Goal: Task Accomplishment & Management: Manage account settings

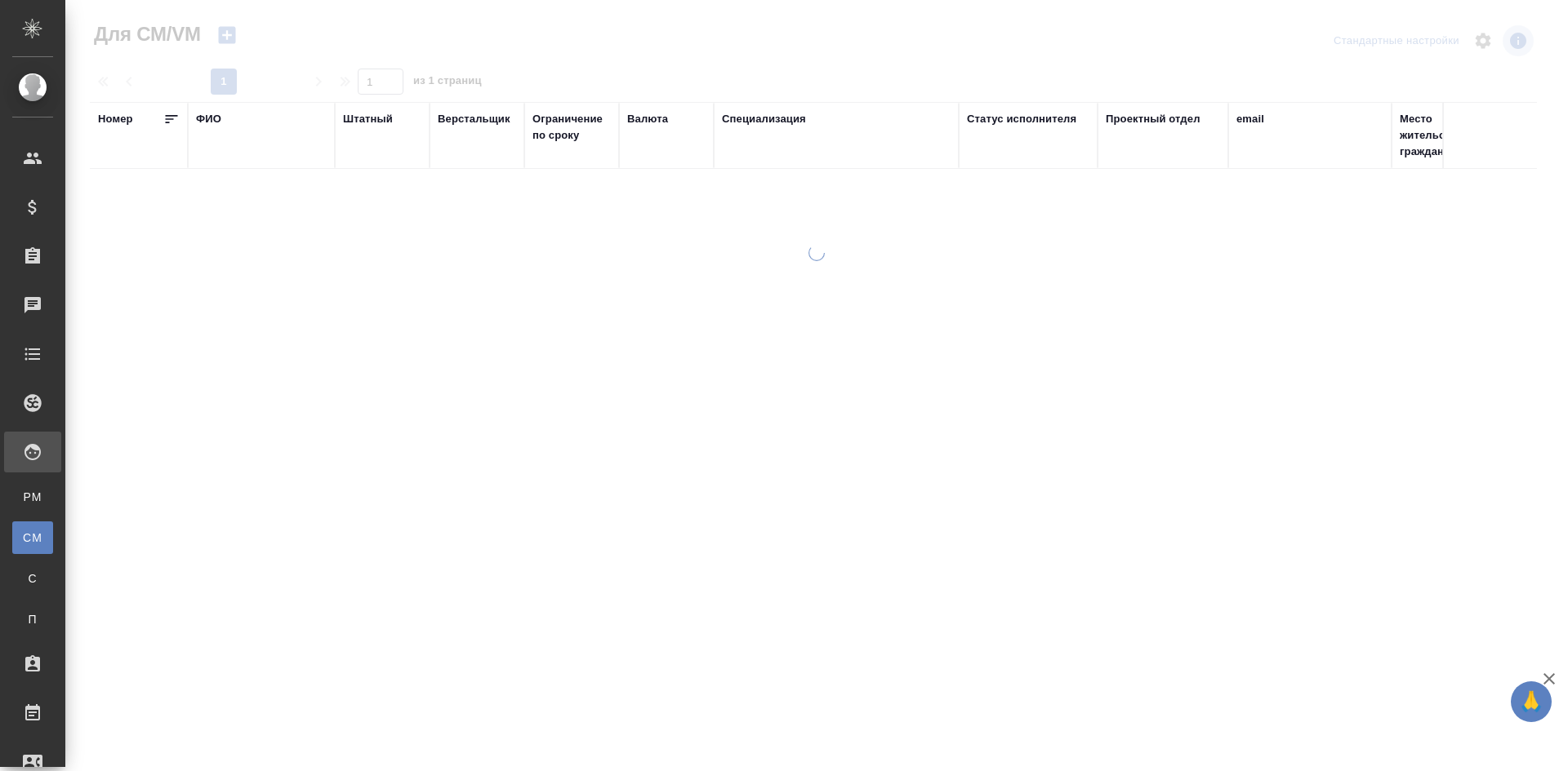
click at [217, 116] on div "ФИО" at bounding box center [209, 119] width 25 height 16
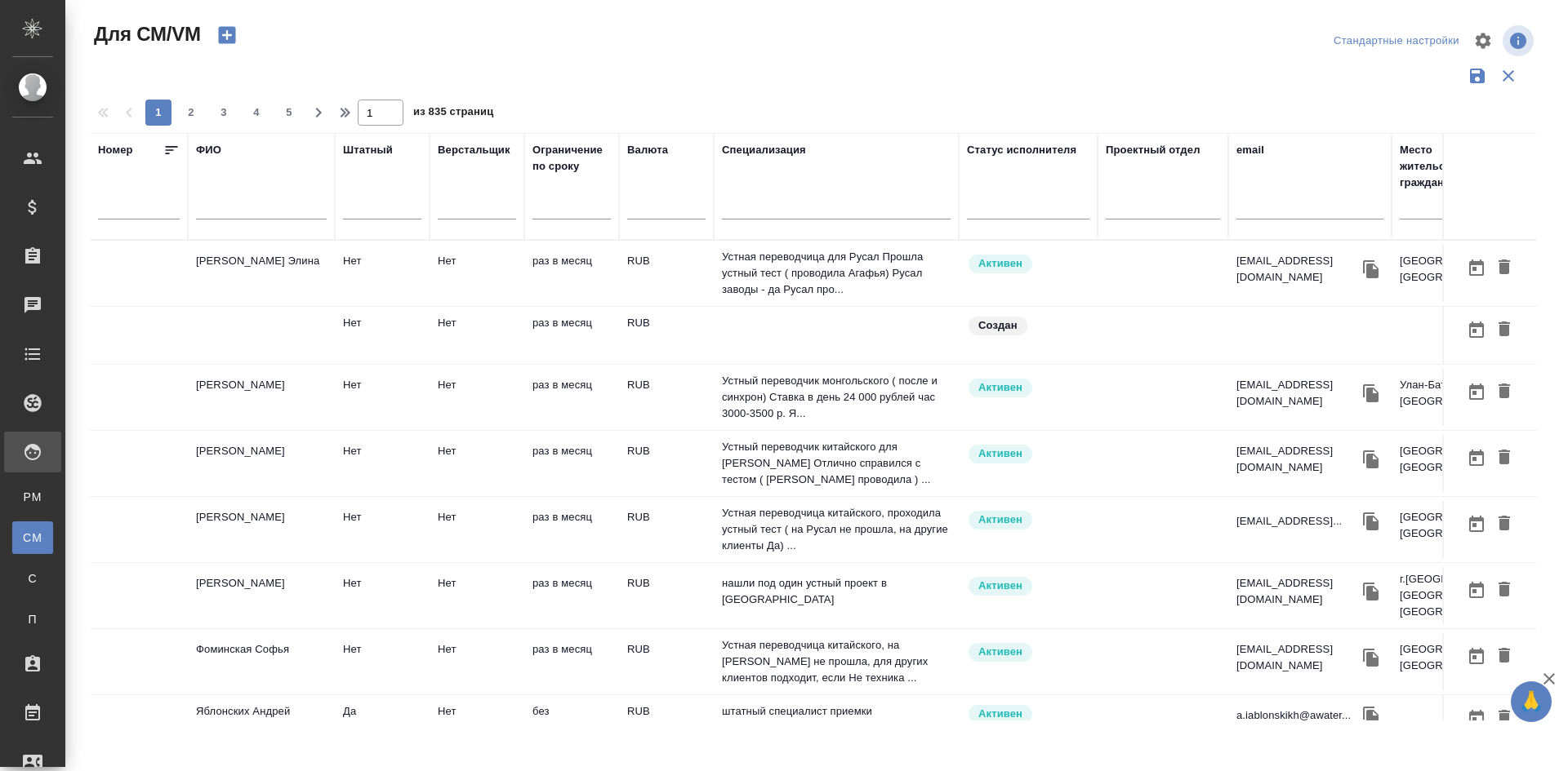
click at [220, 211] on input "text" at bounding box center [260, 209] width 130 height 20
type input "n"
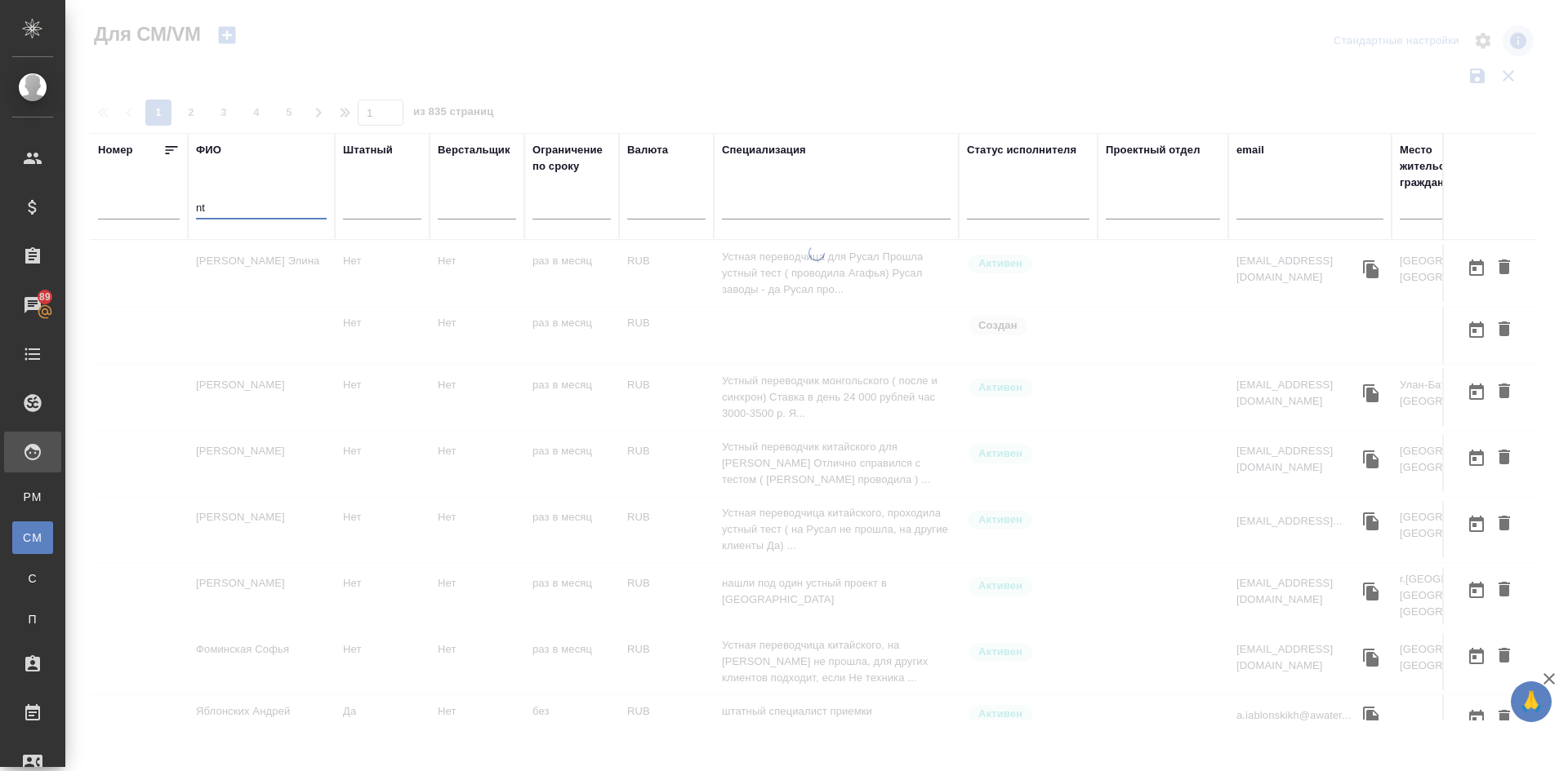
type input "n"
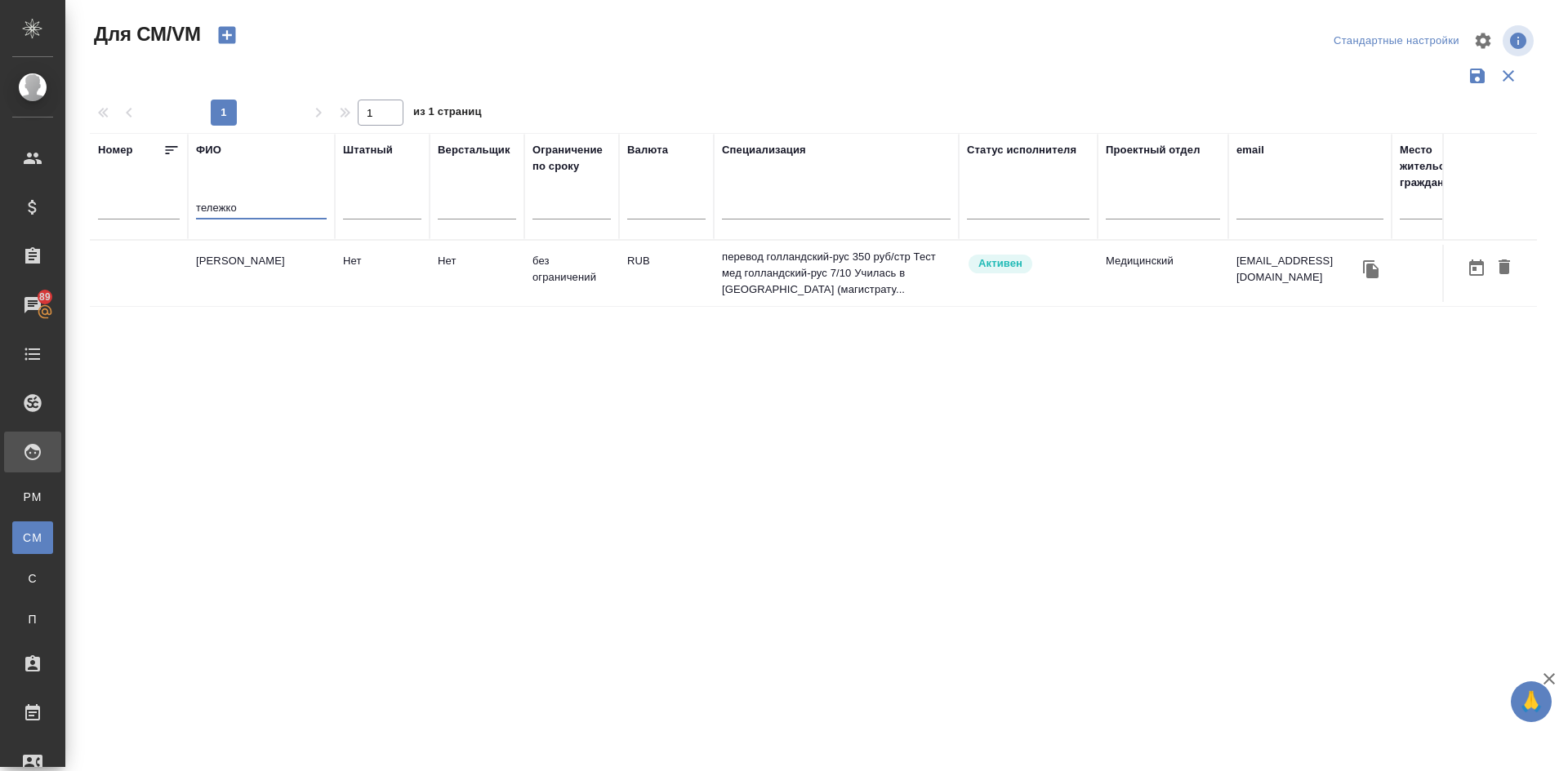
type input "тележко"
drag, startPoint x: 244, startPoint y: 202, endPoint x: 97, endPoint y: 186, distance: 147.9
click at [102, 188] on tr "Номер ФИО тележко Штатный Верстальщик Ограничение по сроку Валюта Специализация…" at bounding box center [962, 186] width 1744 height 107
type input "стопкин"
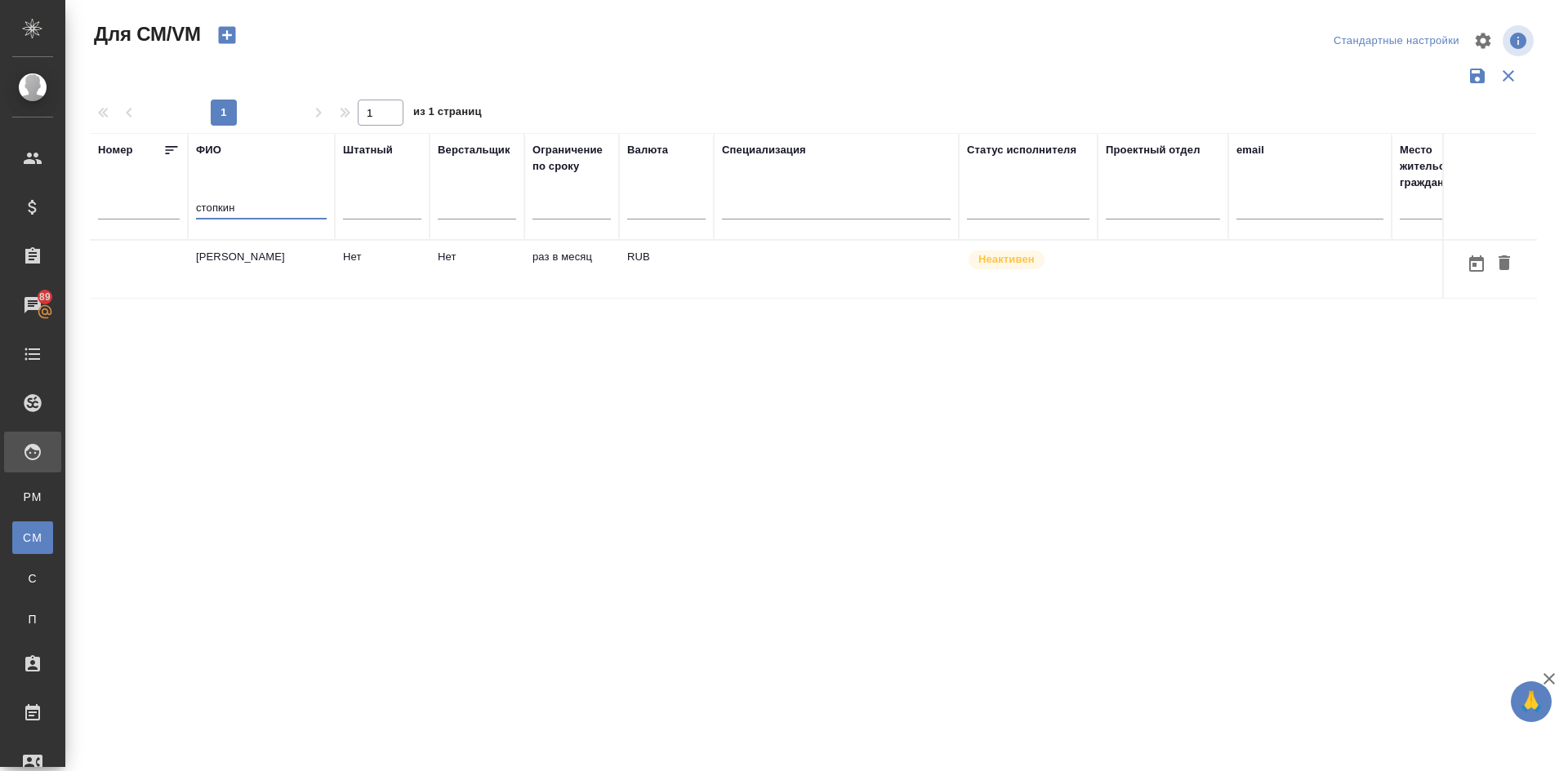
click at [249, 273] on td "Стопкин Александр Александрович" at bounding box center [260, 269] width 147 height 57
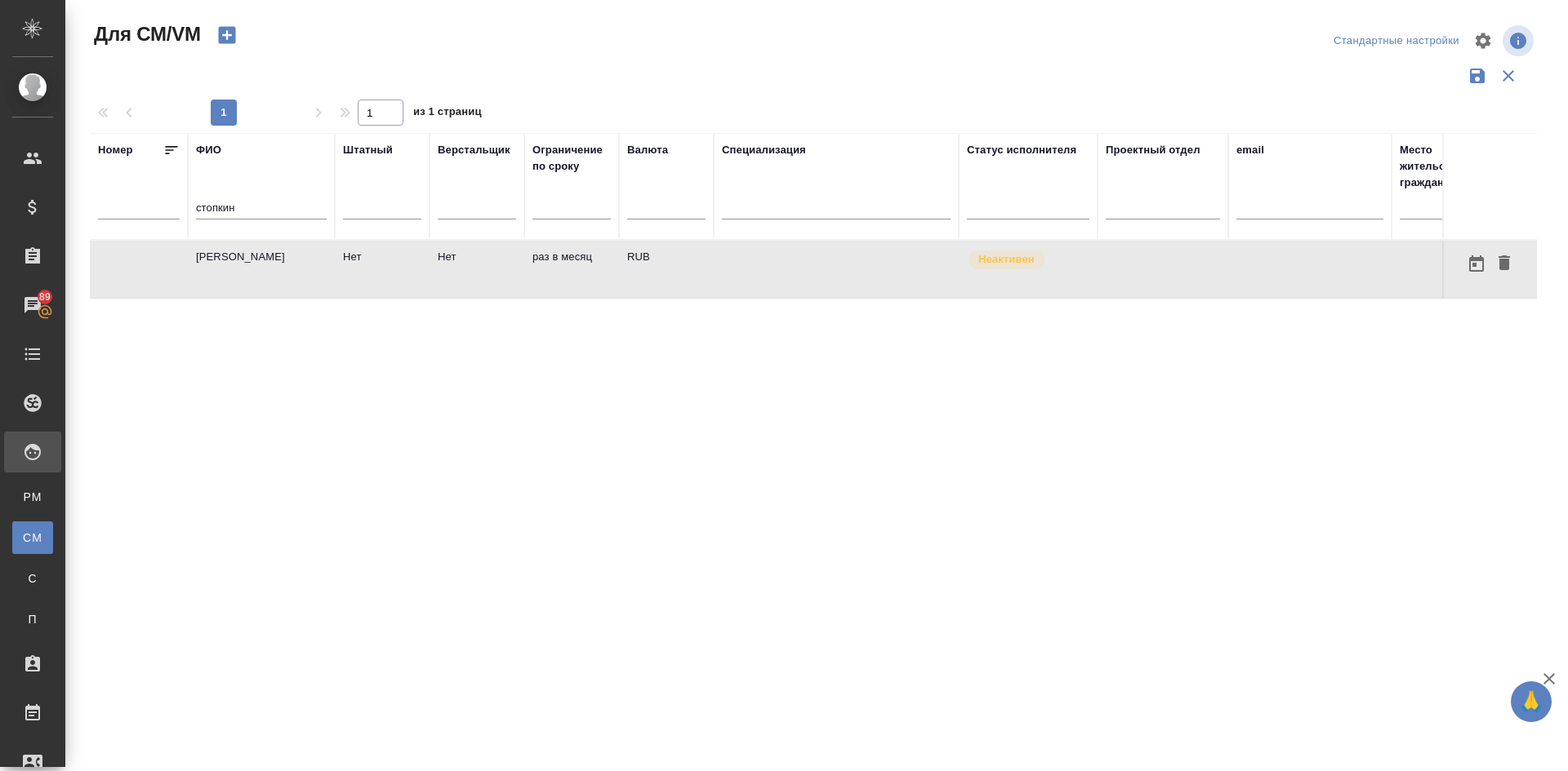
click at [249, 273] on td "Стопкин Александр Александрович" at bounding box center [260, 269] width 147 height 57
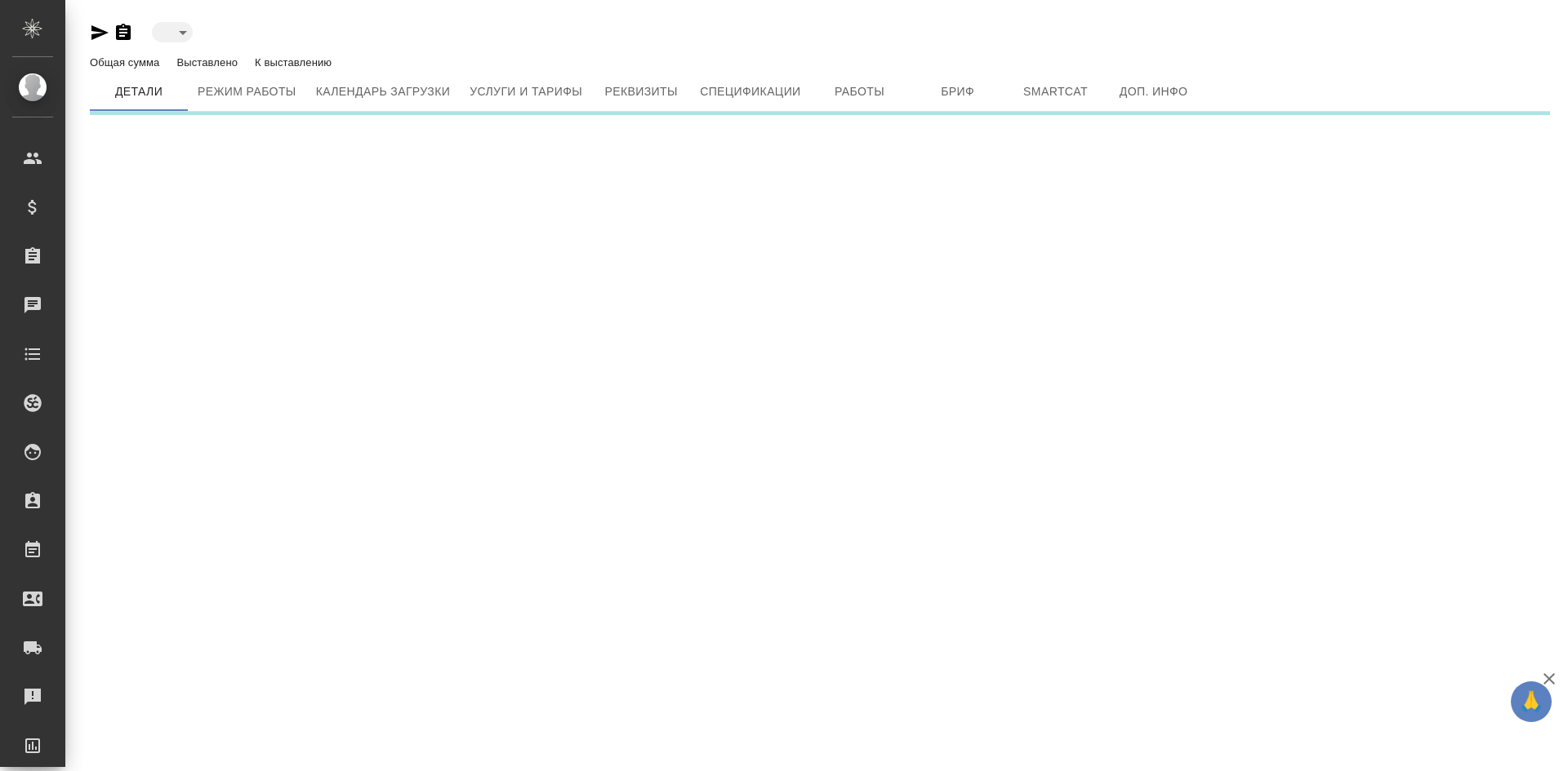
type input "inactive"
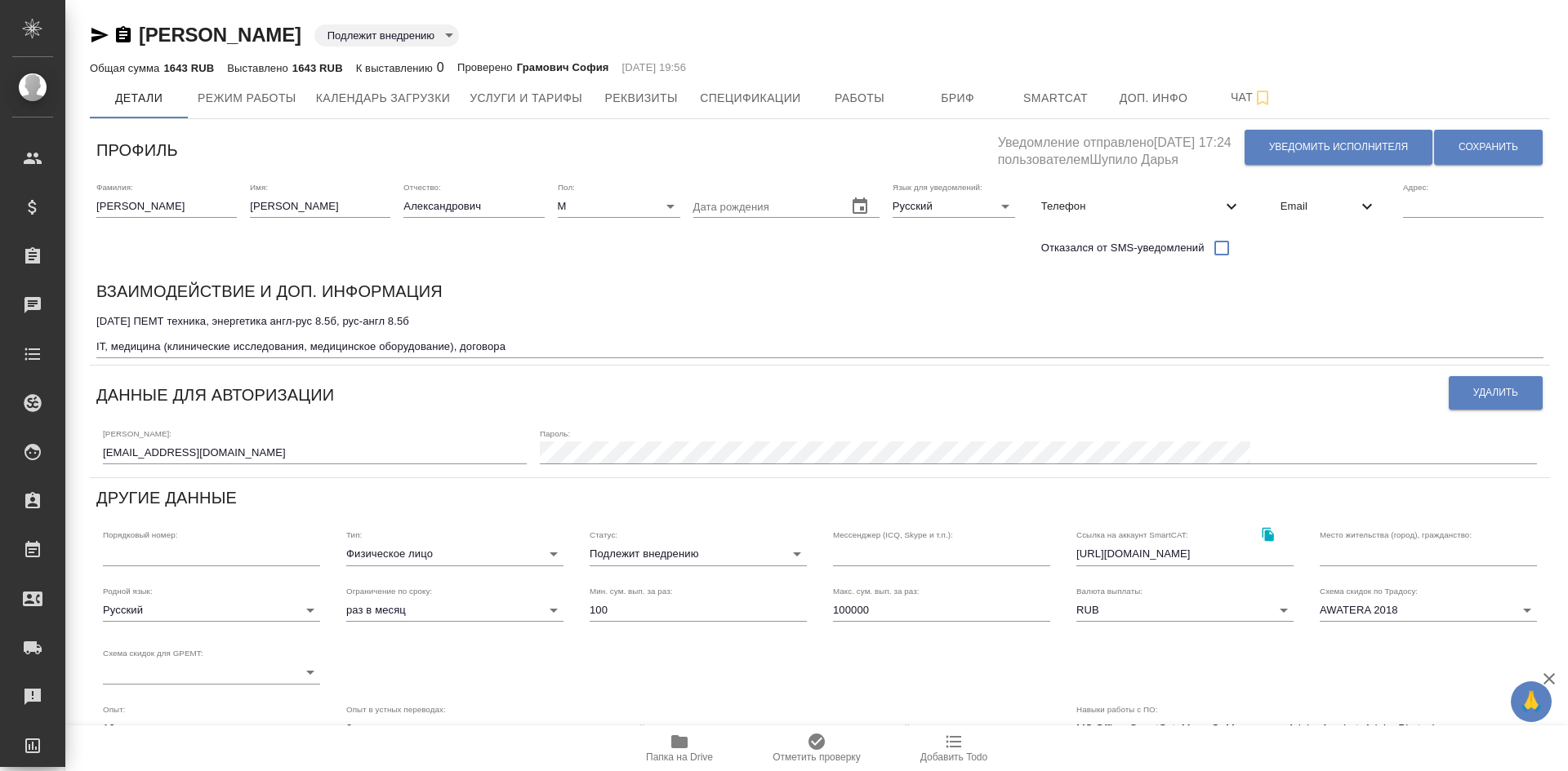
click at [637, 549] on body "🙏 .cls-1 fill:#fff; AWATERA Demidova Tatyana Клиенты Спецификации Заказы Чаты T…" at bounding box center [784, 385] width 1568 height 771
click at [621, 477] on li "Неактивен" at bounding box center [697, 475] width 218 height 26
type input "inactive"
click at [530, 349] on textarea "17.03.2022 ПЕМТ техника, энергетика англ-рус 8.5б, рус-англ 8.5б IT, медицина (…" at bounding box center [820, 333] width 1447 height 37
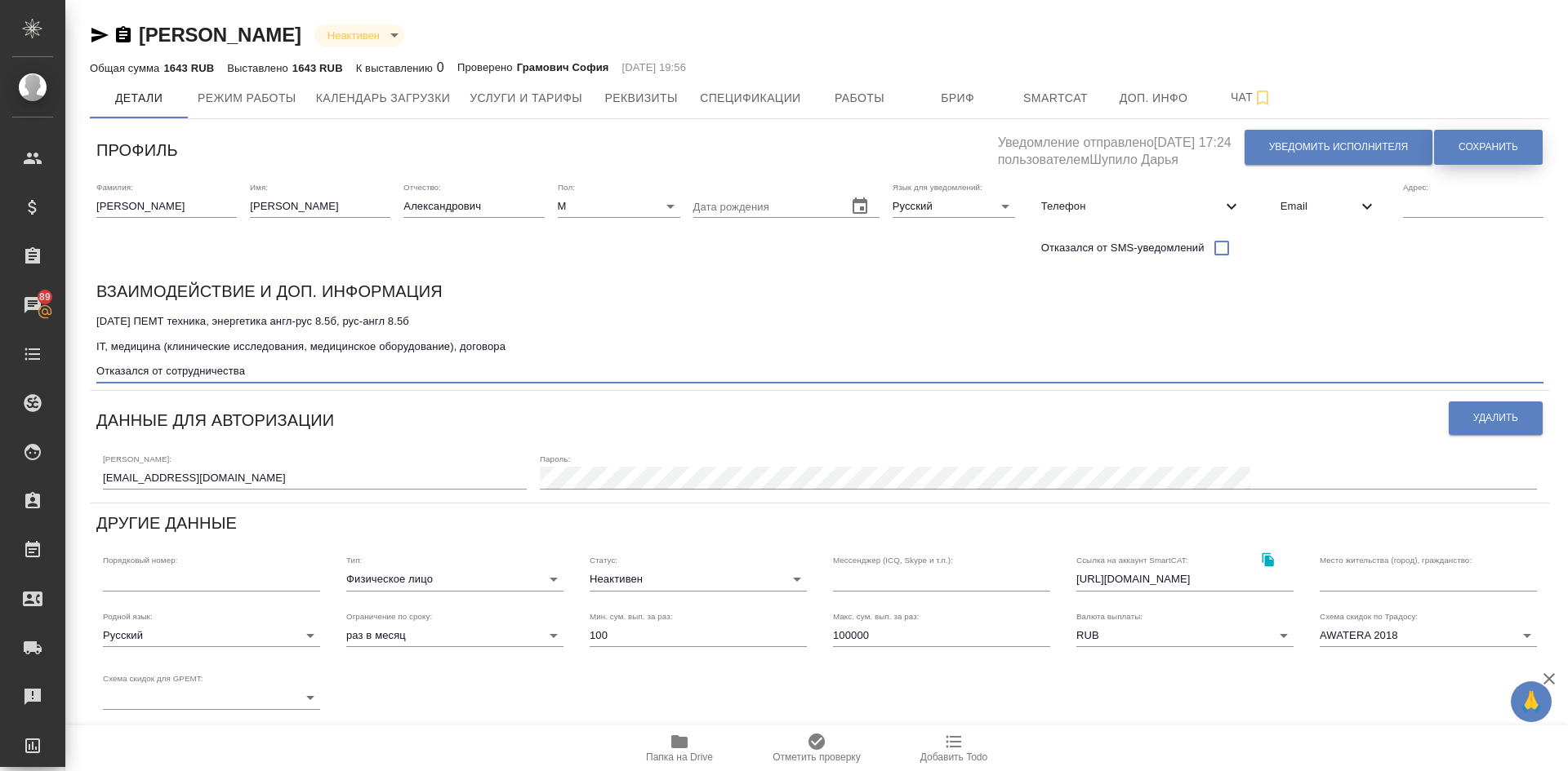
type textarea "17.03.2022 ПЕМТ техника, энергетика англ-рус 8.5б, рус-англ 8.5б IT, медицина (…"
click at [1466, 142] on span "Сохранить" at bounding box center [1487, 147] width 59 height 14
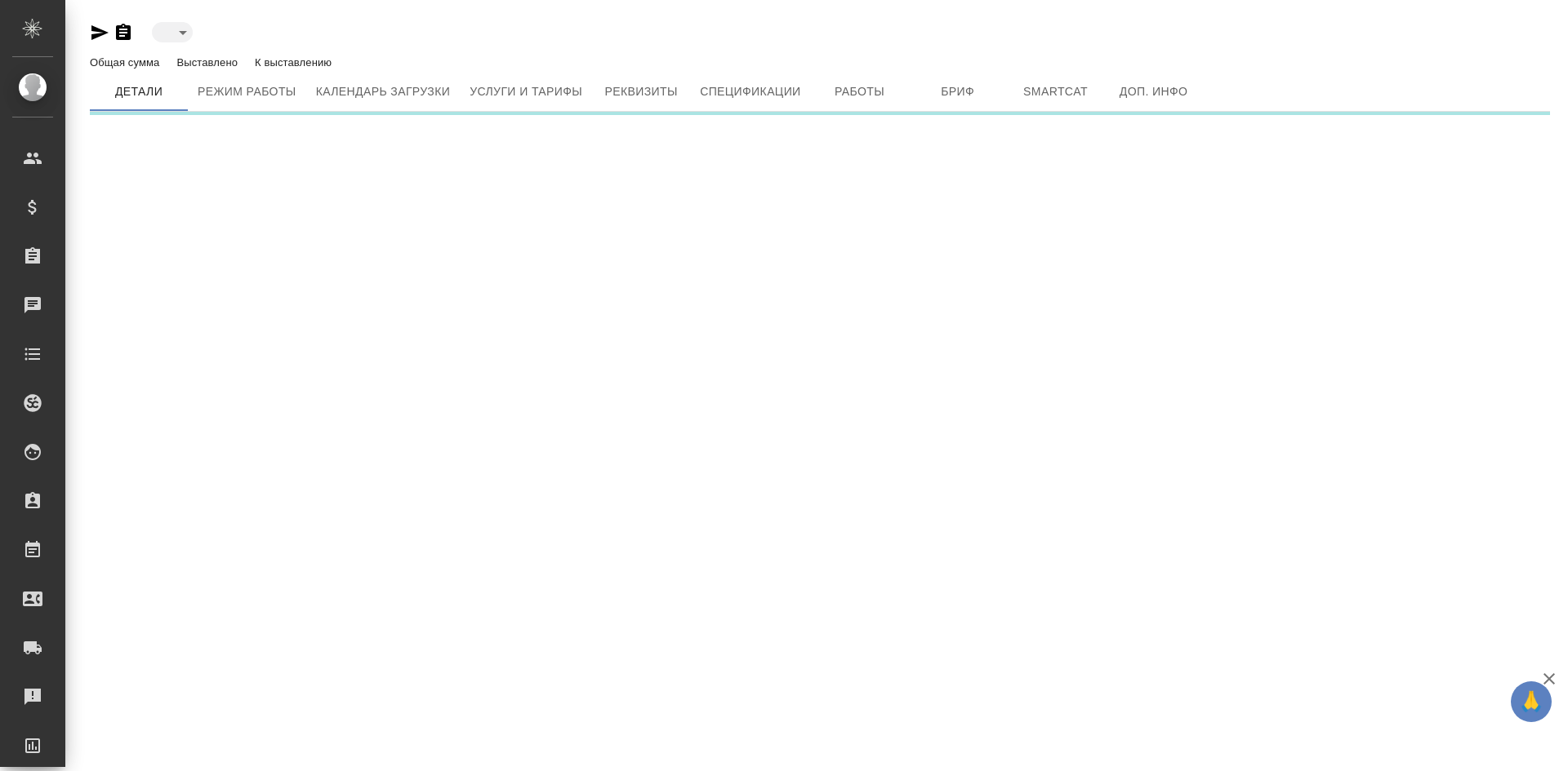
type input "toBeImplemented"
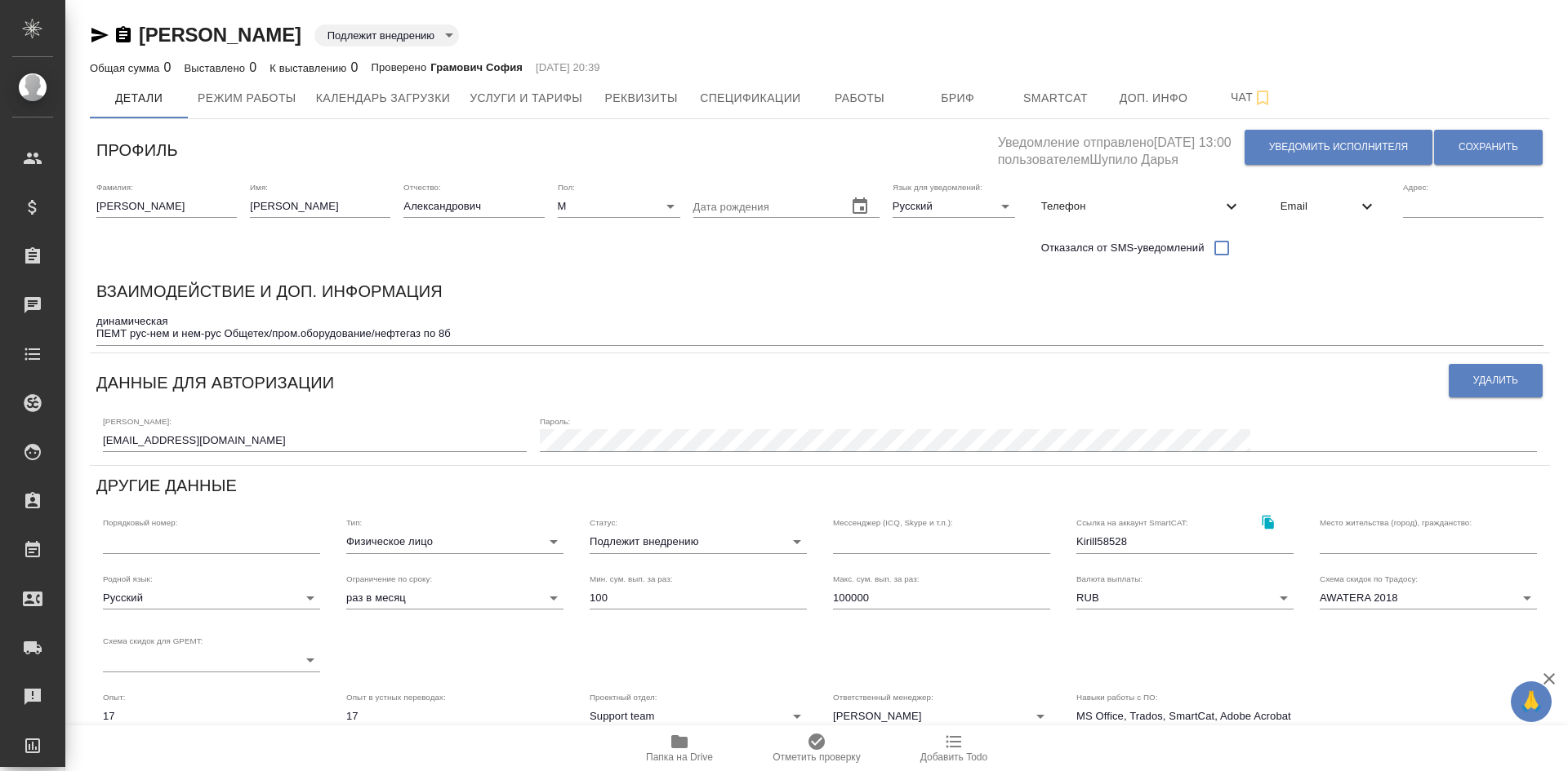
click at [482, 328] on textarea "динамическая ПЕМТ рус-нем и нем-рус Общетех/пром.оборудование/нефтегаз по 8б" at bounding box center [820, 328] width 1447 height 25
click at [479, 347] on div "Взаимодействие и доп. информация динамическая ПЕМТ рус-нем и нем-рус Общетех/пр…" at bounding box center [820, 312] width 1460 height 81
click at [479, 336] on textarea "динамическая ПЕМТ рус-нем и нем-рус Общетех/пром.оборудование/нефтегаз по 8б" at bounding box center [820, 328] width 1447 height 25
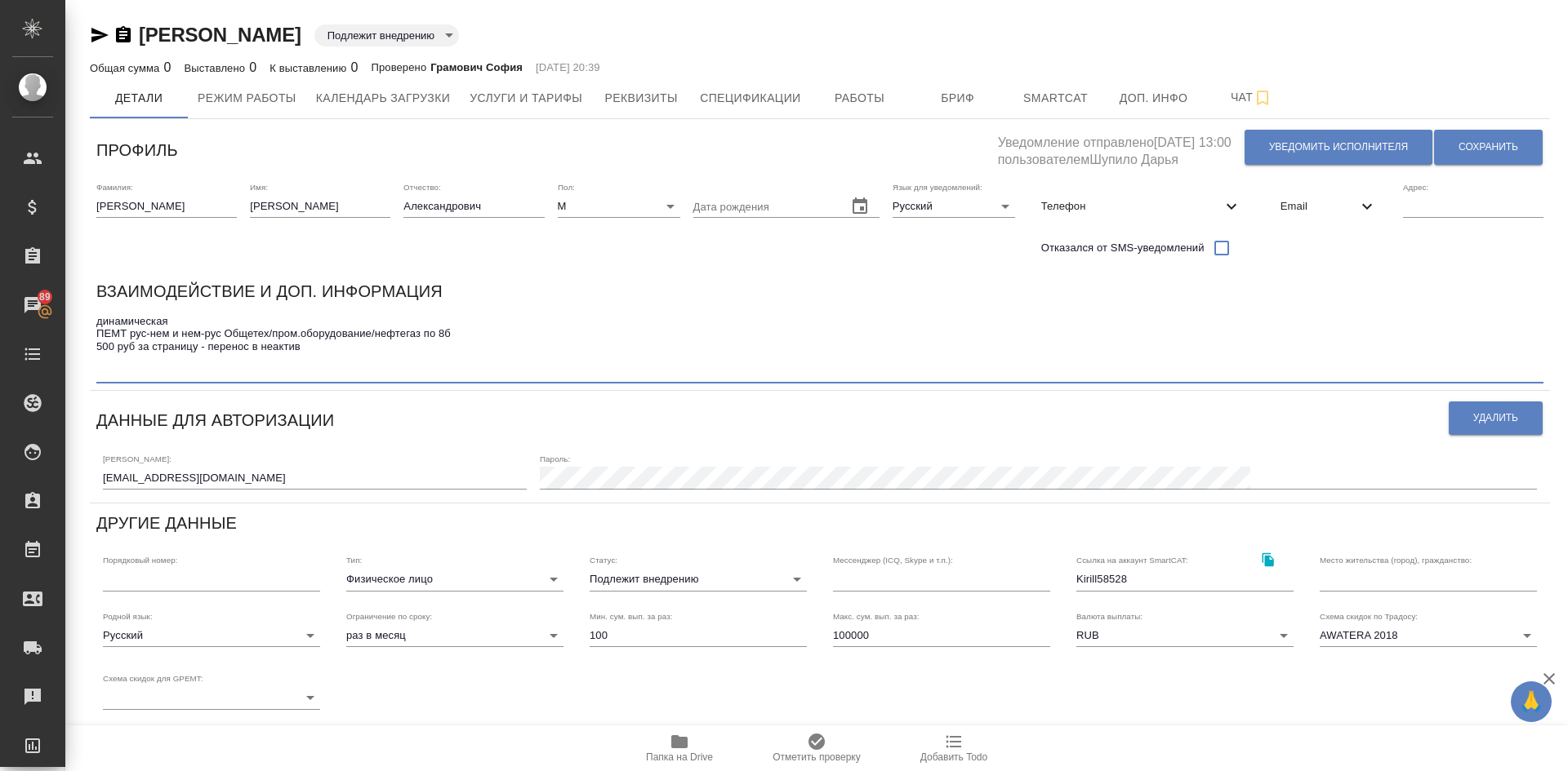
type textarea "динамическая ПЕМТ рус-нем и нем-рус Общетех/пром.оборудование/нефтегаз по 8б 50…"
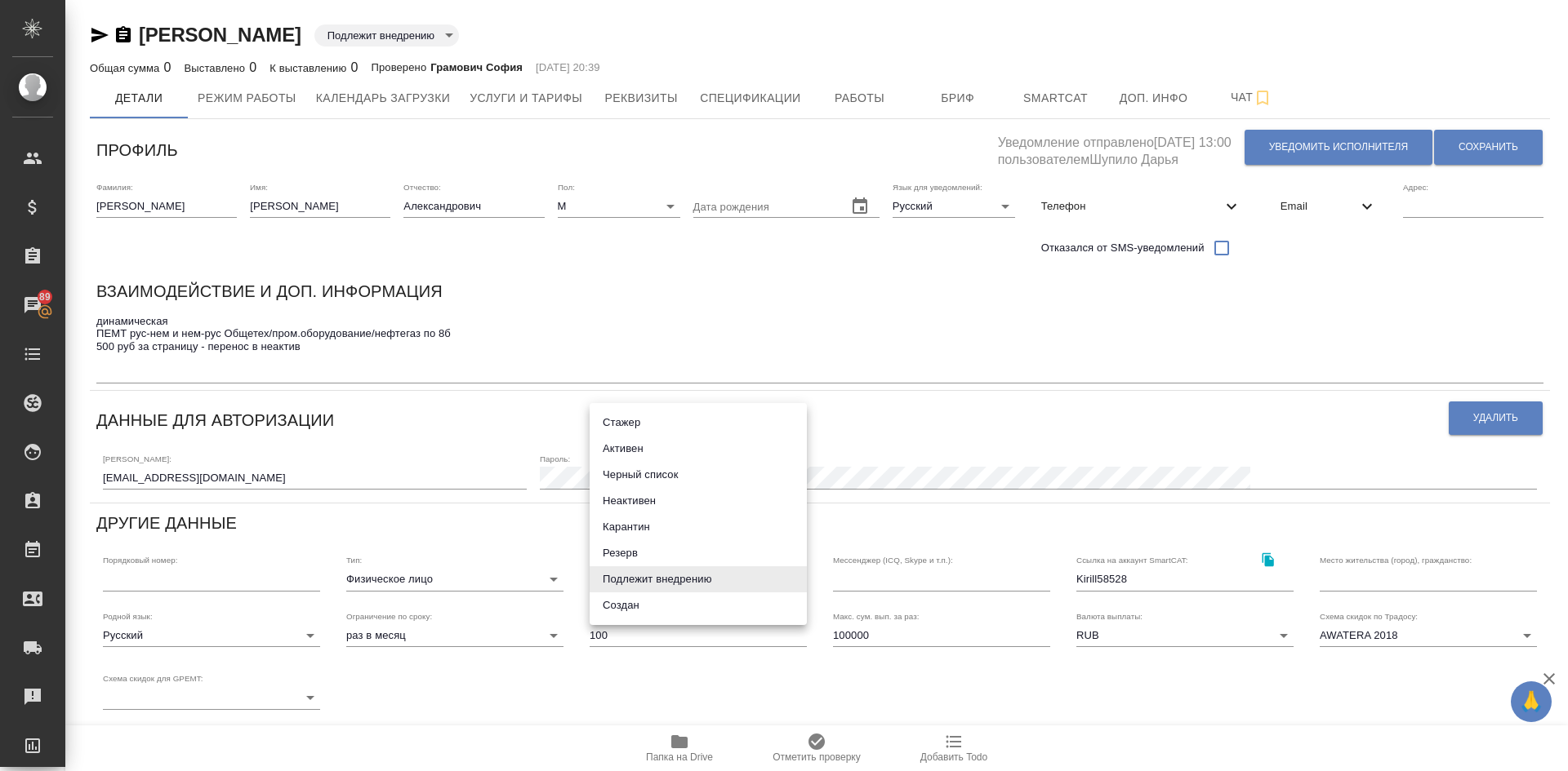
click at [657, 581] on body "🙏 .cls-1 fill:#fff; AWATERA Demidova Tatyana Клиенты Спецификации Заказы 89 Чат…" at bounding box center [784, 385] width 1568 height 771
click at [620, 503] on li "Неактивен" at bounding box center [697, 501] width 218 height 26
type input "inactive"
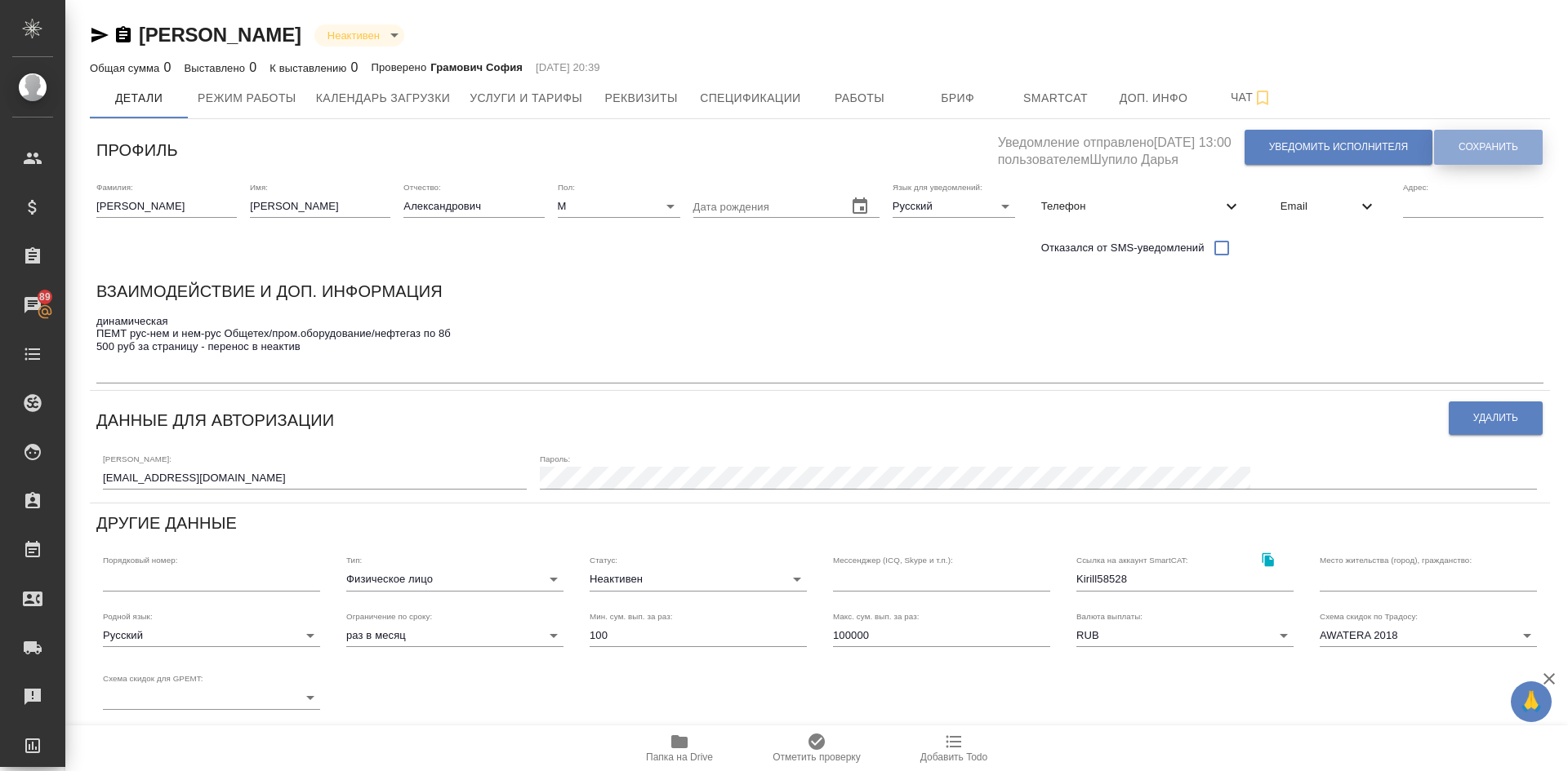
click at [1481, 144] on span "Сохранить" at bounding box center [1487, 147] width 59 height 14
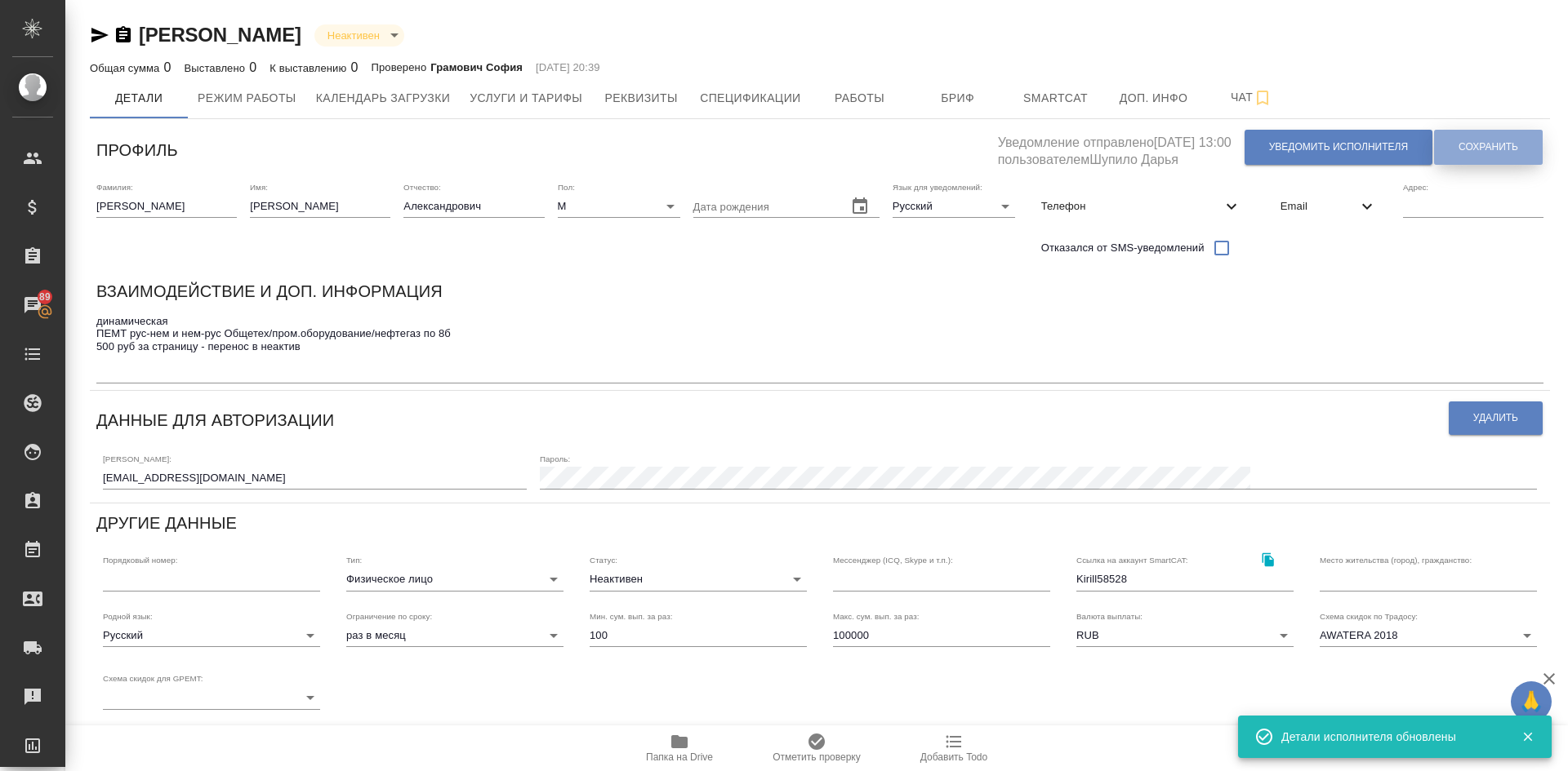
click at [1480, 148] on span "Сохранить" at bounding box center [1487, 147] width 59 height 14
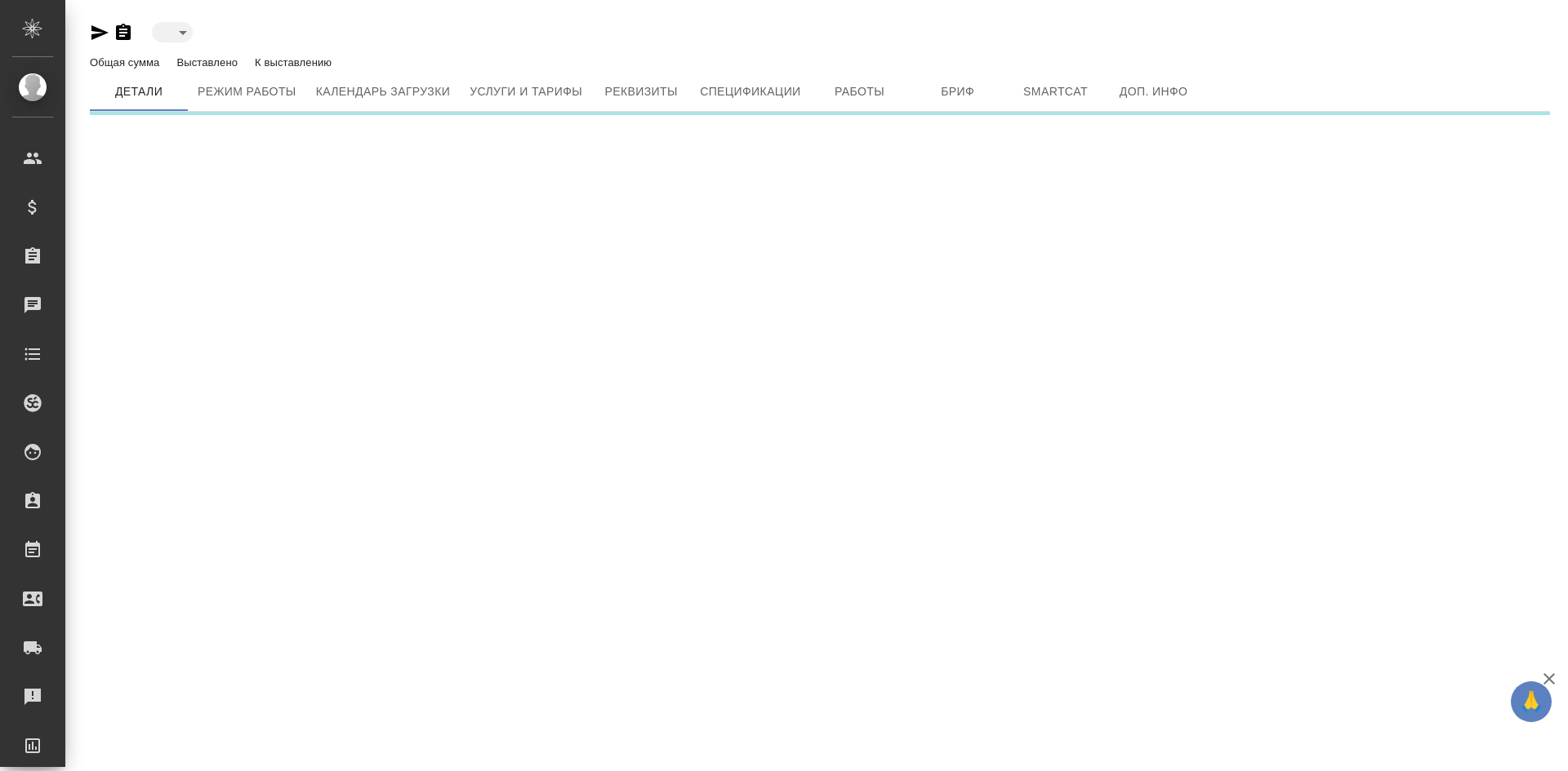
type input "toBeImplemented"
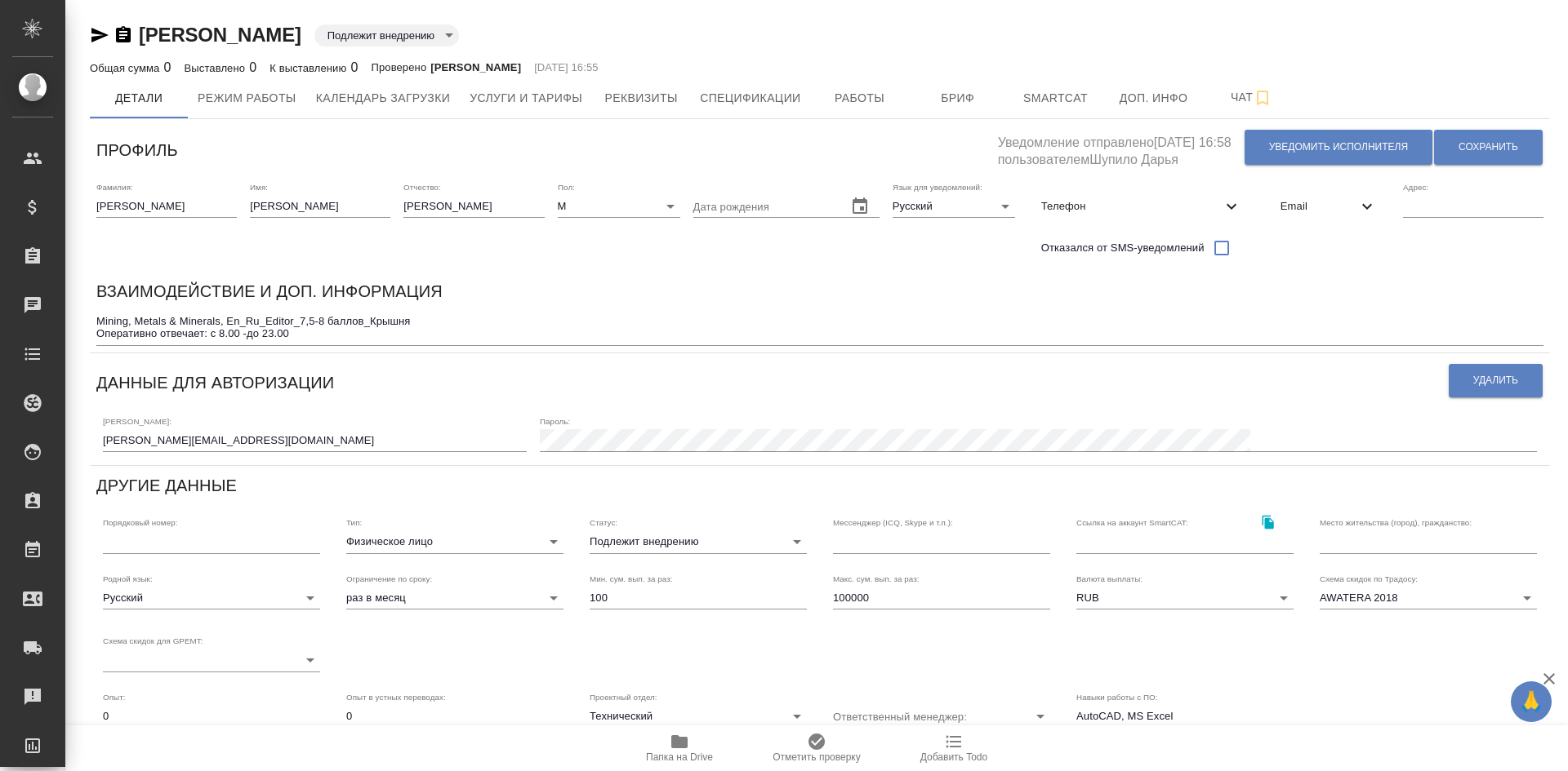
click at [328, 330] on textarea "Mining, Metals & Minerals, En_Ru_Editor_7,5-8 баллов_Крышня Оперативно отвечает…" at bounding box center [820, 328] width 1447 height 25
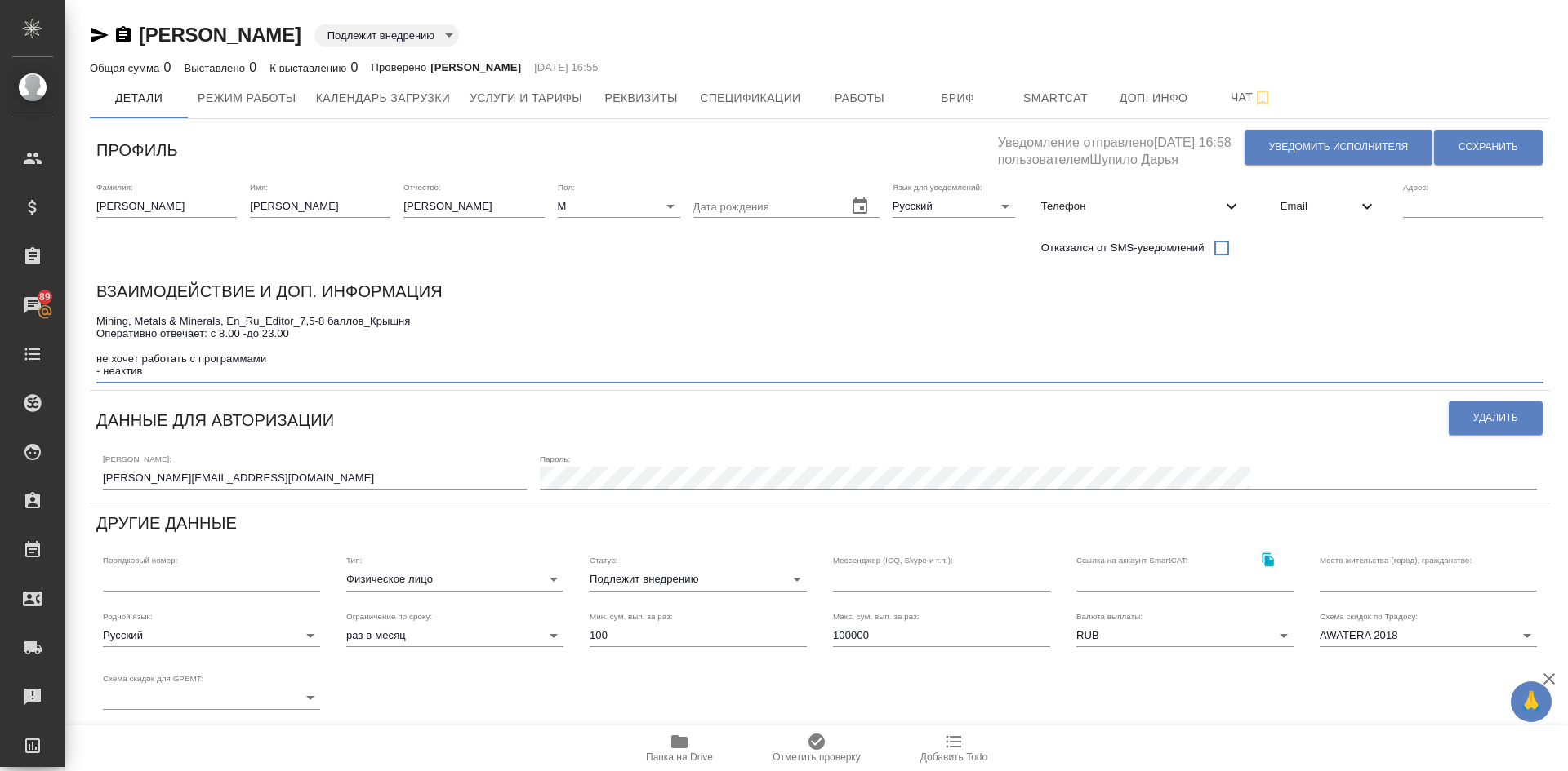
type textarea "Mining, Metals & Minerals, En_Ru_Editor_7,5-8 баллов_Крышня Оперативно отвечает…"
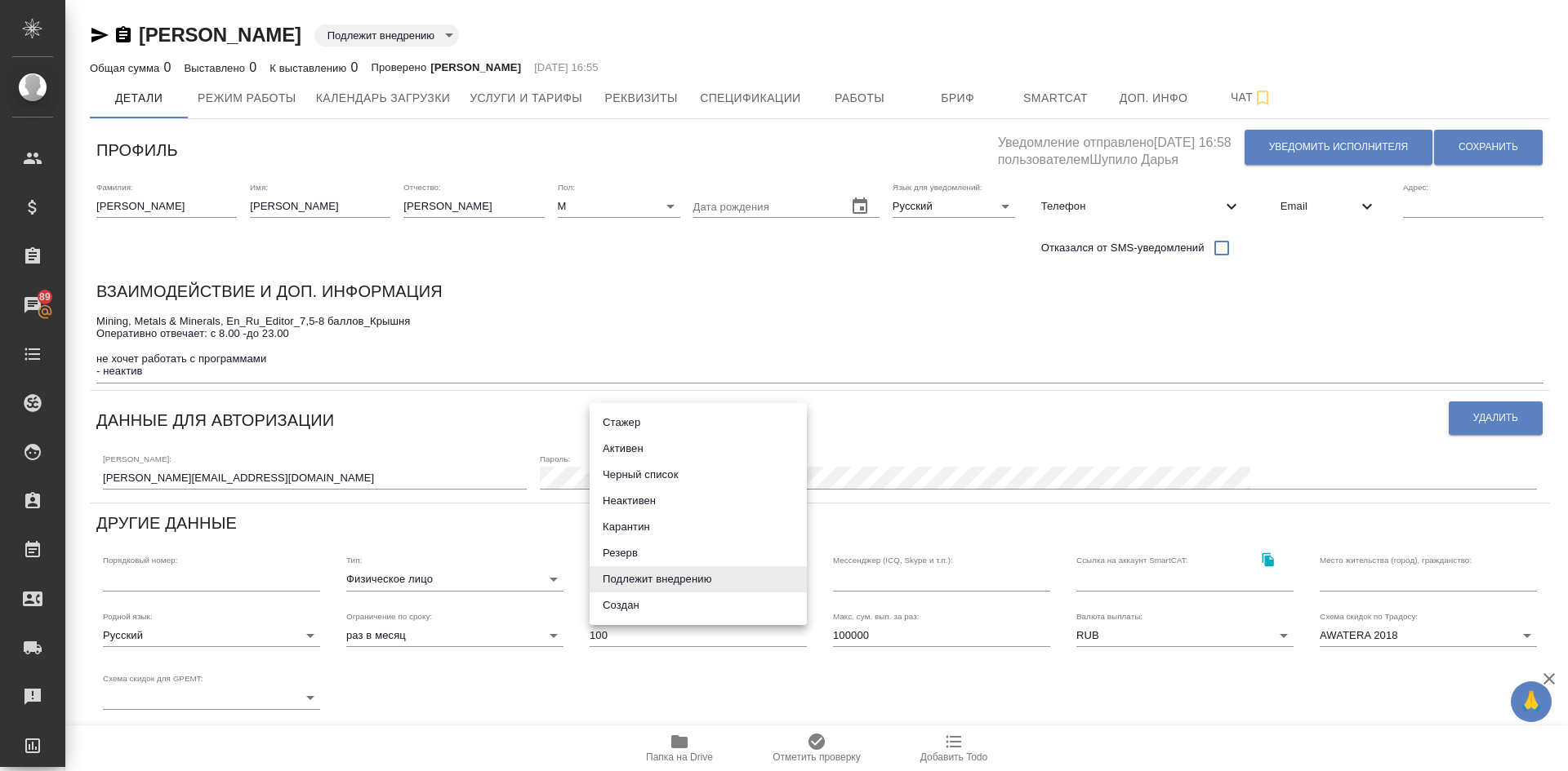
click at [632, 581] on body "🙏 .cls-1 fill:#fff; AWATERA Demidova Tatyana Клиенты Спецификации Заказы 89 Чат…" at bounding box center [784, 385] width 1568 height 771
click at [630, 498] on li "Неактивен" at bounding box center [697, 501] width 218 height 26
type input "inactive"
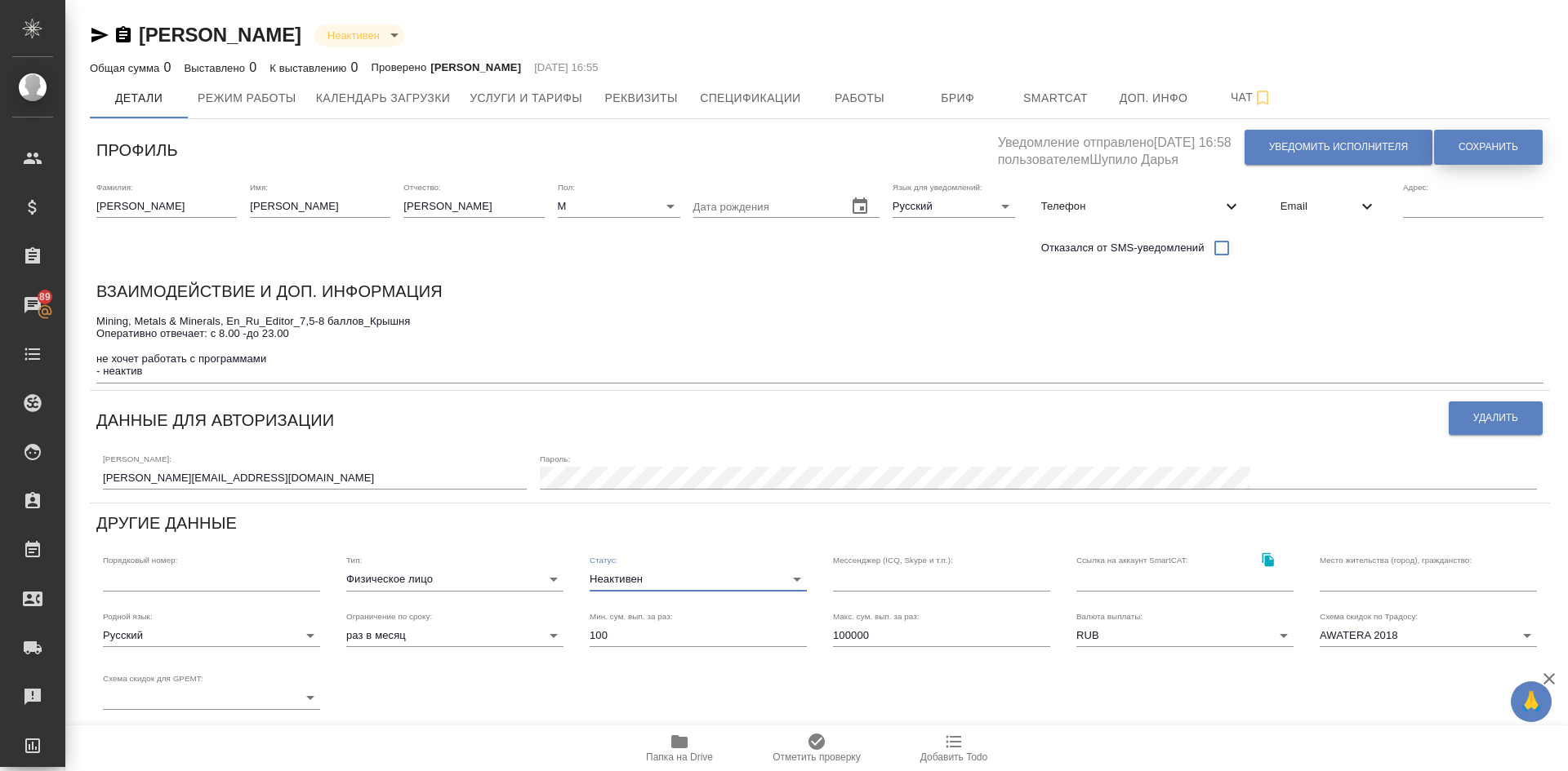
click at [1495, 145] on span "Сохранить" at bounding box center [1487, 147] width 59 height 14
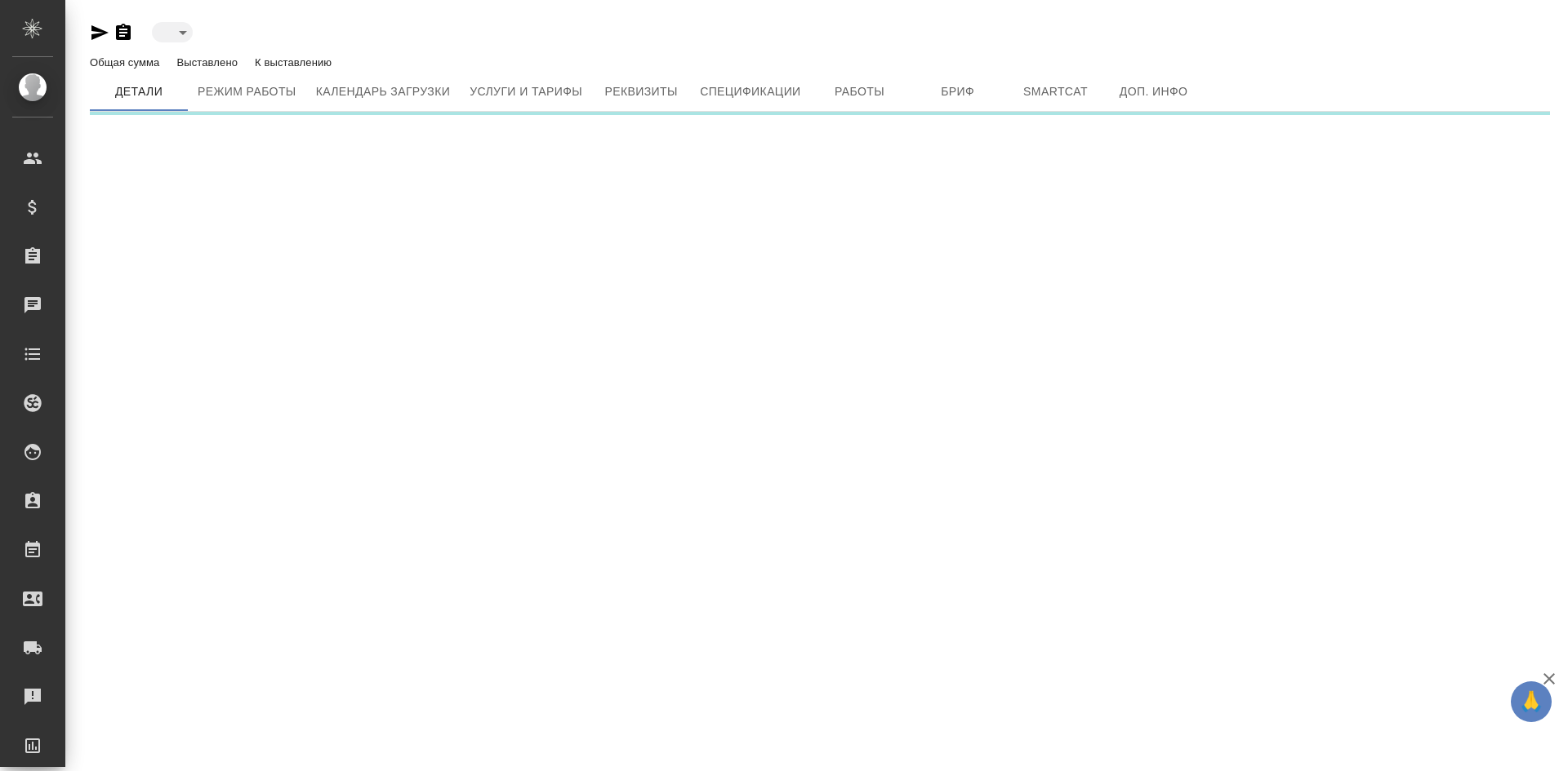
type input "toBeImplemented"
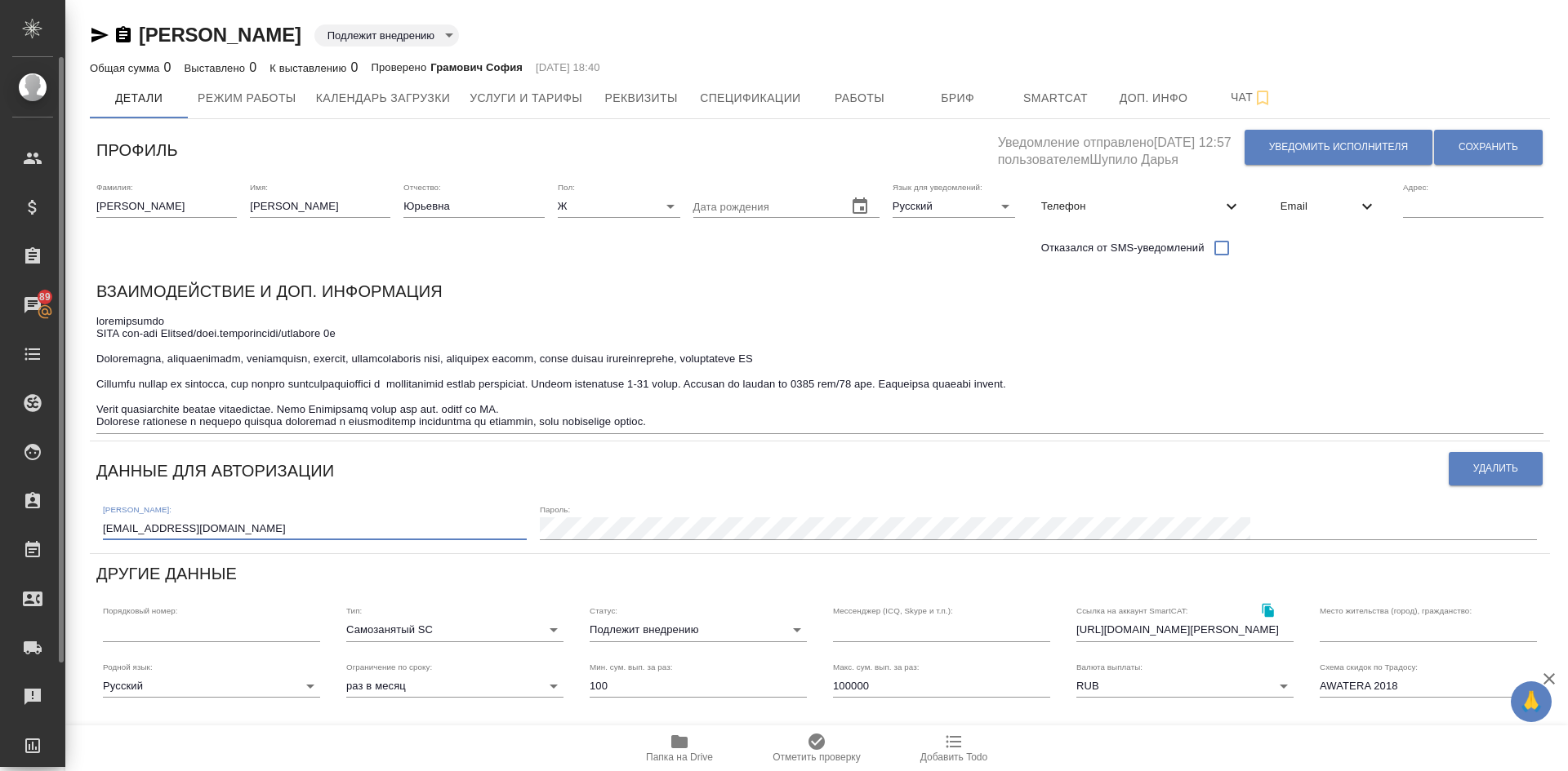
drag, startPoint x: 264, startPoint y: 525, endPoint x: 0, endPoint y: 517, distance: 264.1
click at [0, 517] on div ".cls-1 fill:#fff; AWATERA Demidova Tatyana Клиенты Спецификации Заказы 89 Чаты …" at bounding box center [784, 385] width 1568 height 771
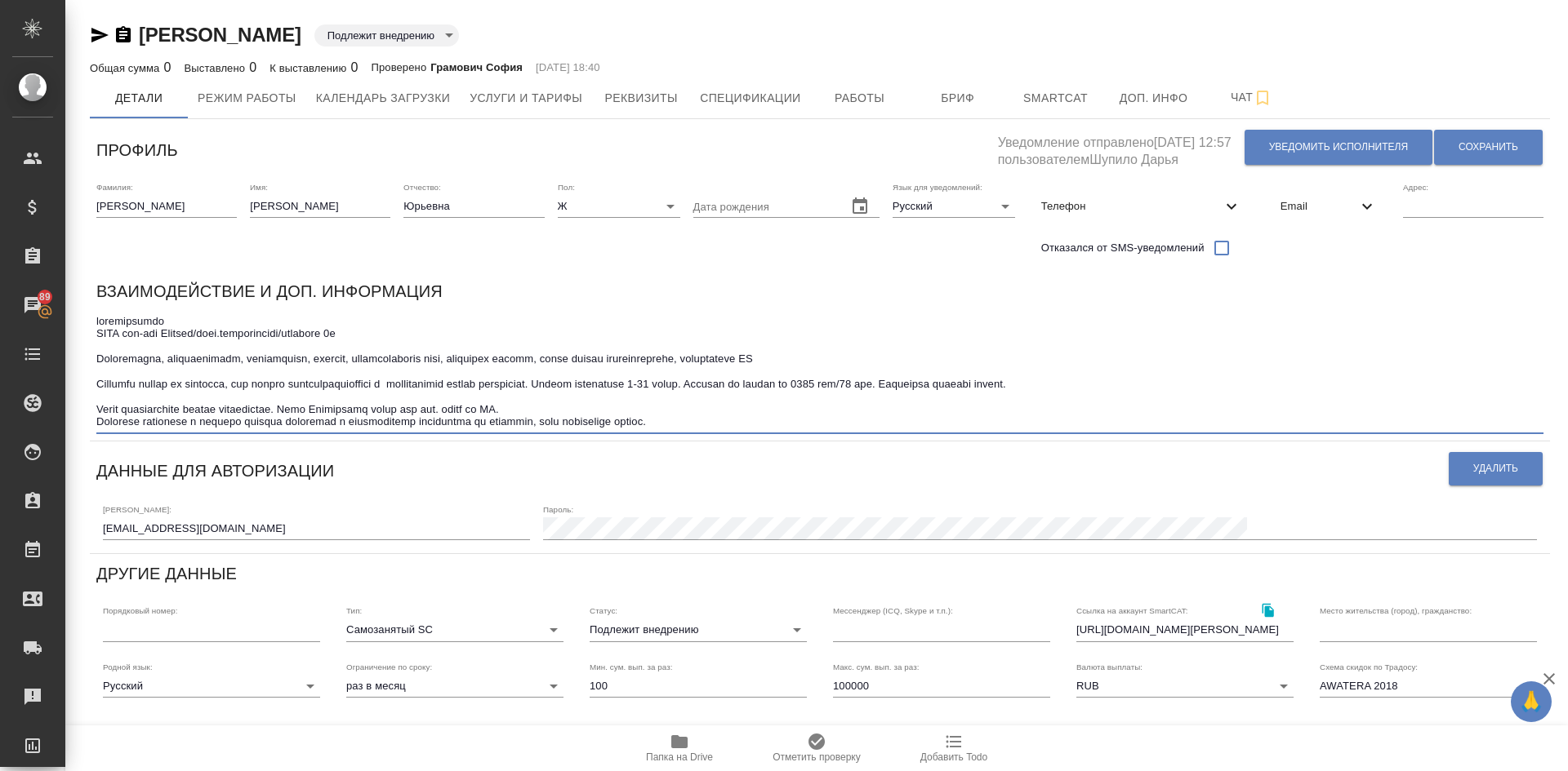
drag, startPoint x: 175, startPoint y: 330, endPoint x: 367, endPoint y: 333, distance: 192.0
click at [367, 333] on textarea at bounding box center [820, 371] width 1447 height 114
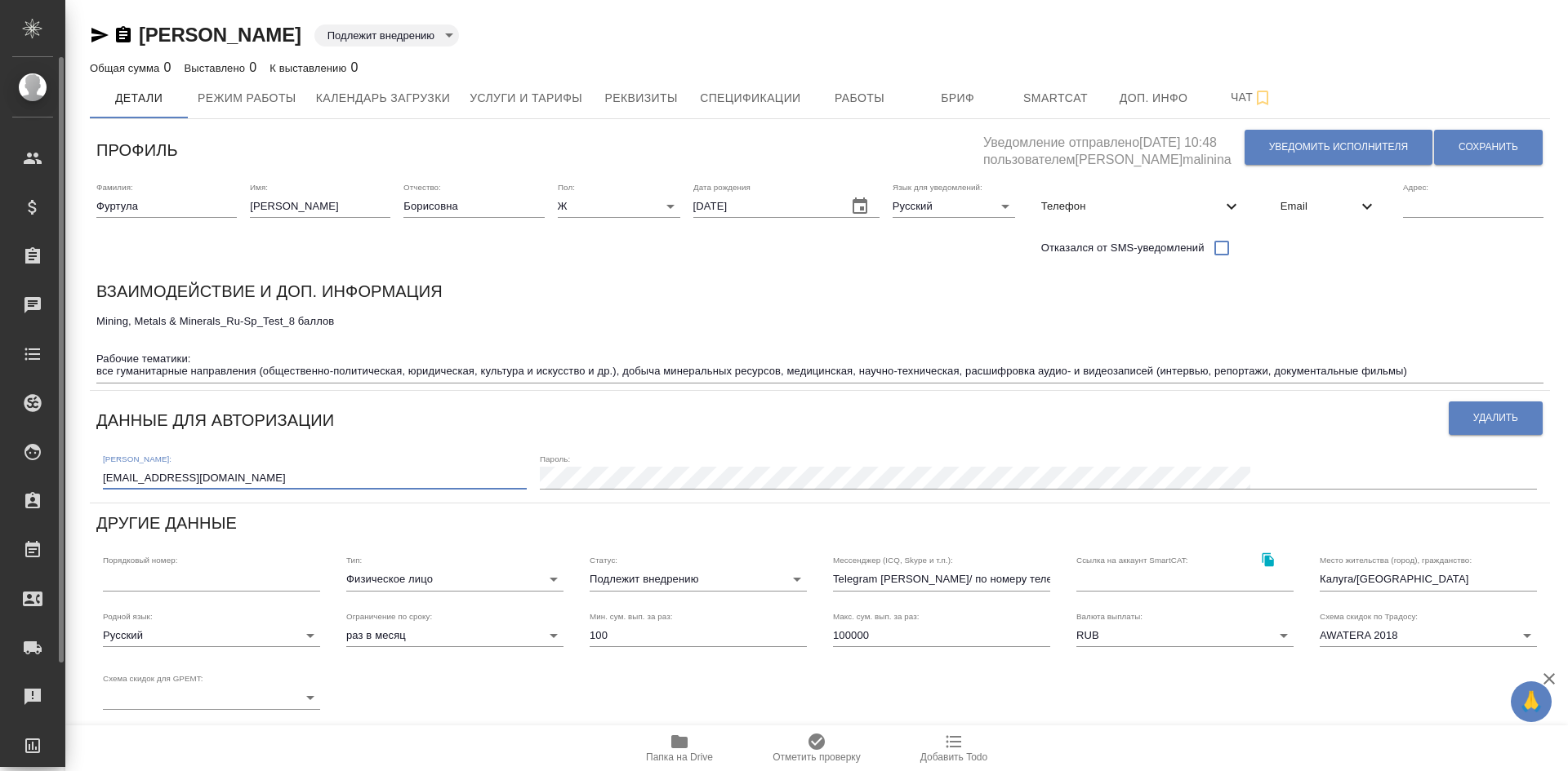
drag, startPoint x: 228, startPoint y: 478, endPoint x: 0, endPoint y: 478, distance: 228.0
click at [0, 475] on div ".cls-1 fill:#fff; AWATERA [PERSON_NAME] Спецификации Заказы Чаты Todo Проекты S…" at bounding box center [784, 385] width 1568 height 771
drag, startPoint x: 99, startPoint y: 322, endPoint x: 223, endPoint y: 321, distance: 124.0
click at [223, 321] on textarea "Mining, Metals & Minerals_Ru-Sp_Test_8 баллов Рабочие тематики: все гуманитарны…" at bounding box center [820, 346] width 1447 height 63
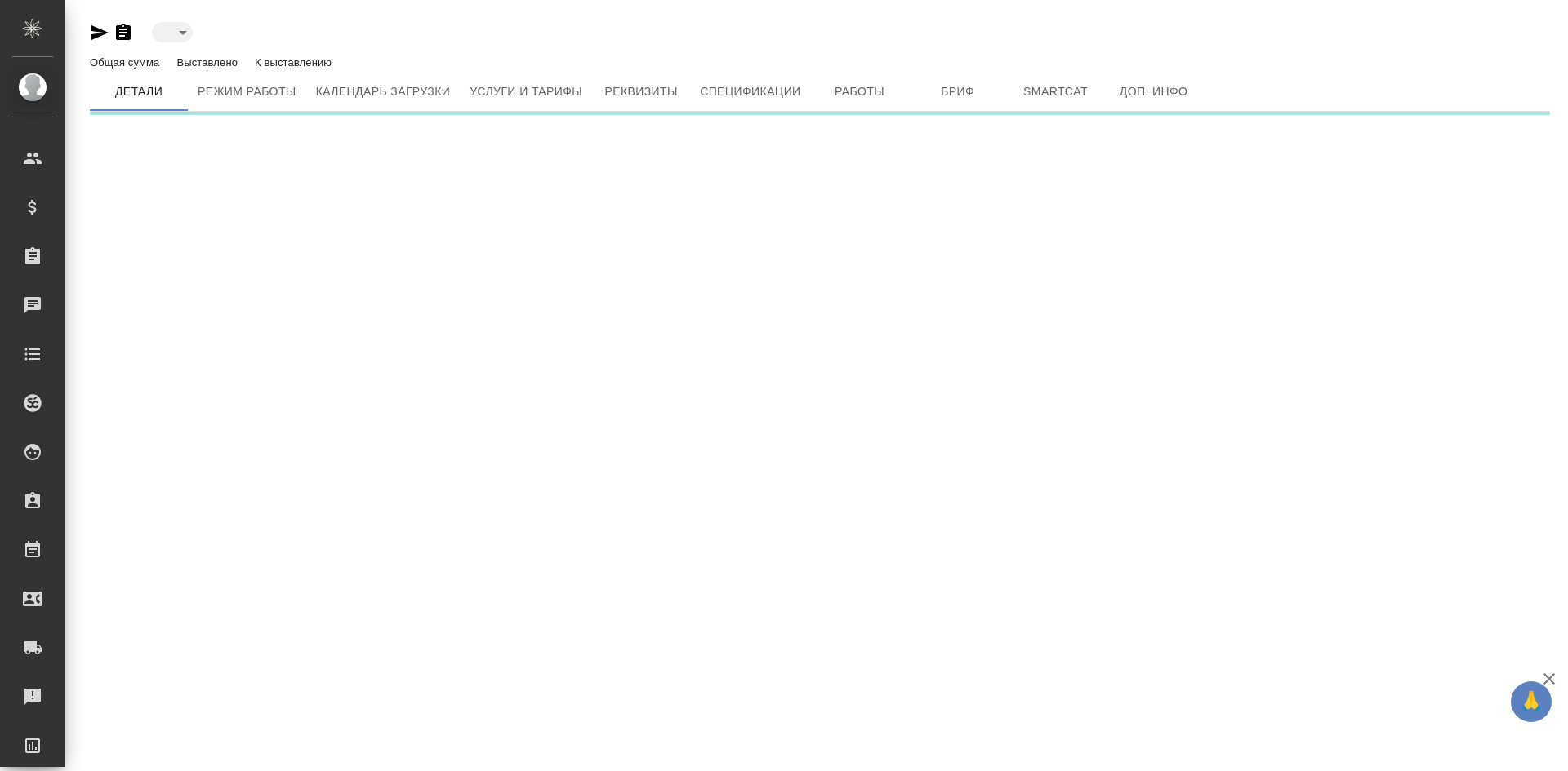
type input "toBeImplemented"
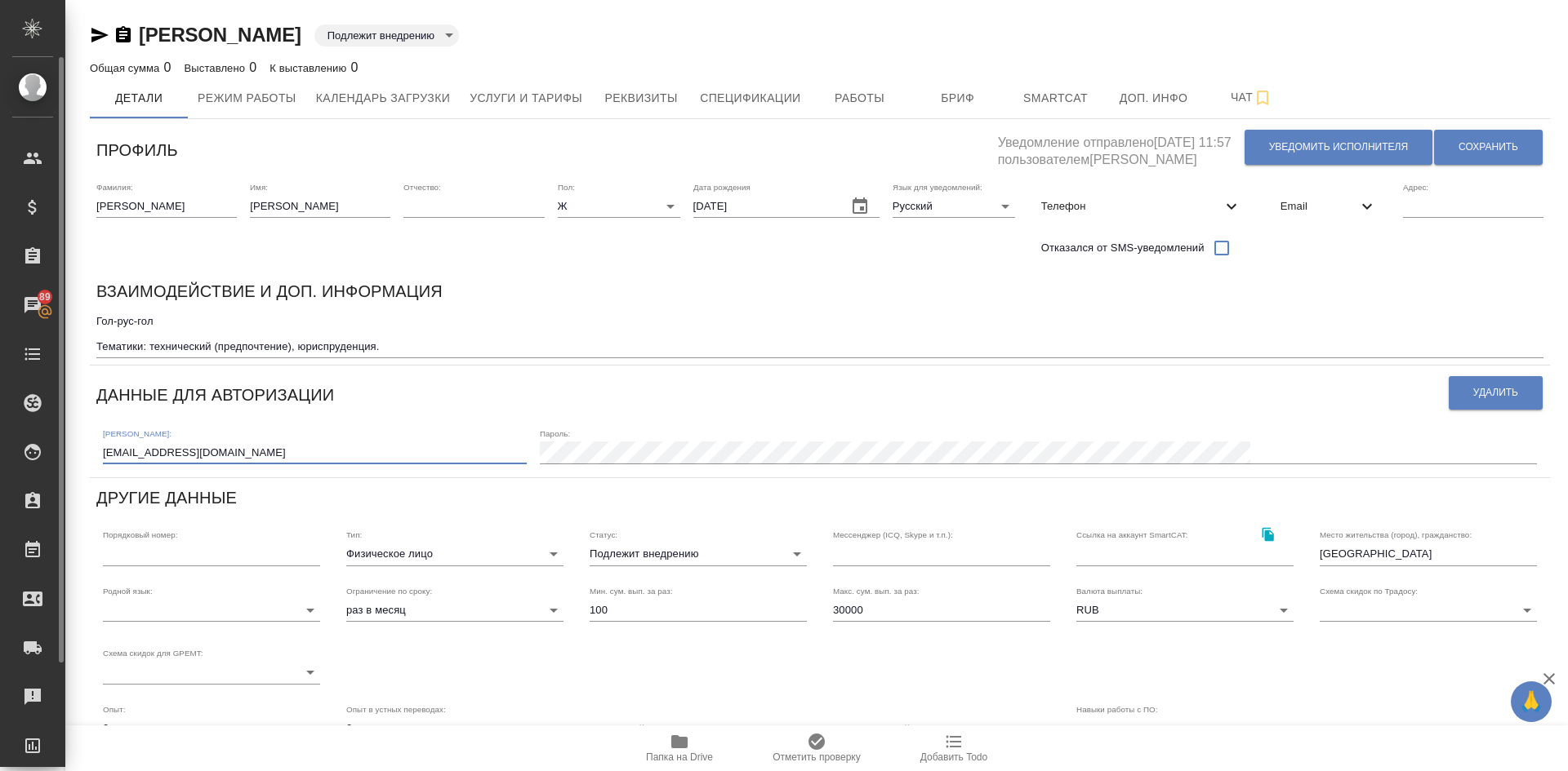
drag, startPoint x: 222, startPoint y: 447, endPoint x: 1, endPoint y: 459, distance: 221.3
click at [1, 459] on div ".cls-1 fill:#fff; AWATERA [PERSON_NAME] Спецификации Заказы 89 Чаты Todo Проект…" at bounding box center [784, 385] width 1568 height 771
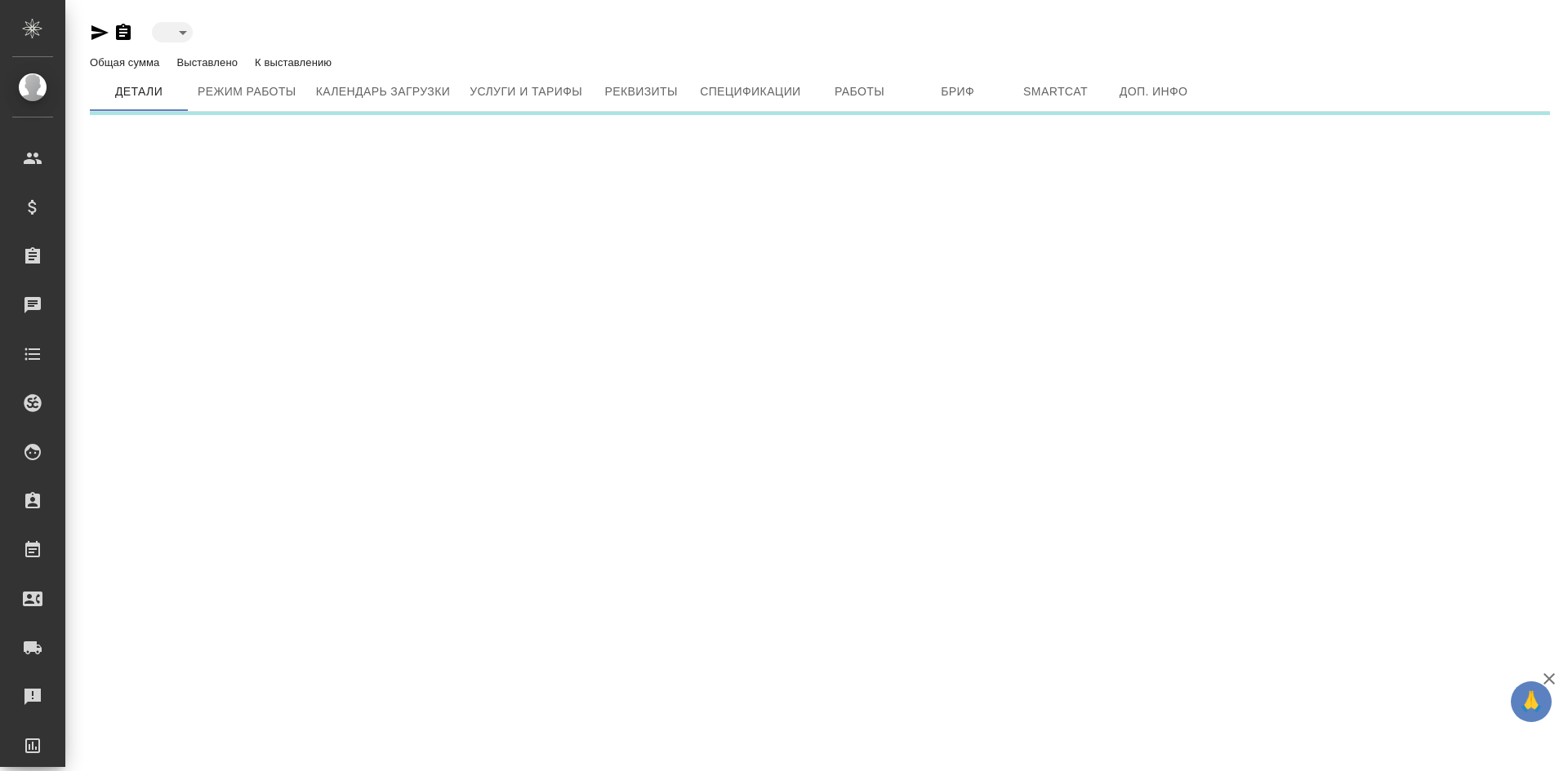
type input "toBeImplemented"
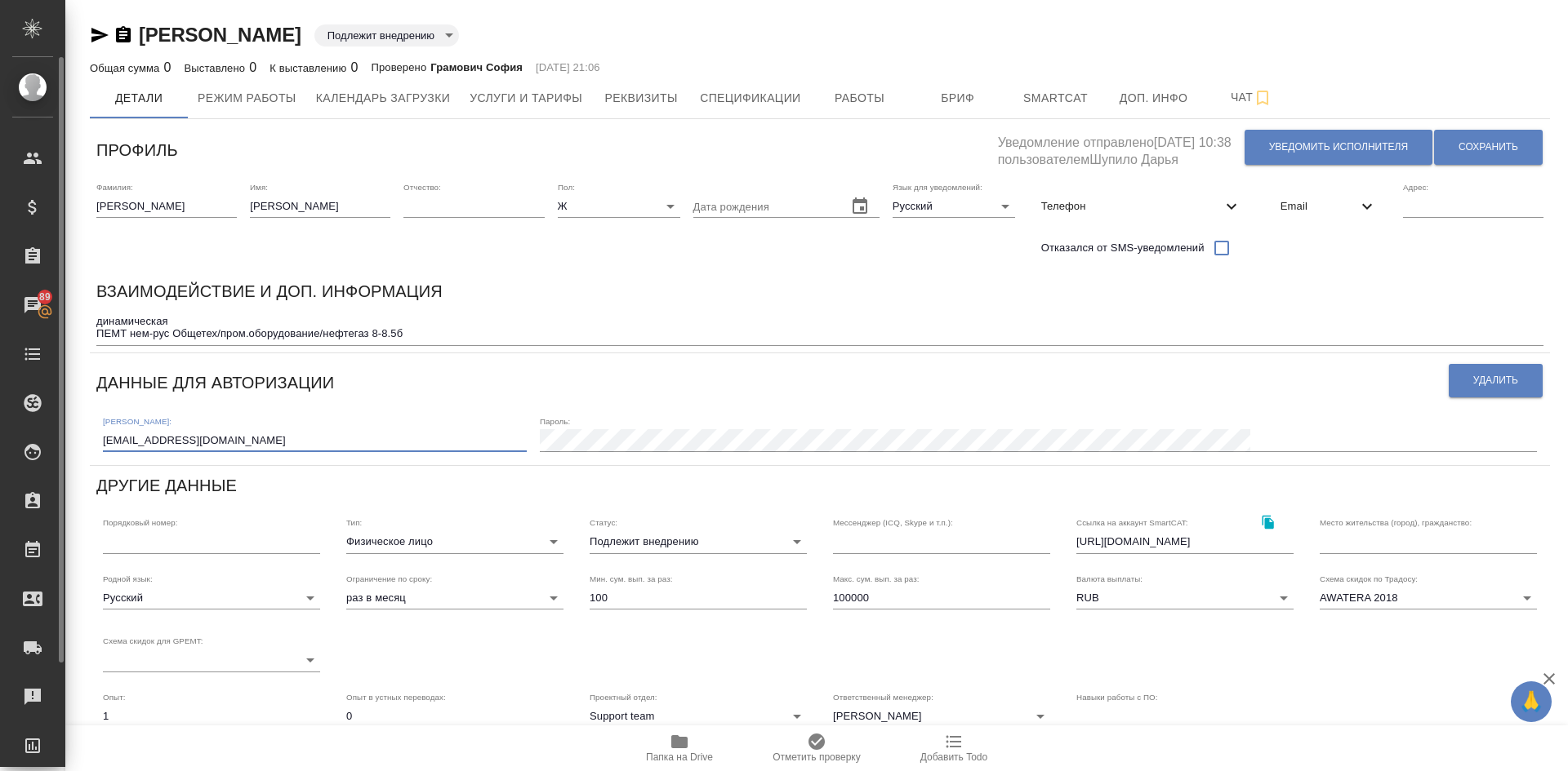
drag, startPoint x: 240, startPoint y: 440, endPoint x: 0, endPoint y: 442, distance: 240.0
click at [0, 442] on div ".cls-1 fill:#fff; AWATERA Demidova Tatyana Клиенты Спецификации Заказы 89 Чаты …" at bounding box center [784, 385] width 1568 height 771
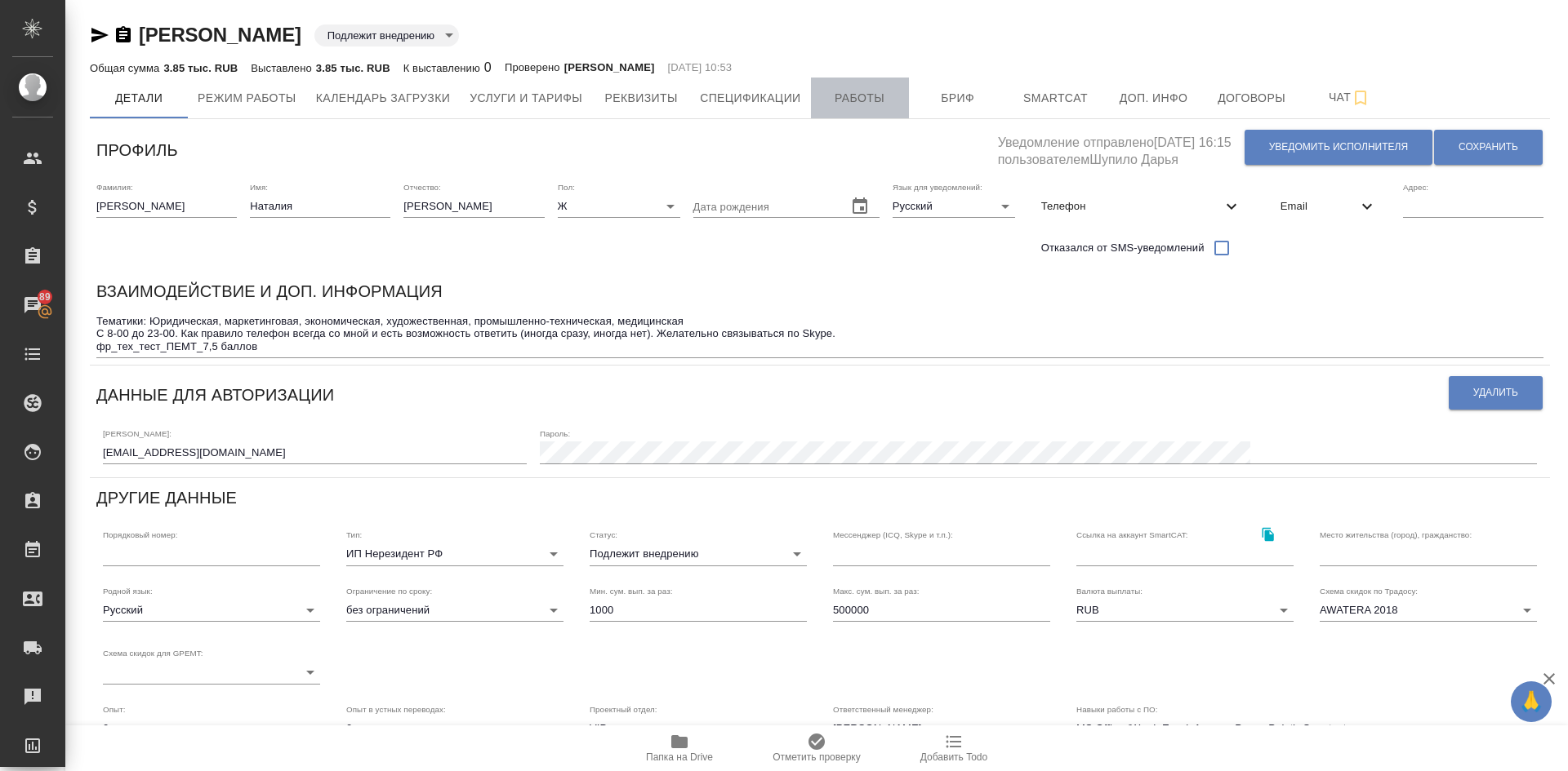
click at [860, 100] on span "Работы" at bounding box center [860, 98] width 78 height 20
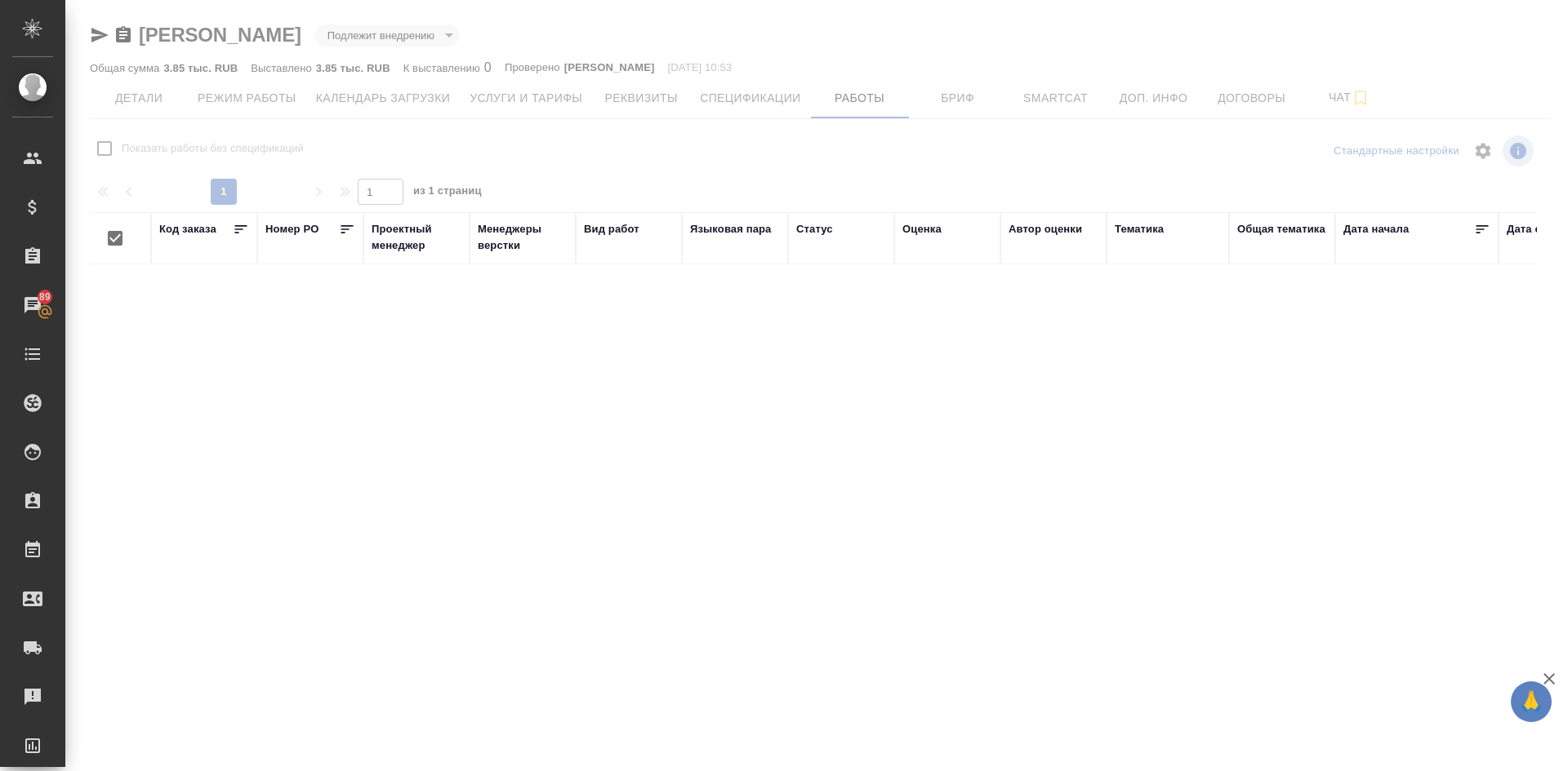
checkbox input "false"
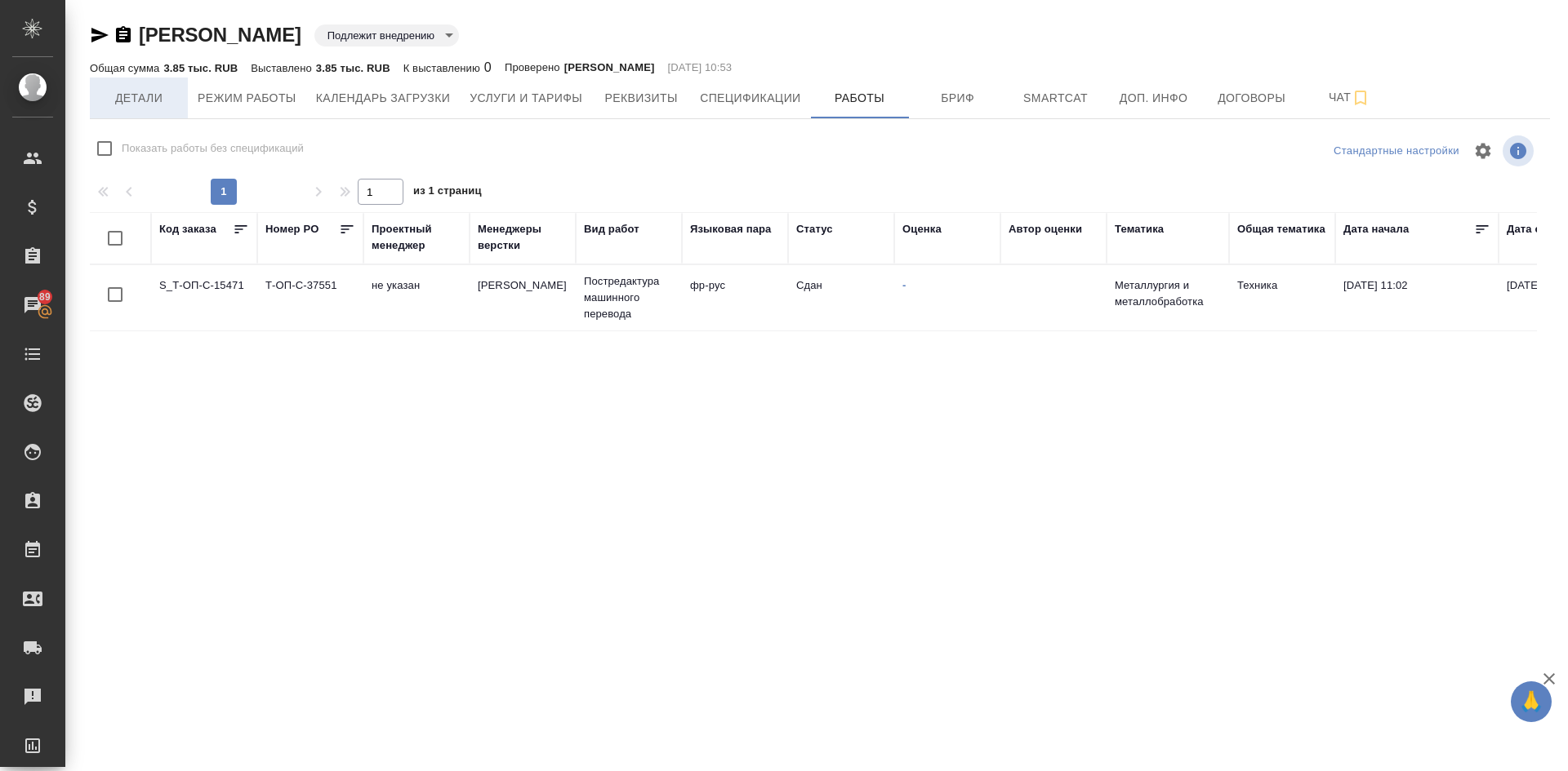
click at [120, 93] on span "Детали" at bounding box center [138, 98] width 78 height 20
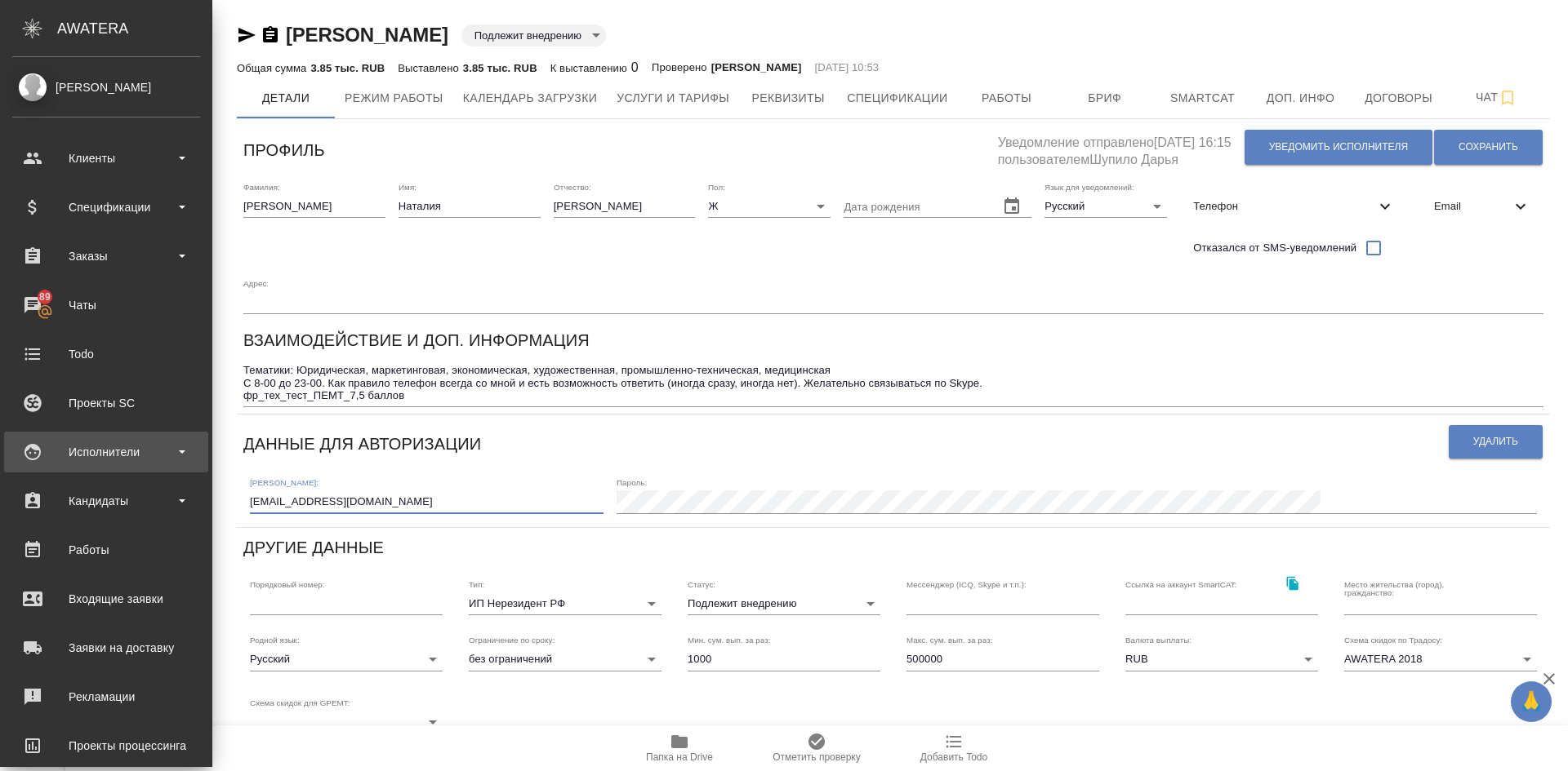
drag, startPoint x: 194, startPoint y: 455, endPoint x: 5, endPoint y: 448, distance: 189.1
click at [5, 448] on div ".cls-1 fill:#fff; AWATERA Demidova Tatyana Клиенты Спецификации Заказы 89 Чаты …" at bounding box center [784, 385] width 1568 height 771
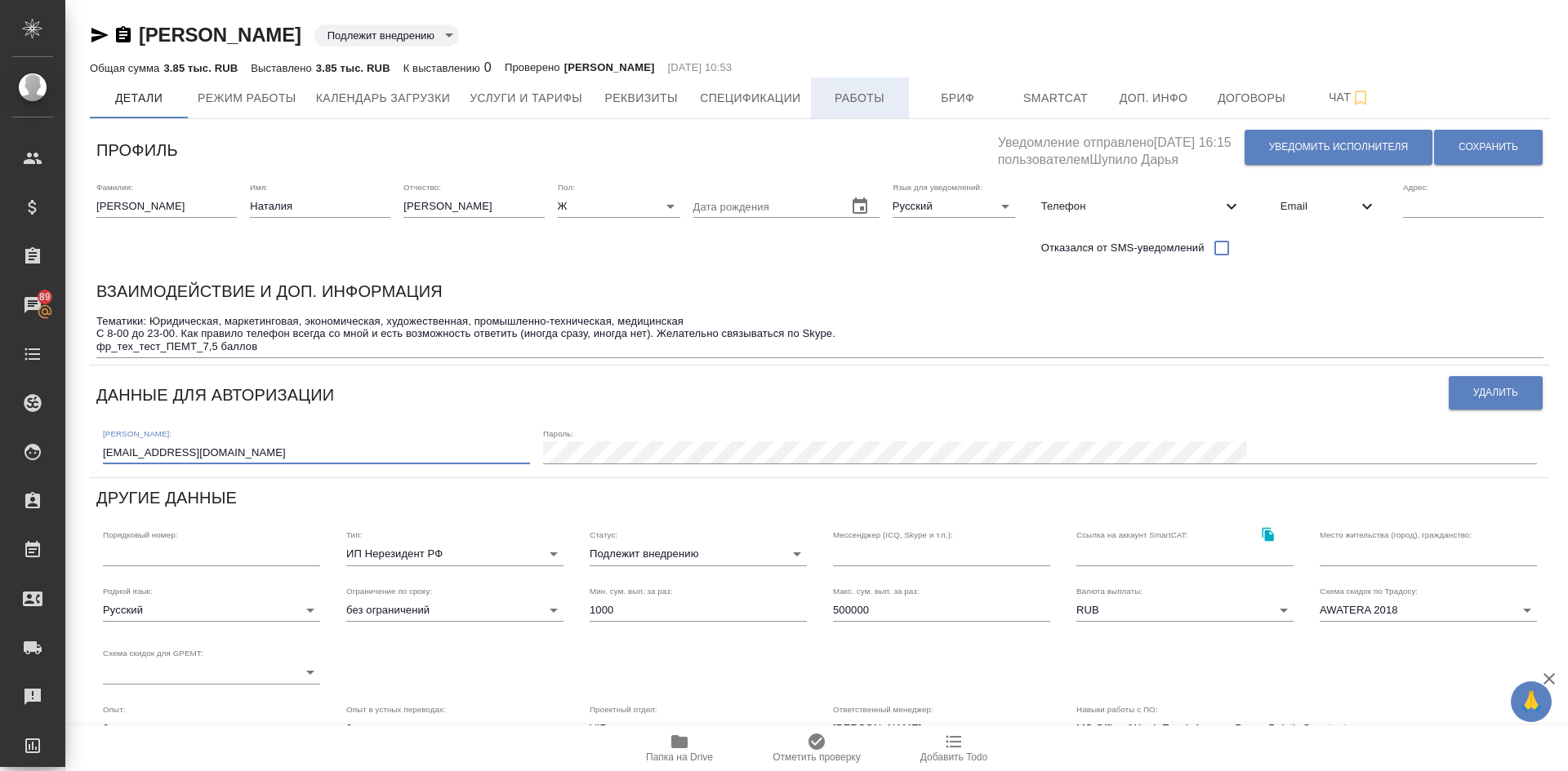
click at [867, 98] on span "Работы" at bounding box center [860, 98] width 78 height 20
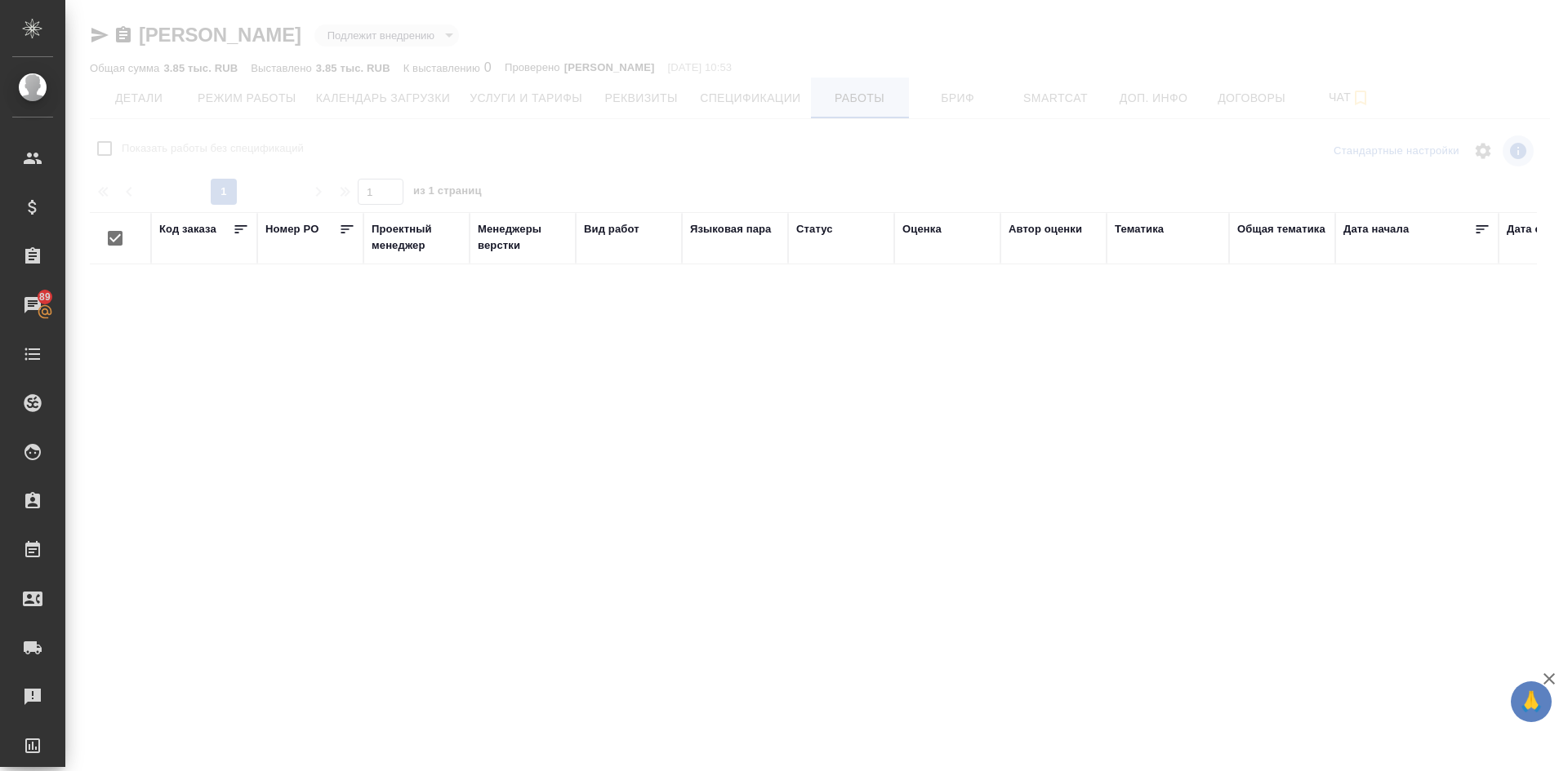
checkbox input "false"
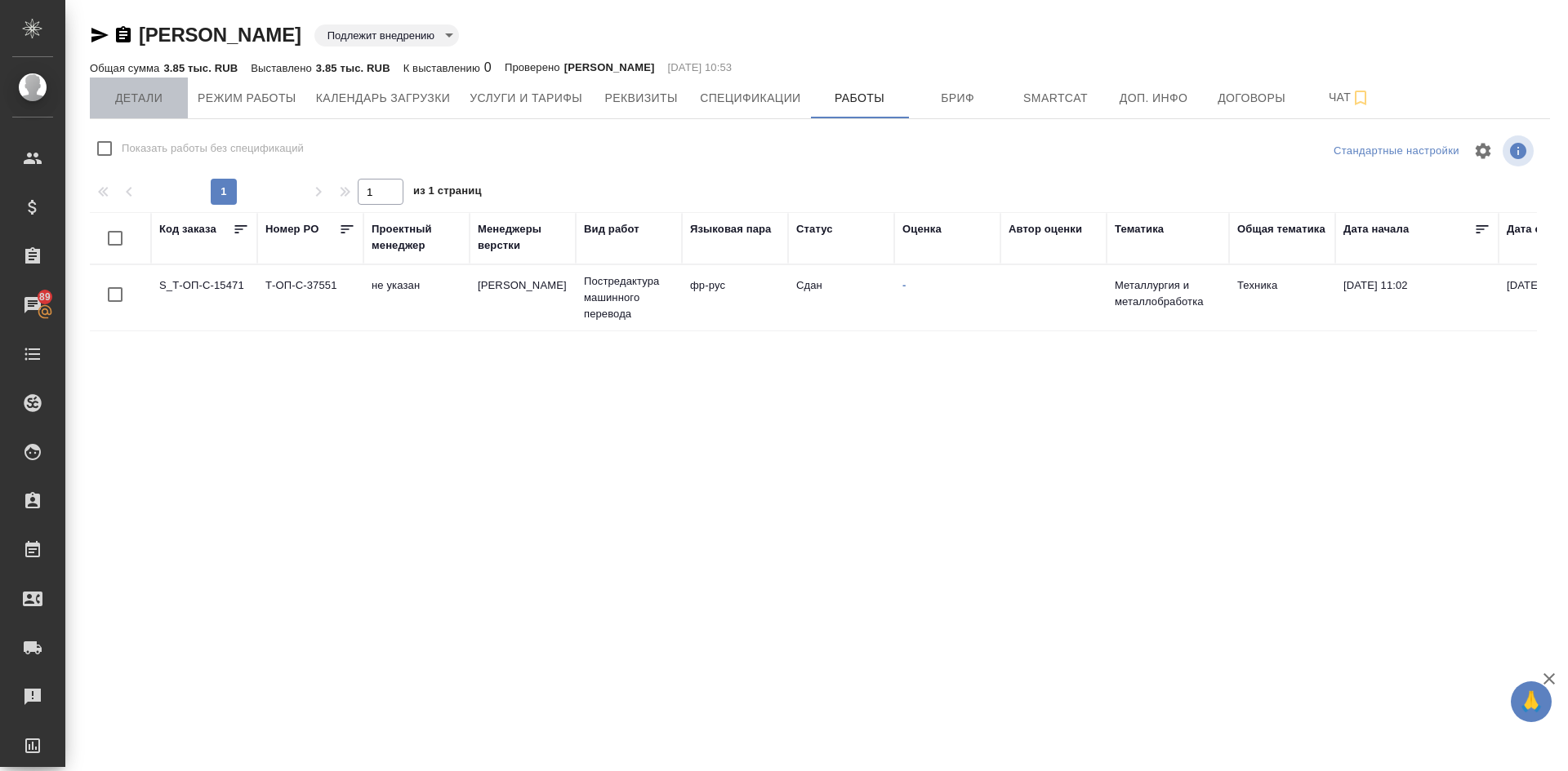
click at [133, 91] on span "Детали" at bounding box center [138, 98] width 78 height 20
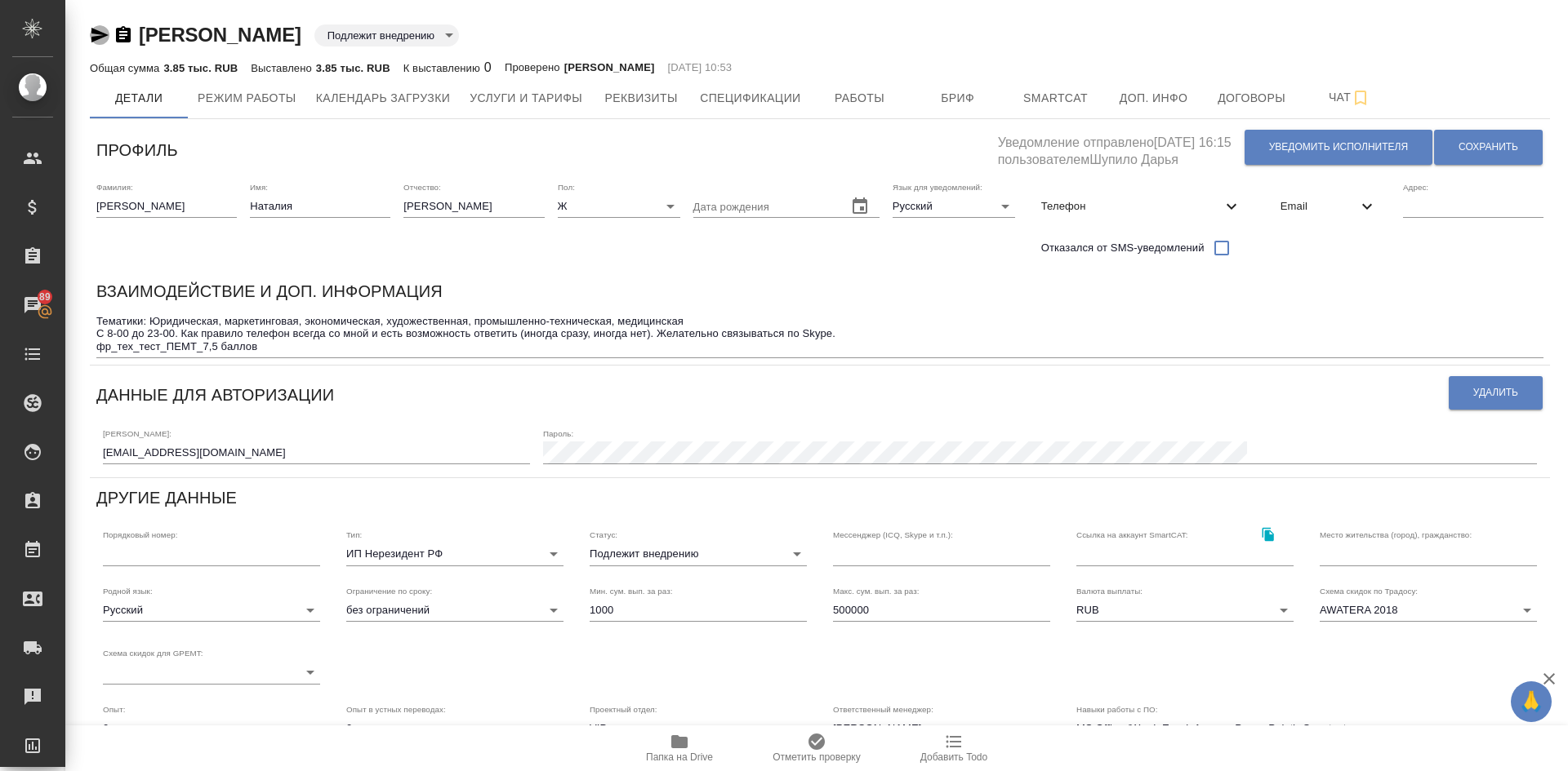
click at [96, 34] on icon "button" at bounding box center [99, 35] width 17 height 15
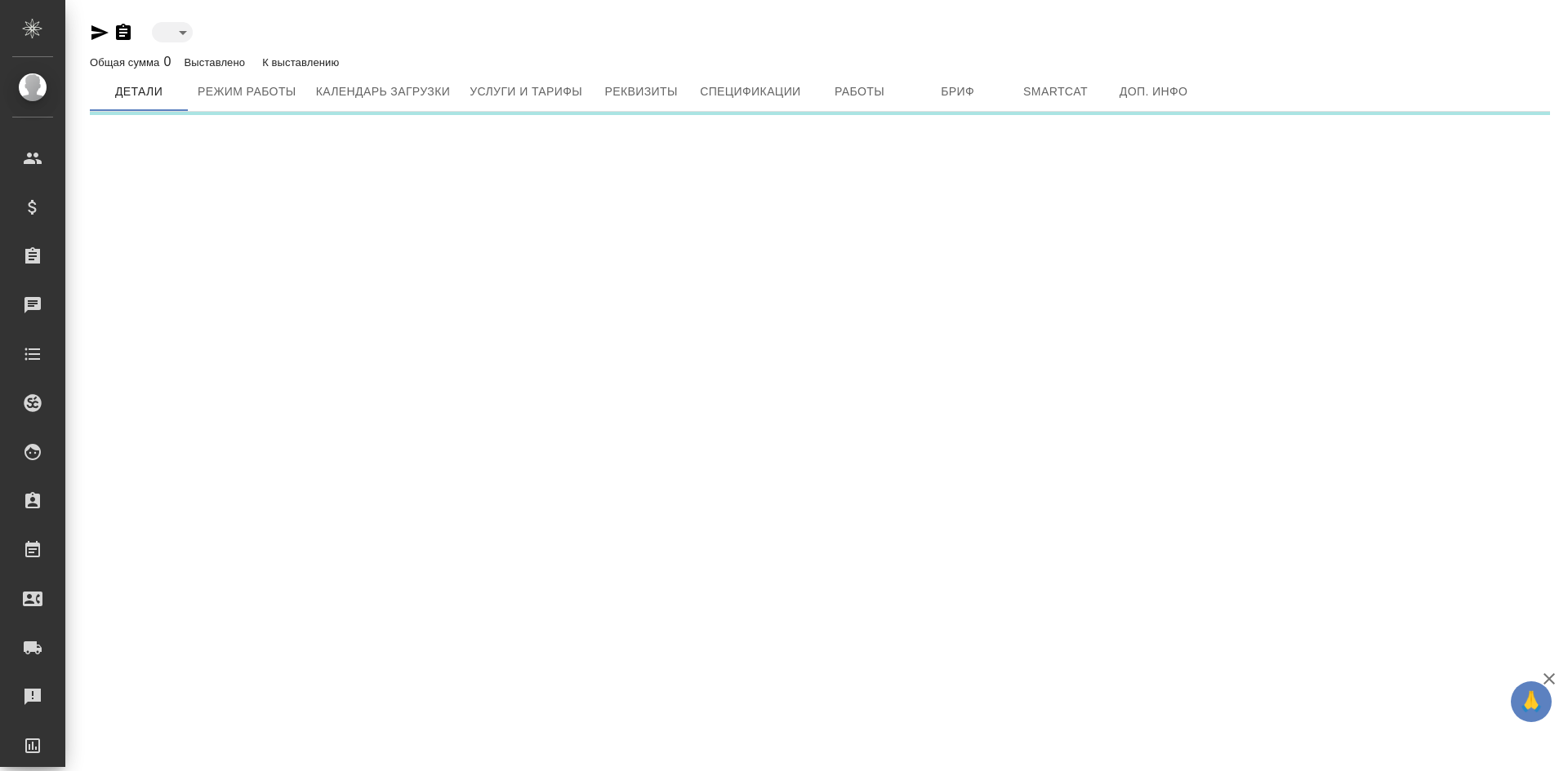
type input "toBeImplemented"
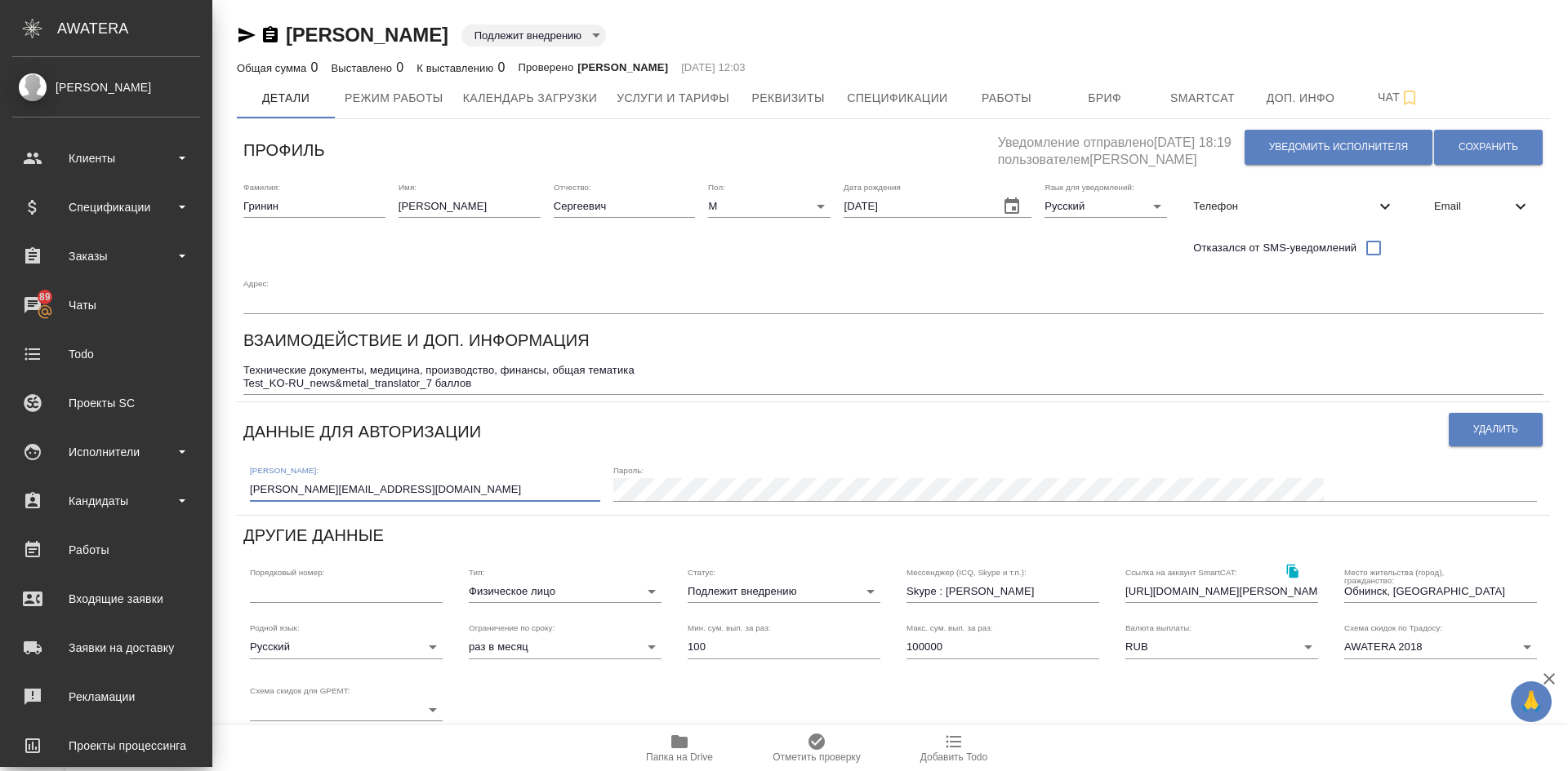
drag, startPoint x: 272, startPoint y: 431, endPoint x: 29, endPoint y: 428, distance: 243.0
click at [31, 426] on div ".cls-1 fill:#fff; AWATERA [PERSON_NAME] Спецификации Заказы 89 Чаты Todo Проект…" at bounding box center [784, 385] width 1568 height 771
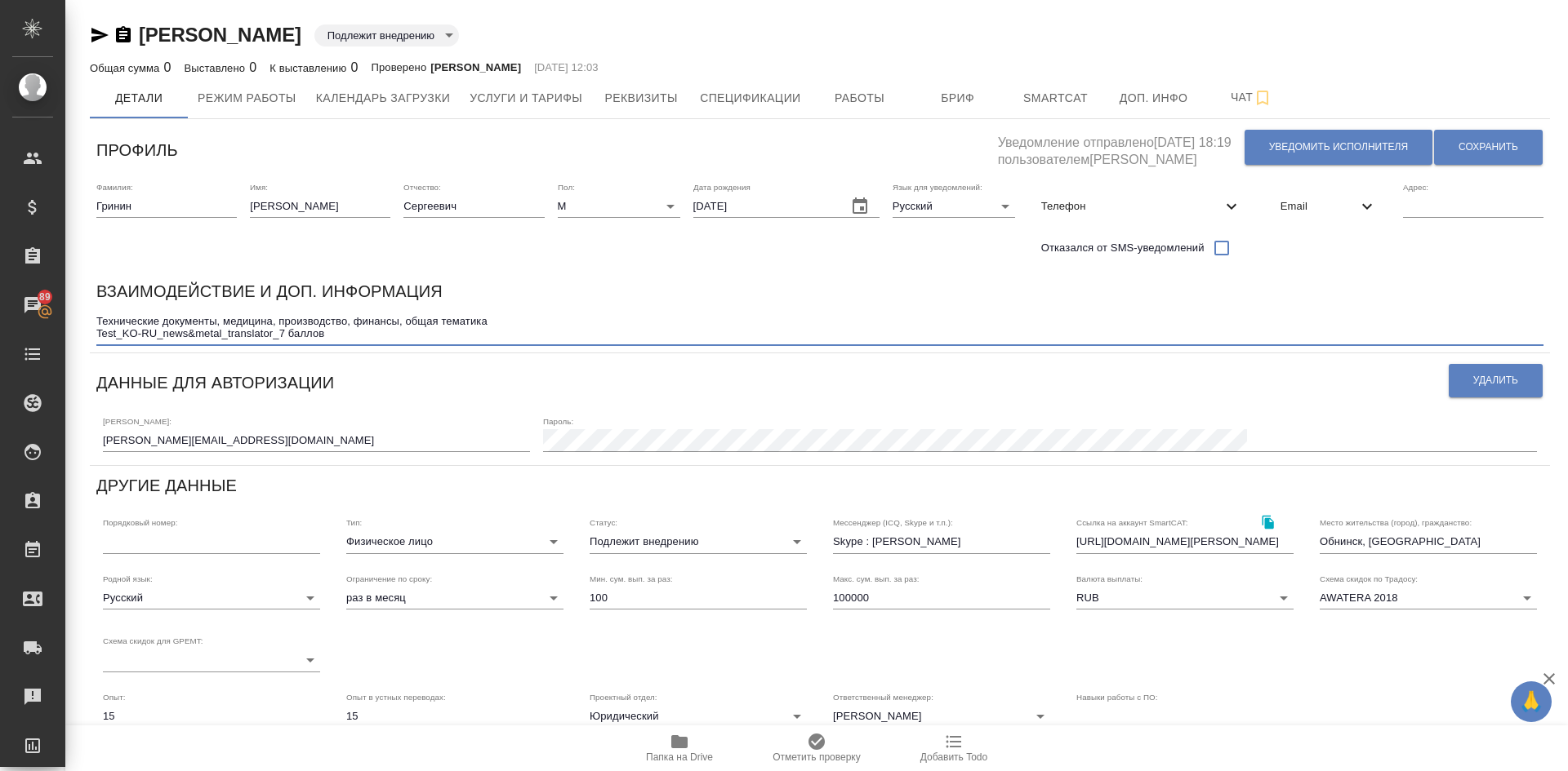
drag, startPoint x: 163, startPoint y: 331, endPoint x: 249, endPoint y: 335, distance: 86.1
click at [249, 335] on textarea "Технические документы, медицина, производство, финансы, общая тематика Test_KO-…" at bounding box center [820, 328] width 1447 height 25
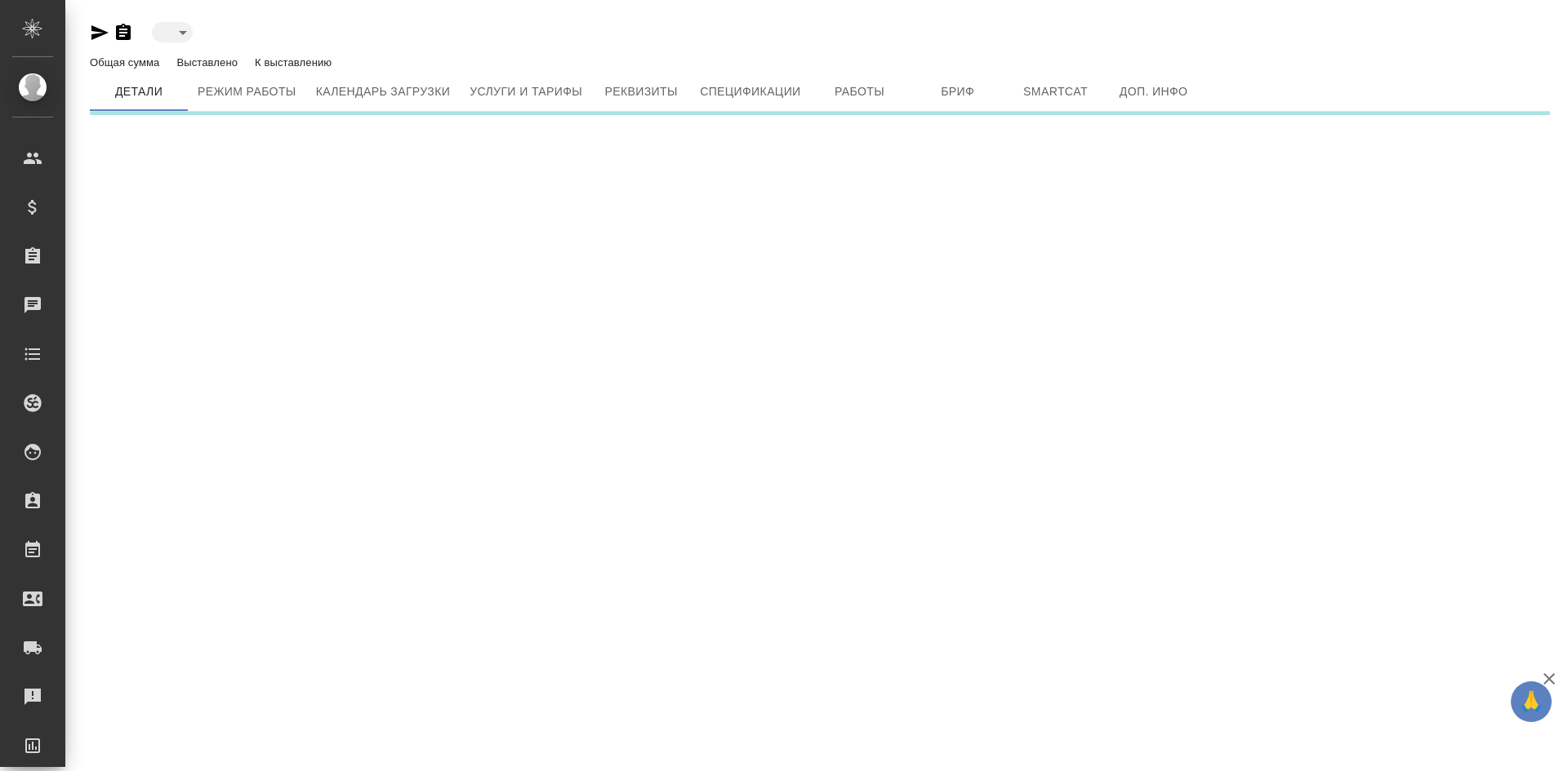
type input "toBeImplemented"
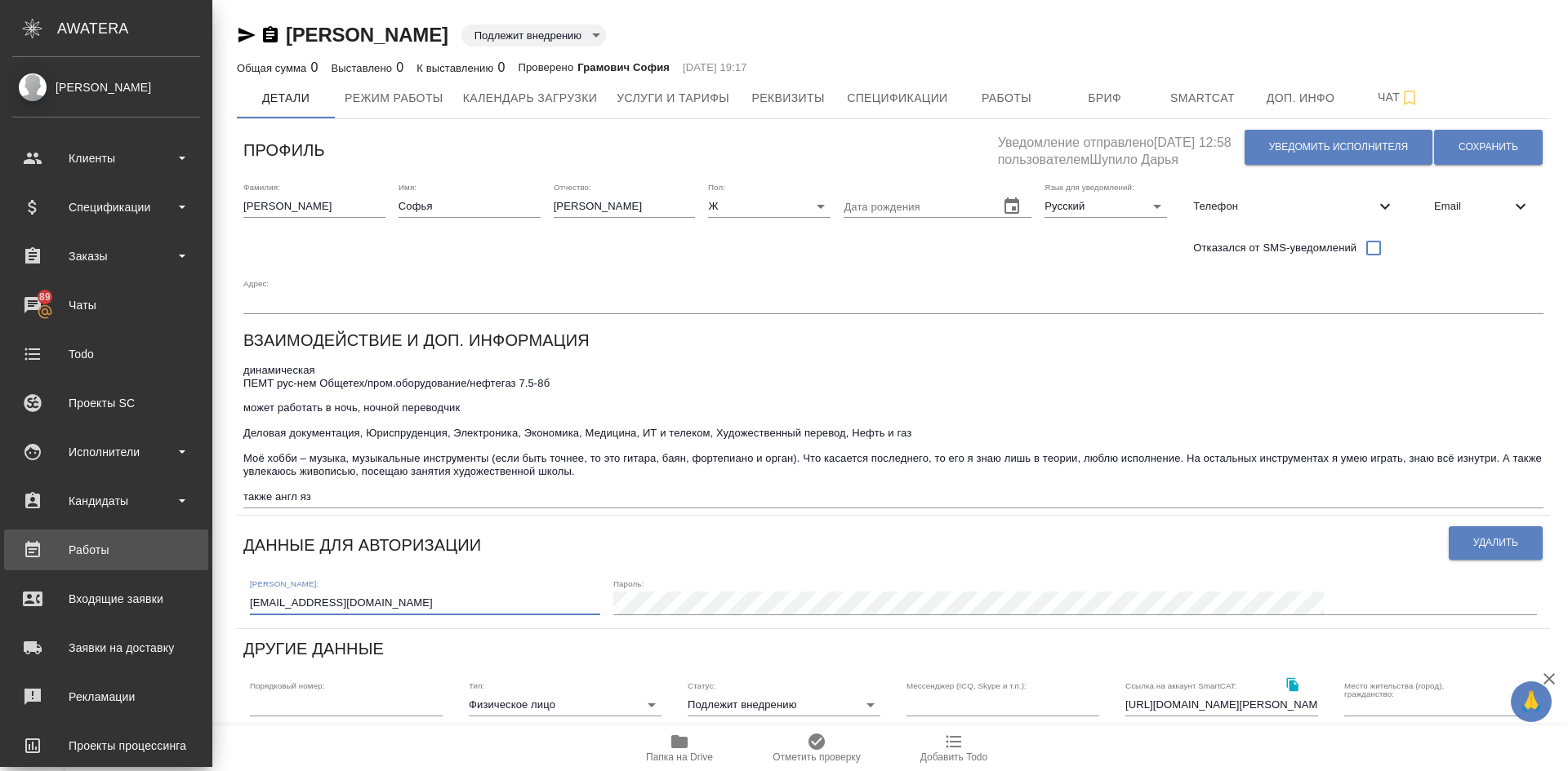
drag, startPoint x: 217, startPoint y: 553, endPoint x: 26, endPoint y: 550, distance: 191.0
click at [27, 550] on div ".cls-1 fill:#fff; AWATERA Demidova Tatyana Клиенты Спецификации Заказы 89 Чаты …" at bounding box center [784, 385] width 1568 height 771
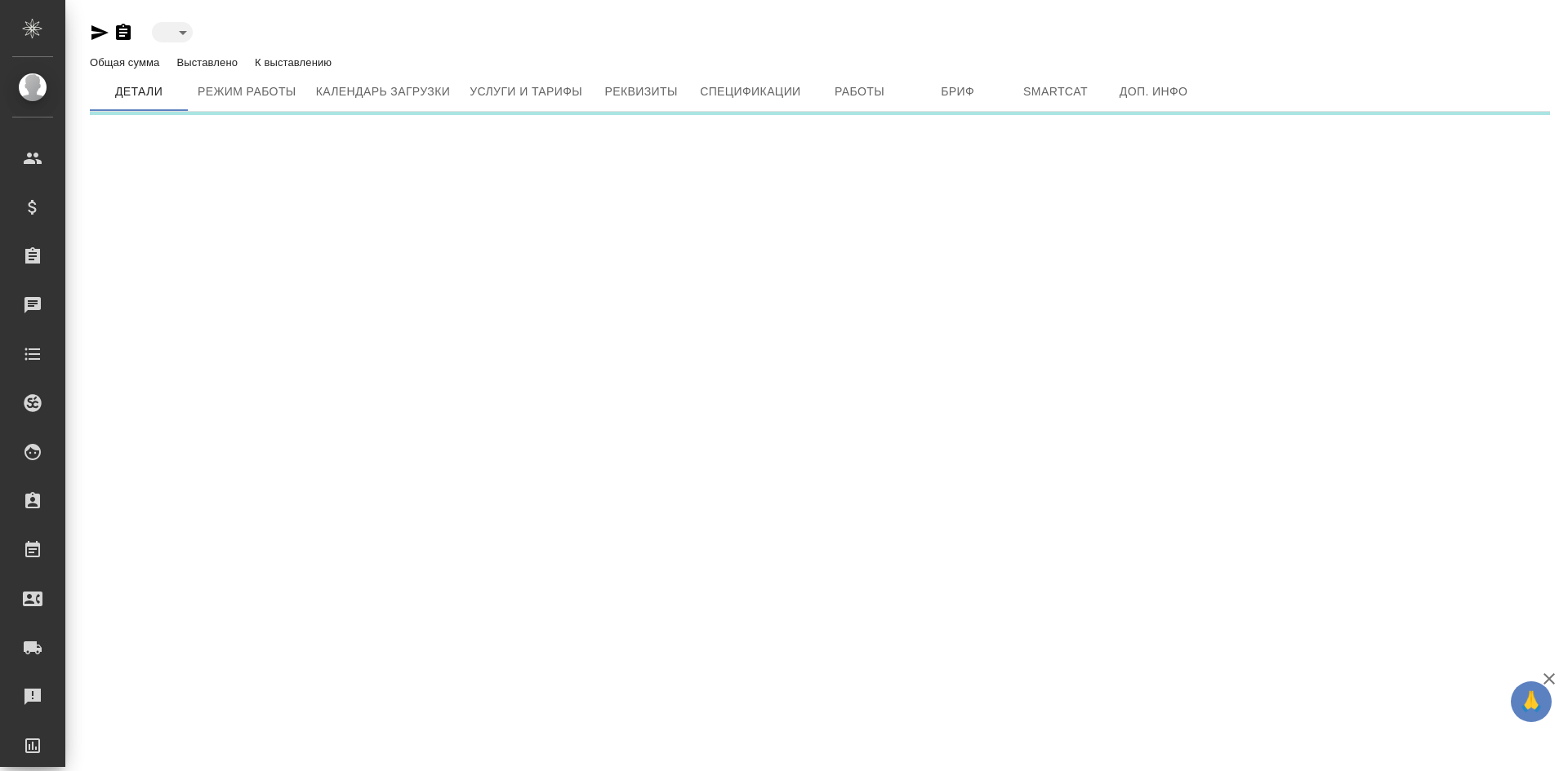
type input "toBeImplemented"
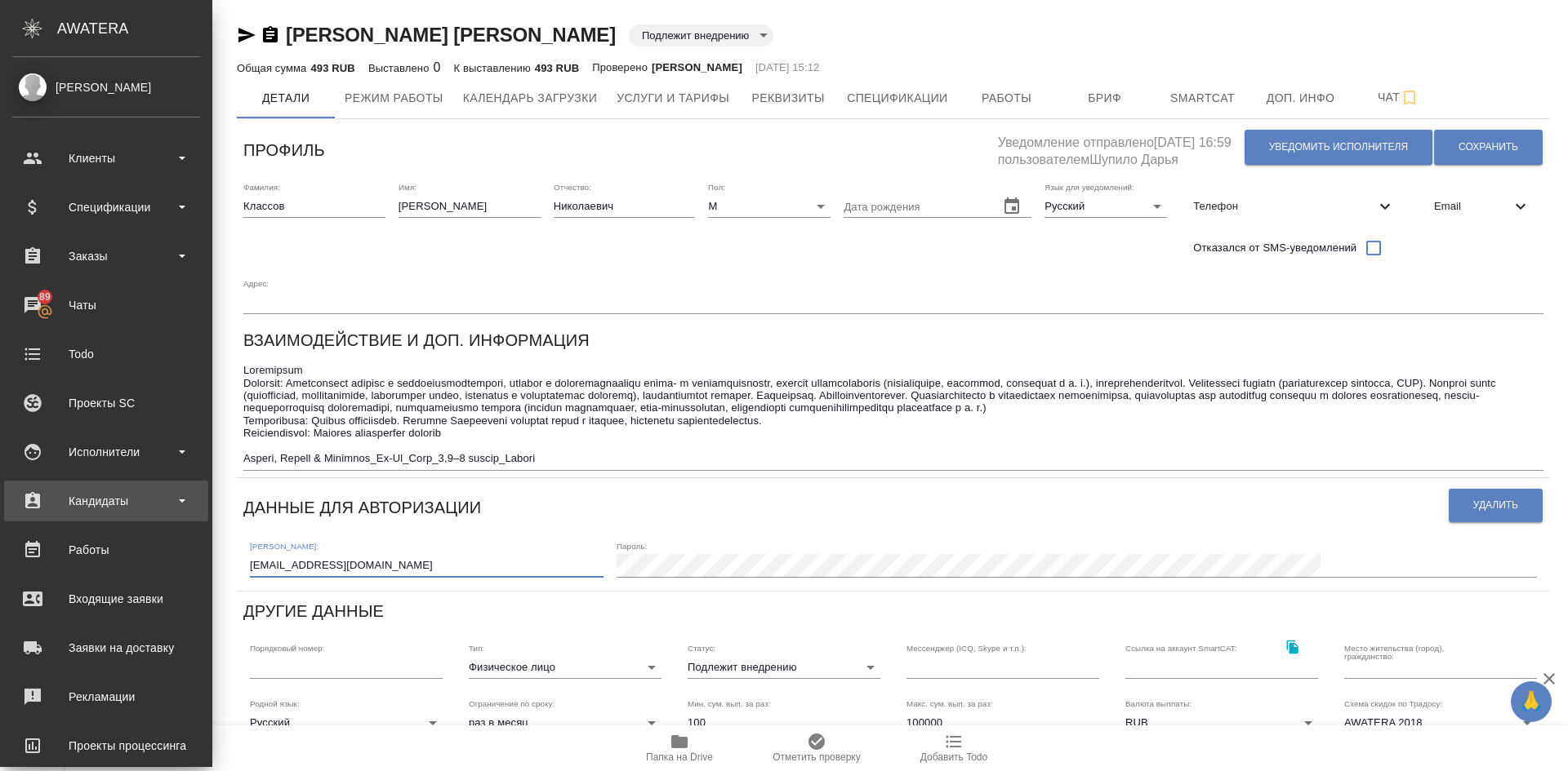
drag, startPoint x: 235, startPoint y: 511, endPoint x: 18, endPoint y: 503, distance: 217.1
click at [10, 503] on div ".cls-1 fill:#fff; AWATERA Demidova Tatyana Клиенты Спецификации Заказы 89 Чаты …" at bounding box center [784, 385] width 1568 height 771
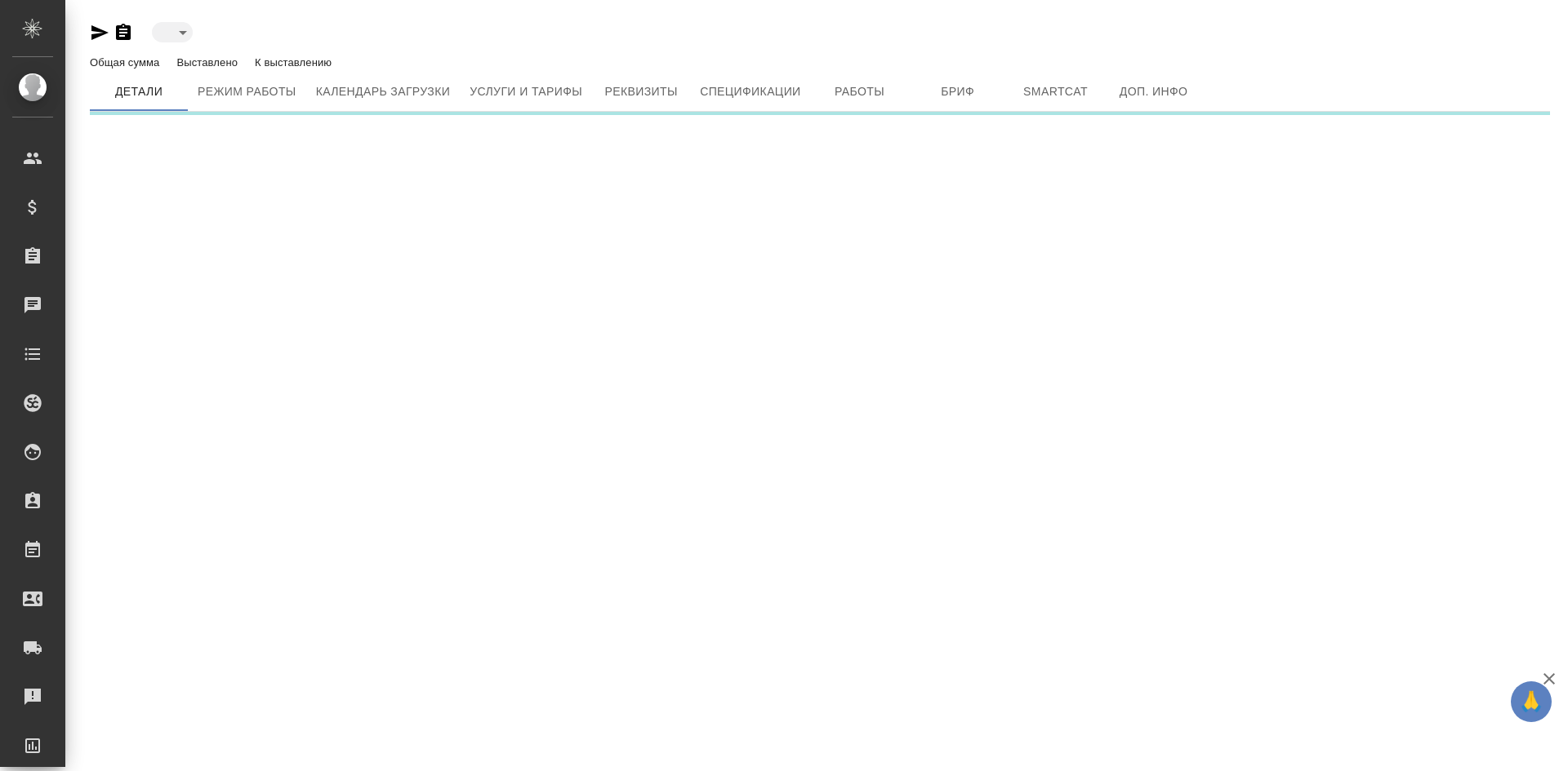
type input "toBeImplemented"
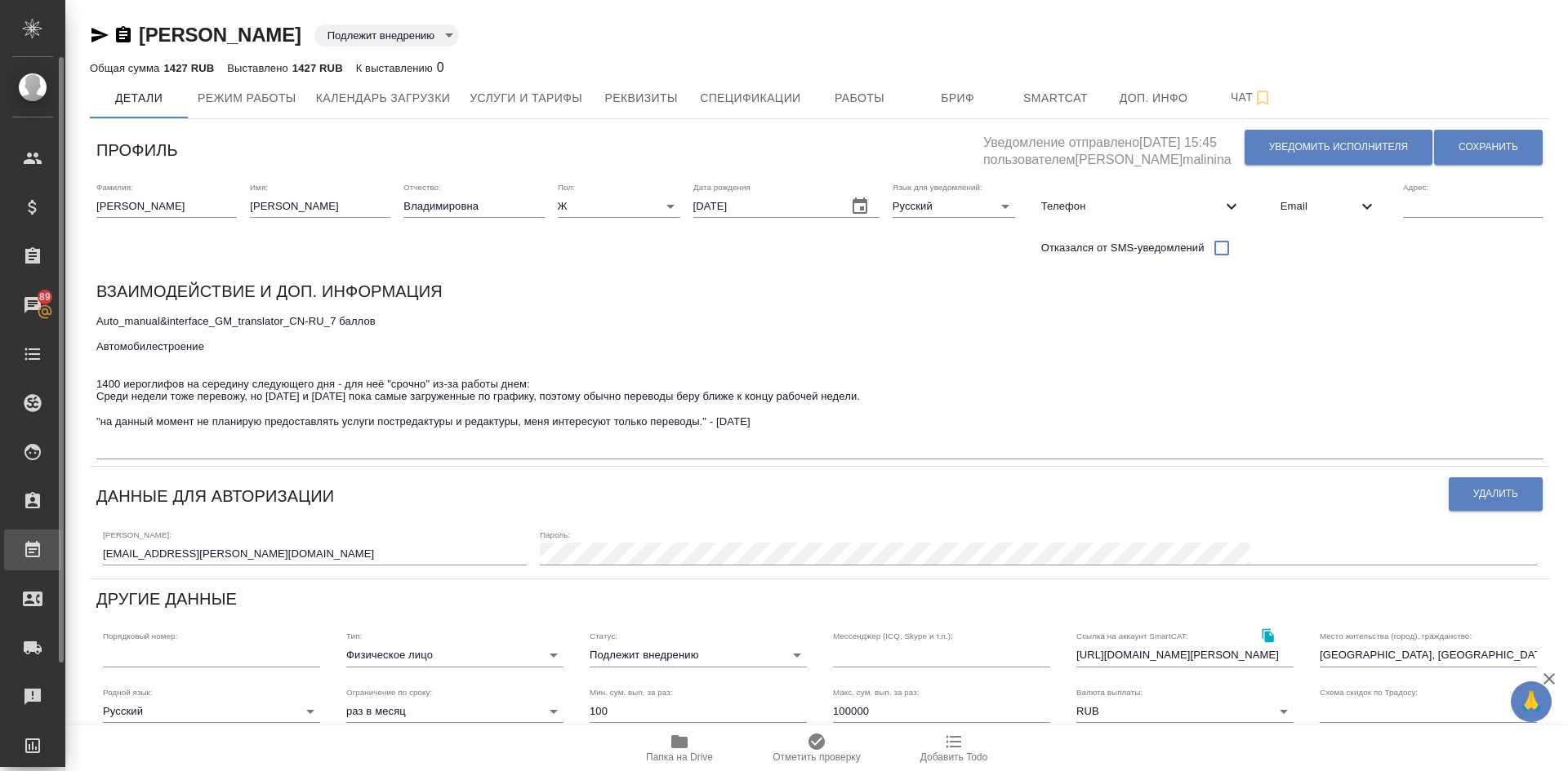
drag, startPoint x: 249, startPoint y: 559, endPoint x: 4, endPoint y: 557, distance: 245.0
click at [4, 557] on div ".cls-1 fill:#fff; AWATERA [PERSON_NAME] Спецификации Заказы 89 Чаты Todo Проект…" at bounding box center [784, 385] width 1568 height 771
drag, startPoint x: 98, startPoint y: 320, endPoint x: 285, endPoint y: 317, distance: 187.0
click at [285, 317] on textarea "Auto_manual&interface_GM_translator_CN-RU_7 баллов Автомобилестроение 1400 иеро…" at bounding box center [820, 384] width 1447 height 138
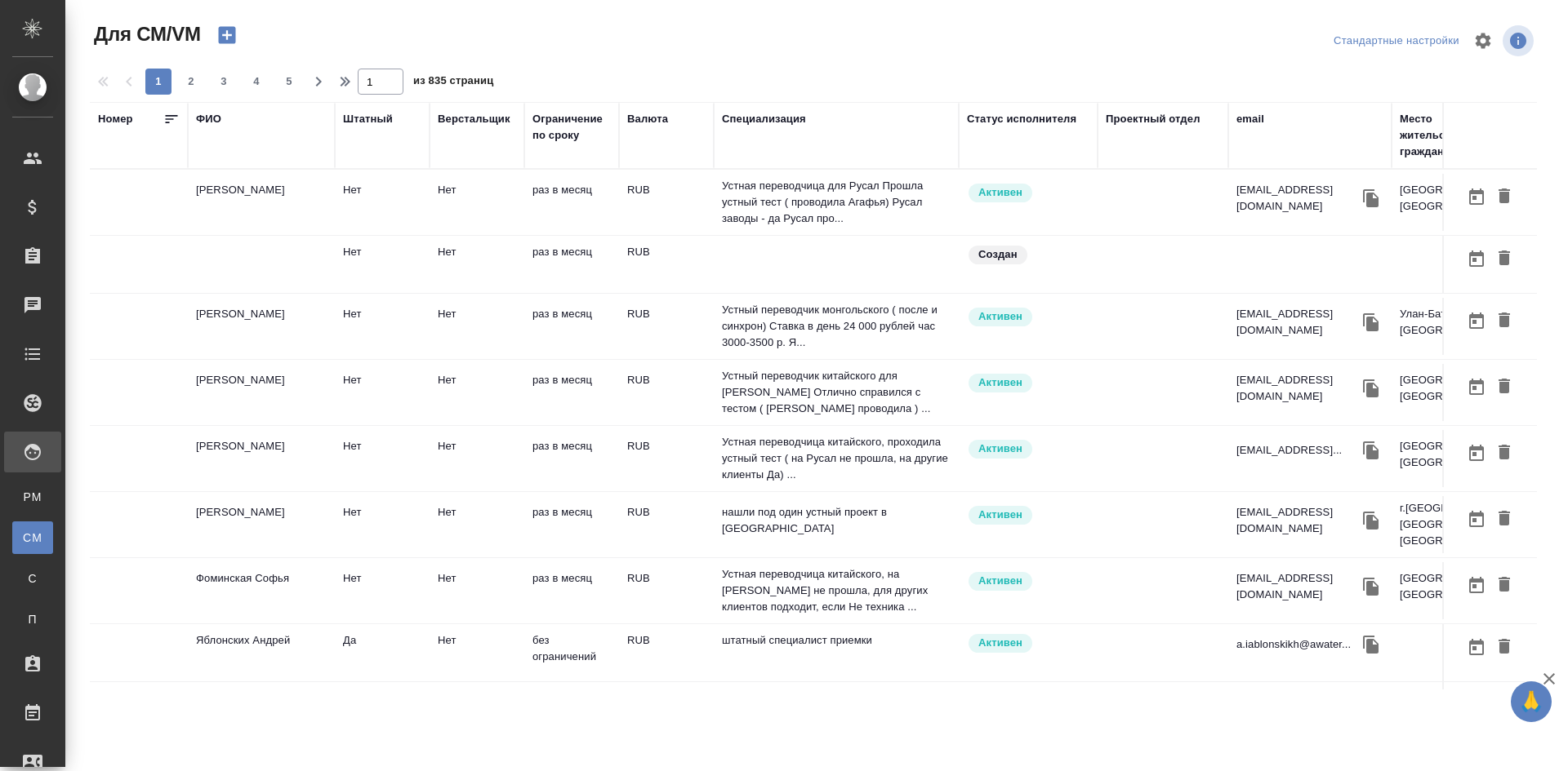
click at [210, 118] on div "ФИО" at bounding box center [209, 119] width 25 height 16
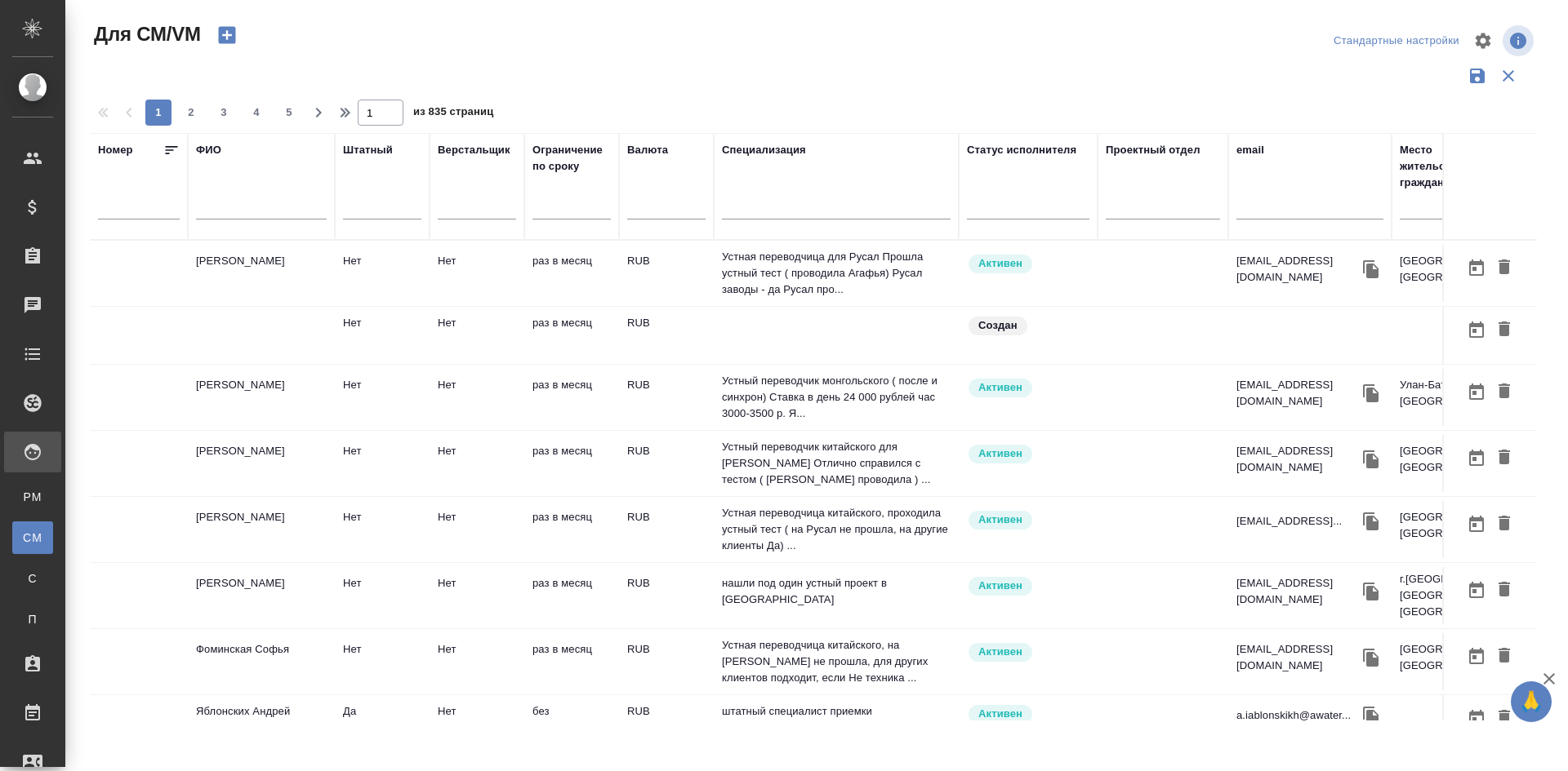
click at [227, 201] on input "text" at bounding box center [260, 209] width 130 height 20
type input "d"
type input "D"
type input "Волков Даниил"
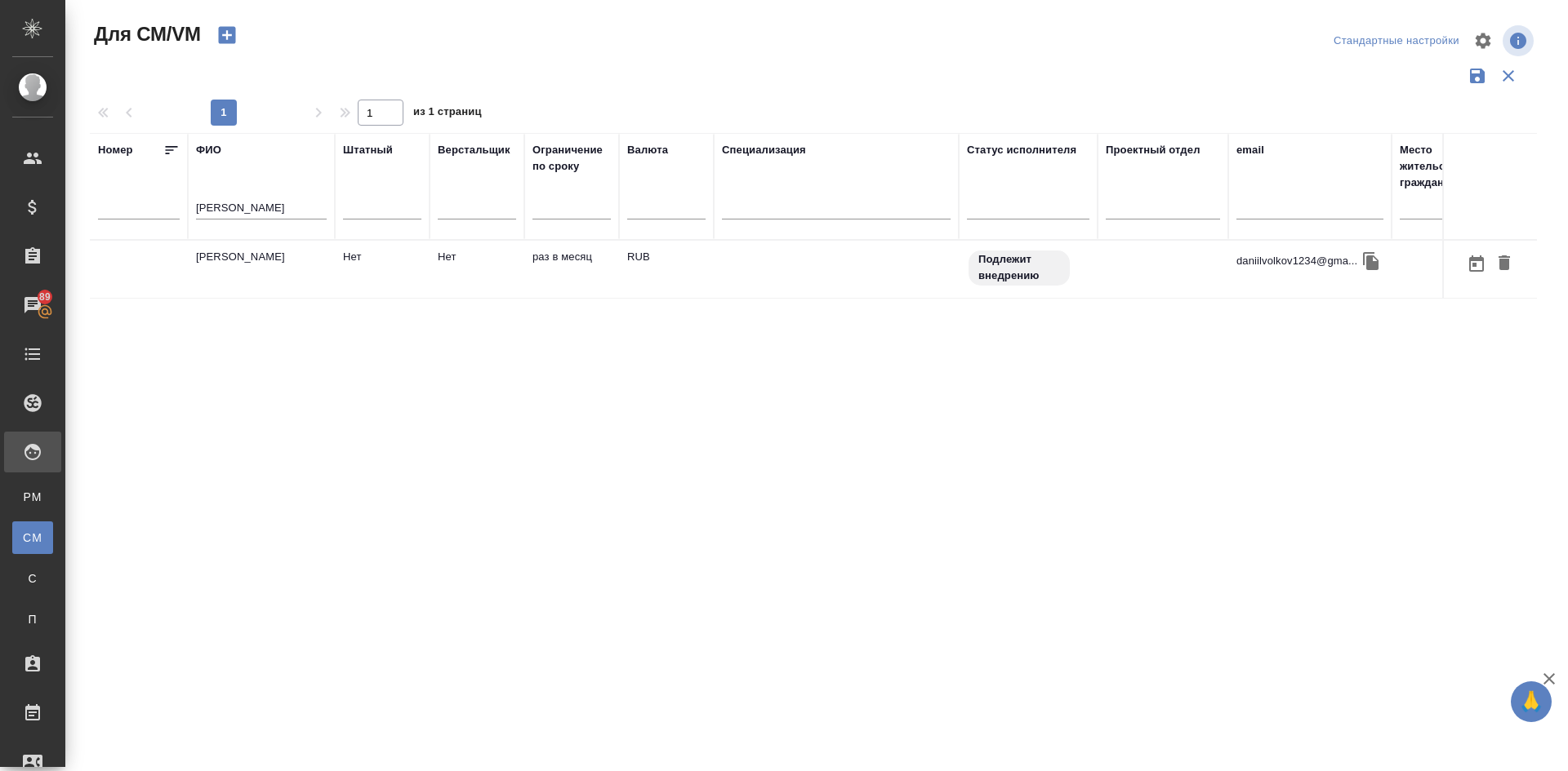
click at [239, 257] on td "Волков Даниил" at bounding box center [260, 269] width 147 height 57
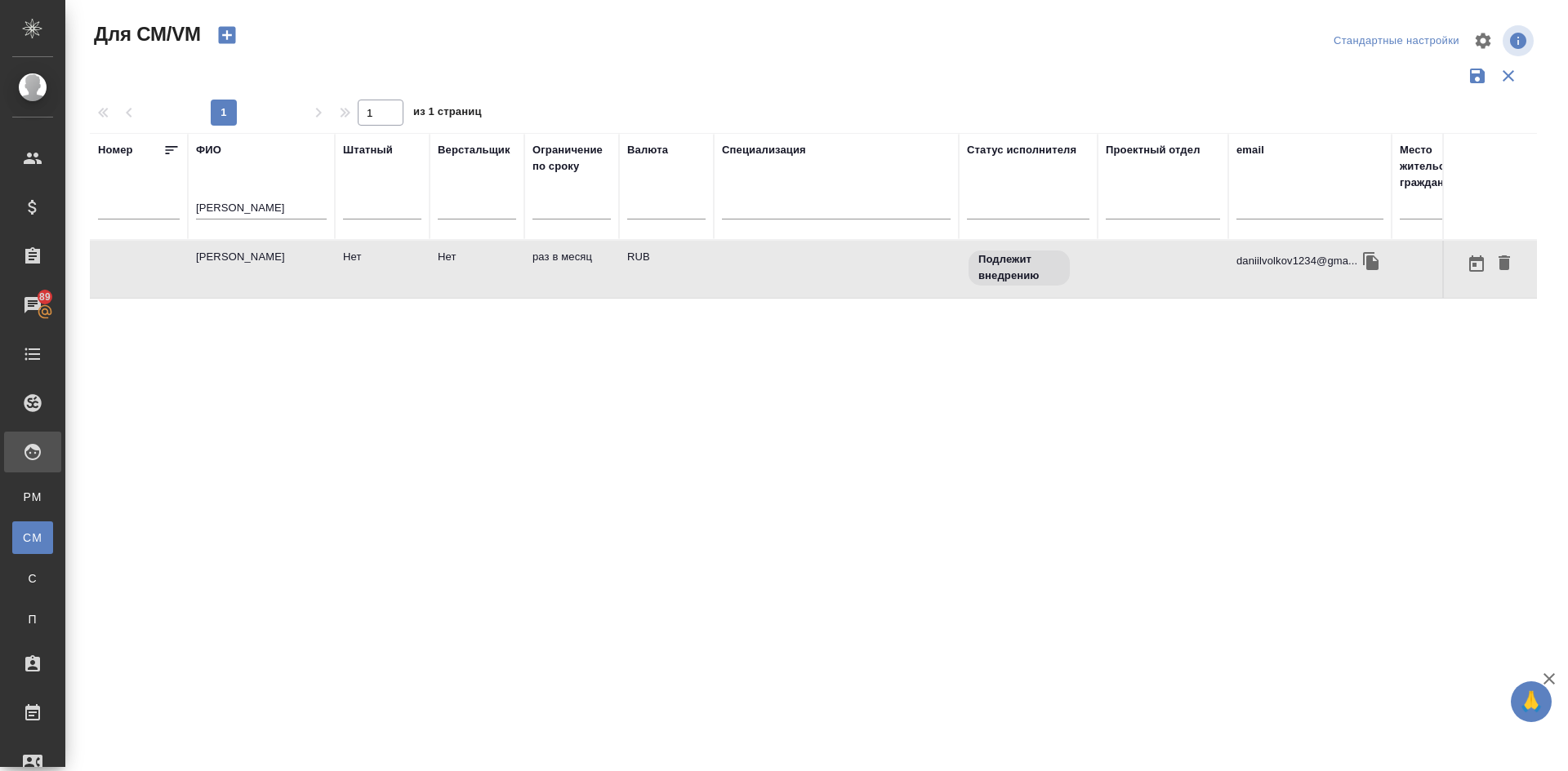
click at [239, 257] on td "Волков Даниил" at bounding box center [260, 269] width 147 height 57
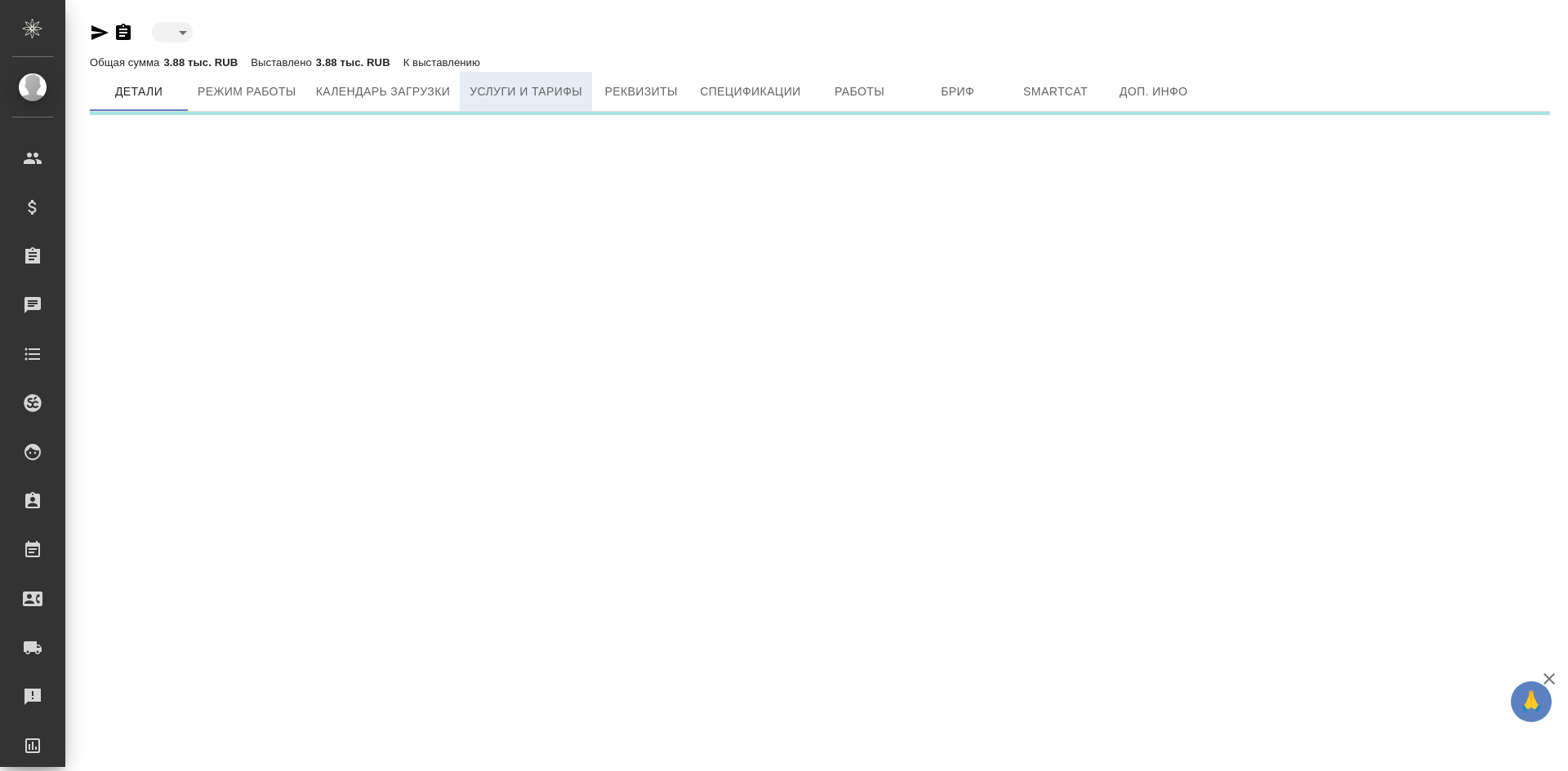
type input "toBeImplemented"
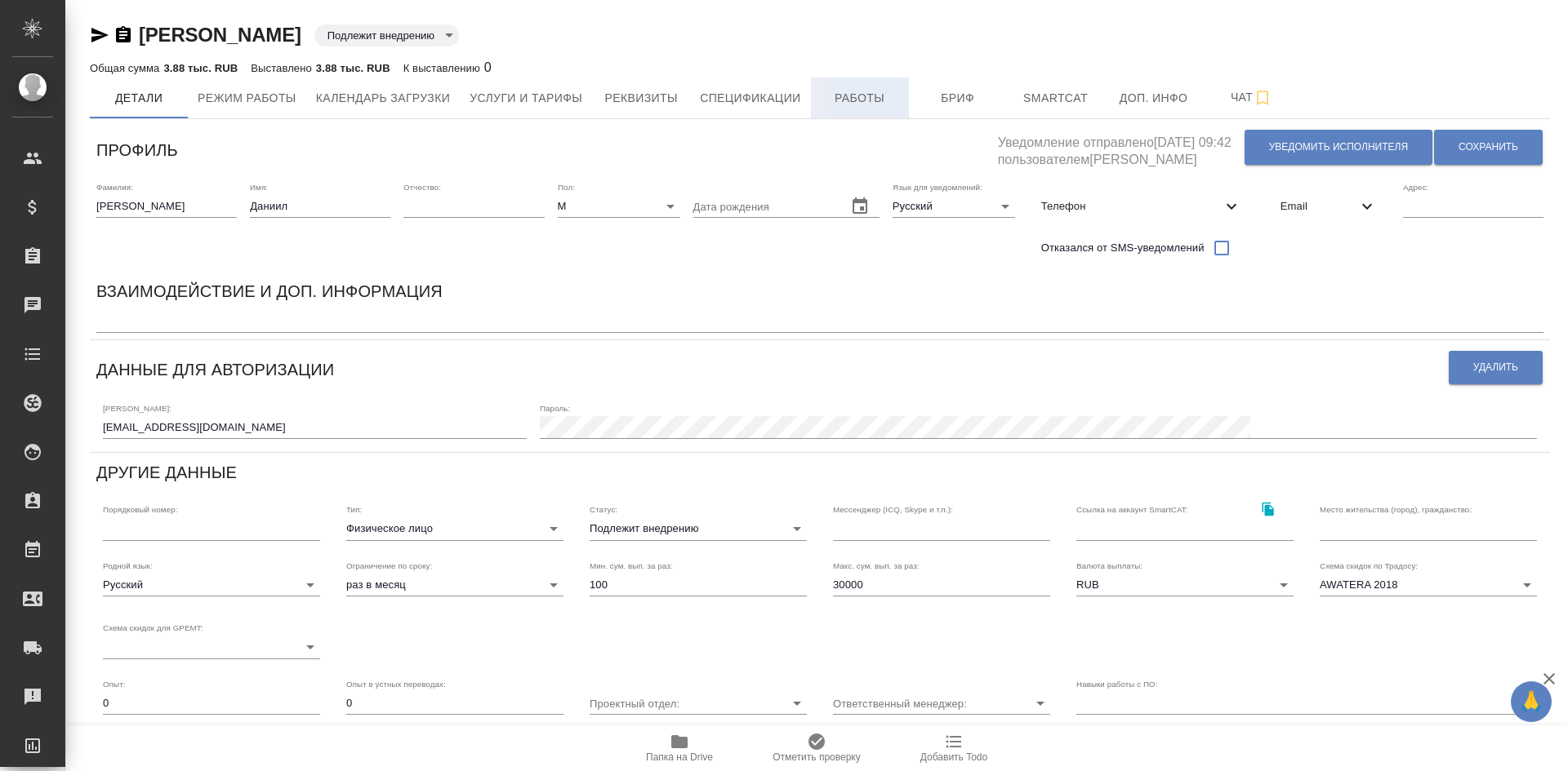
click at [856, 90] on span "Работы" at bounding box center [860, 98] width 78 height 20
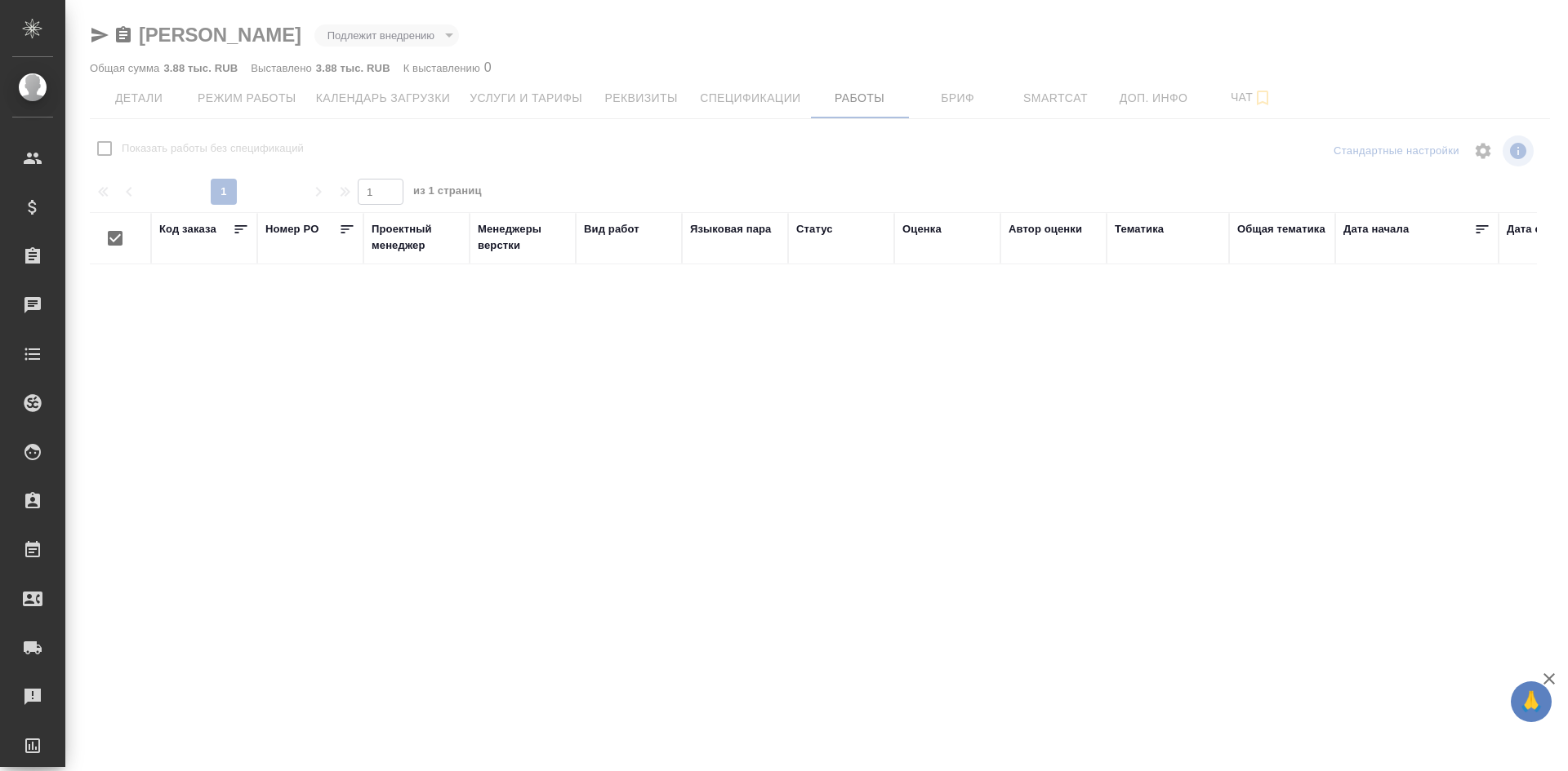
checkbox input "false"
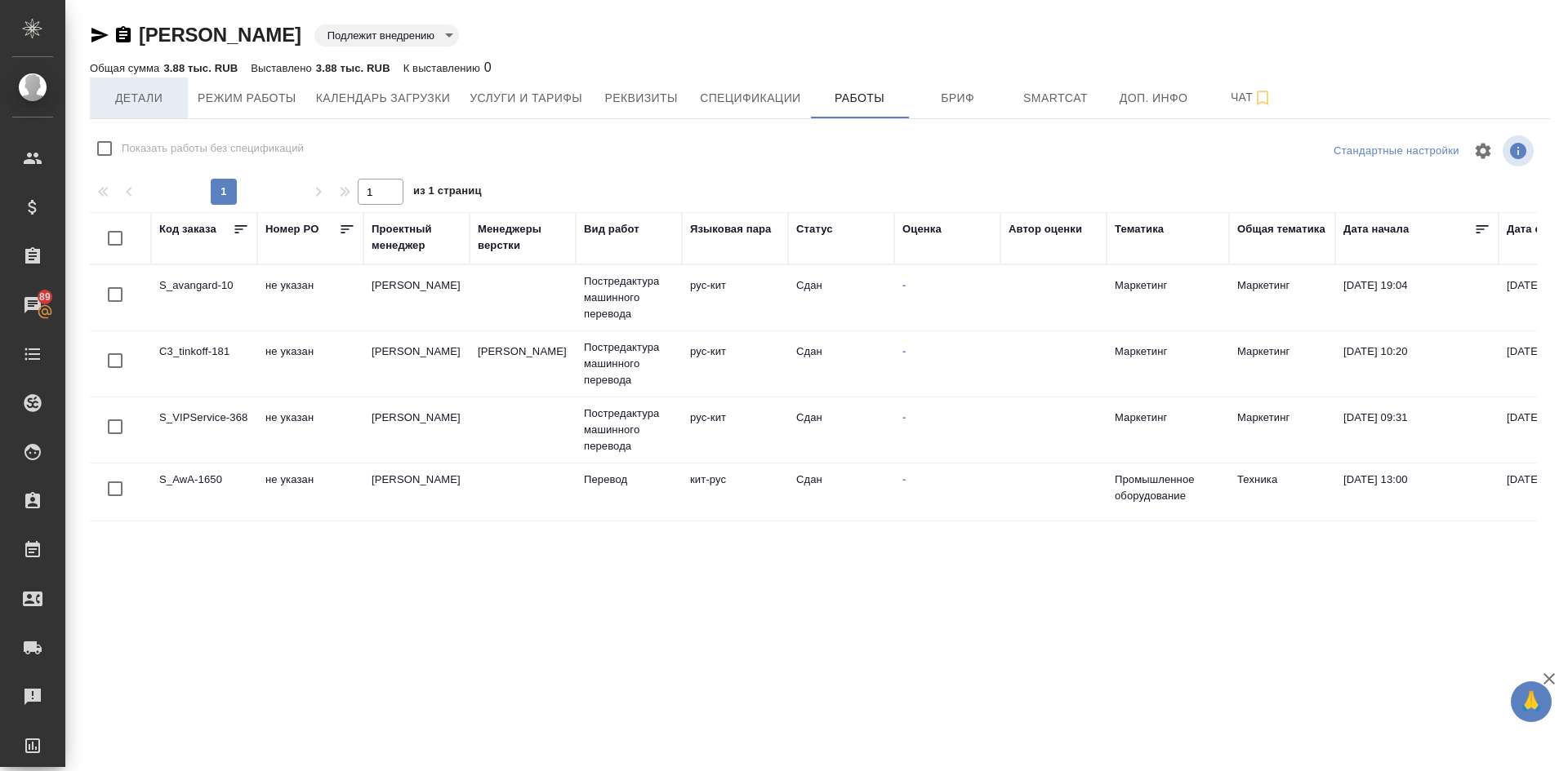
click at [137, 97] on span "Детали" at bounding box center [138, 98] width 78 height 20
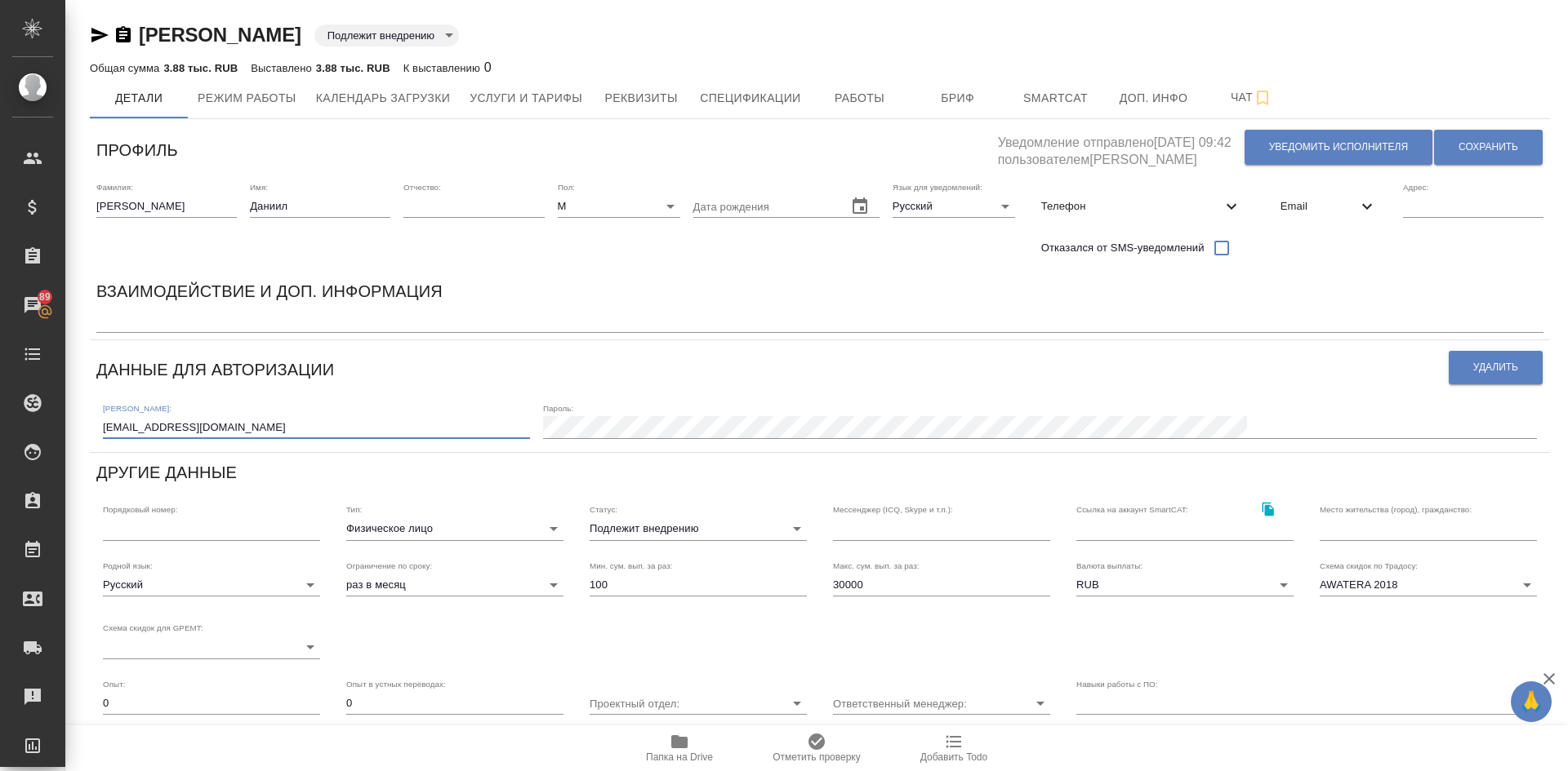
drag, startPoint x: 280, startPoint y: 421, endPoint x: 0, endPoint y: 433, distance: 280.3
click at [0, 433] on div ".cls-1 fill:#fff; AWATERA Demidova Tatyana Клиенты Спецификации Заказы 89 Чаты …" at bounding box center [784, 385] width 1568 height 771
click at [835, 99] on span "Работы" at bounding box center [860, 98] width 78 height 20
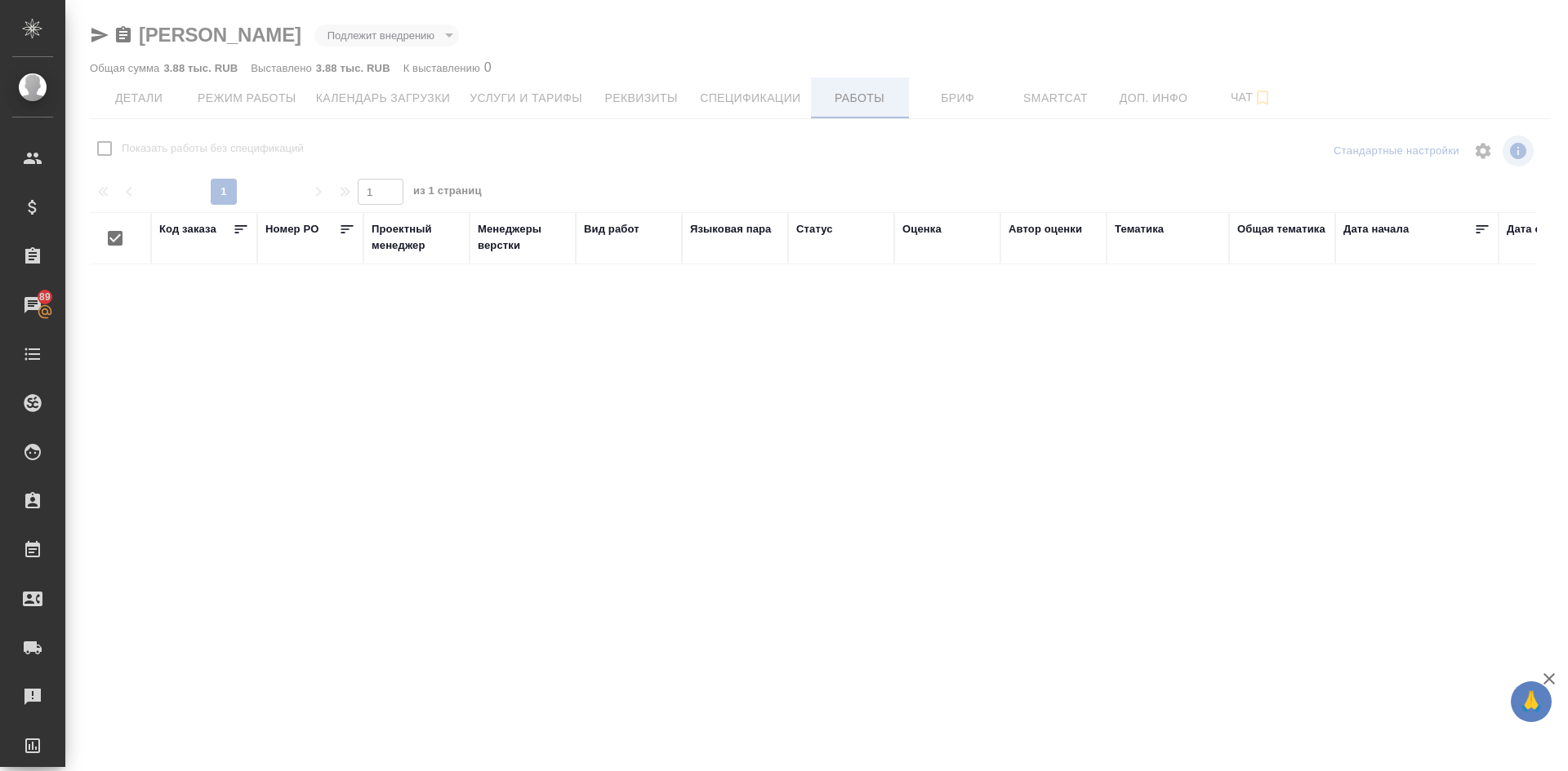
checkbox input "false"
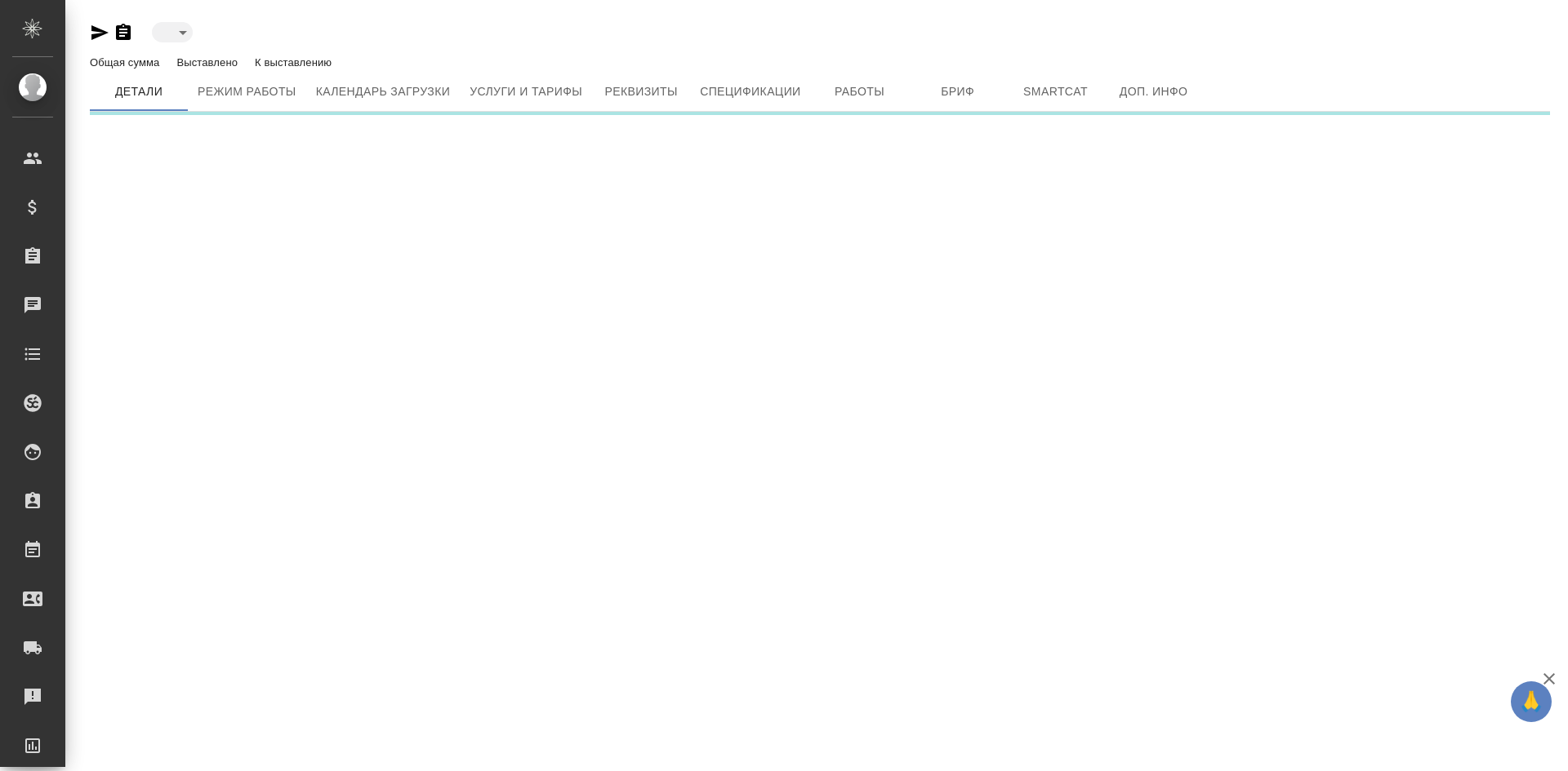
type input "toBeImplemented"
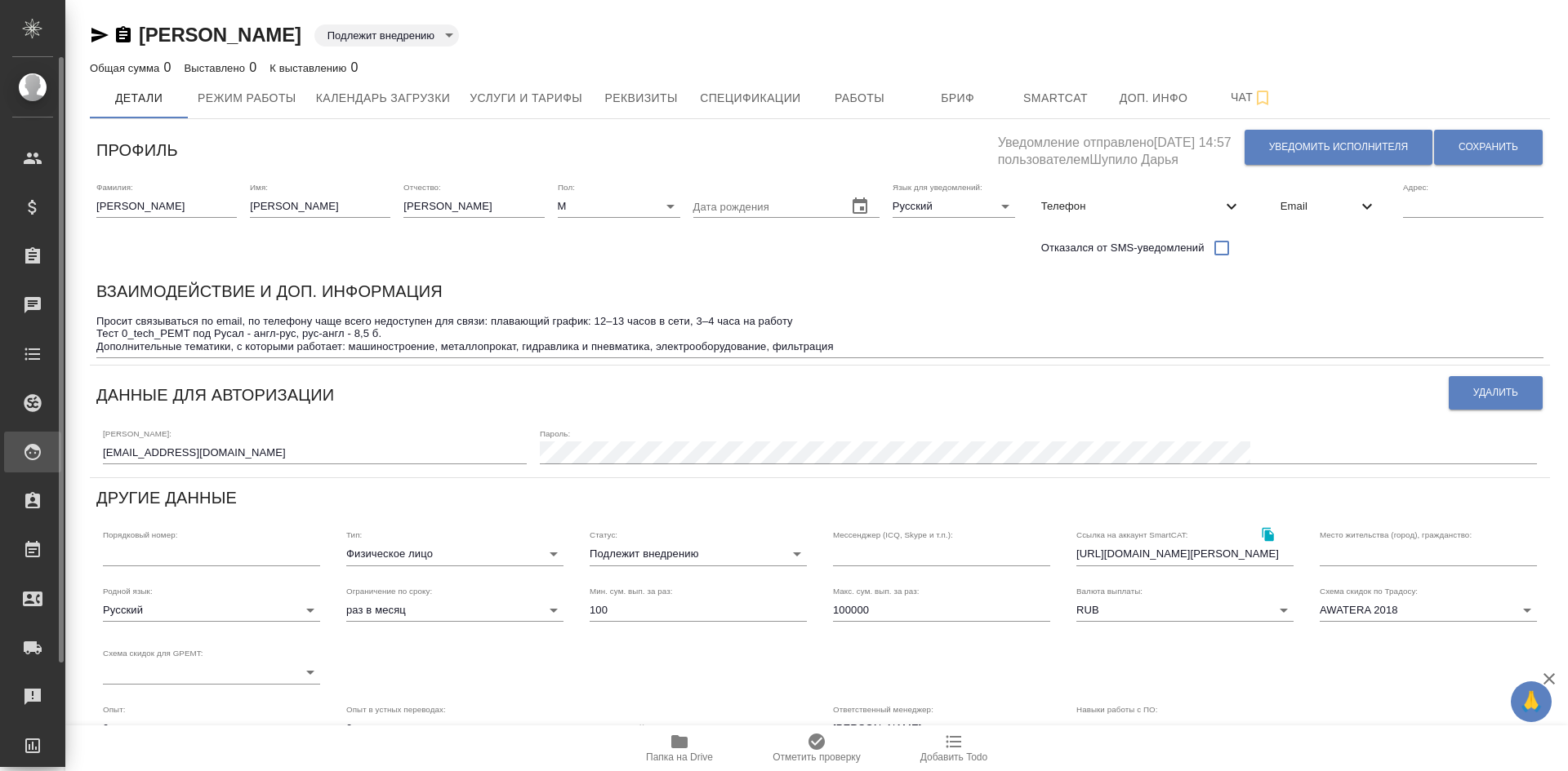
drag, startPoint x: 249, startPoint y: 452, endPoint x: 0, endPoint y: 461, distance: 249.2
click at [0, 462] on div ".cls-1 fill:#fff; AWATERA [PERSON_NAME] Спецификации Заказы Чаты Todo Проекты S…" at bounding box center [784, 385] width 1568 height 771
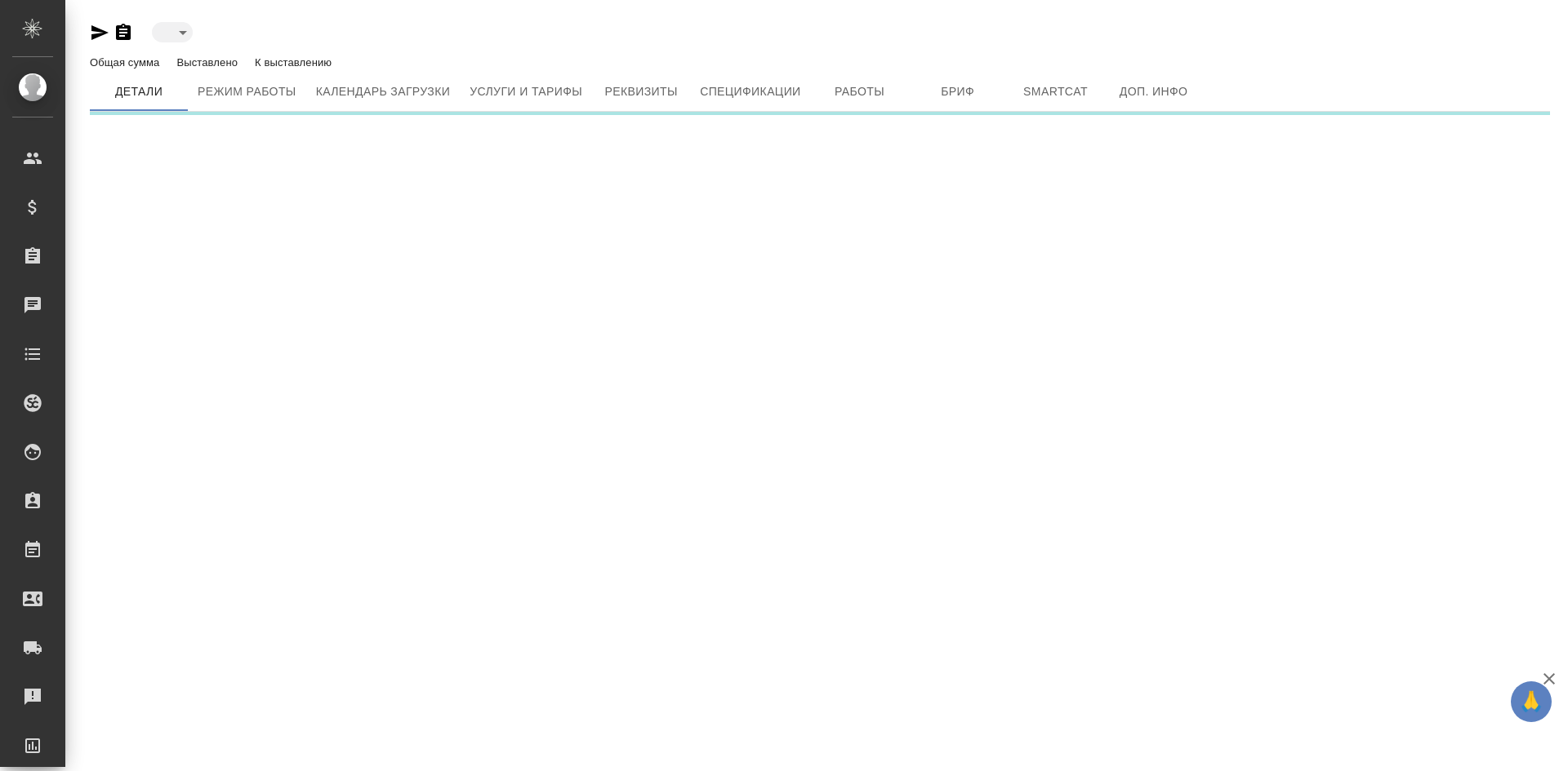
type input "inactive"
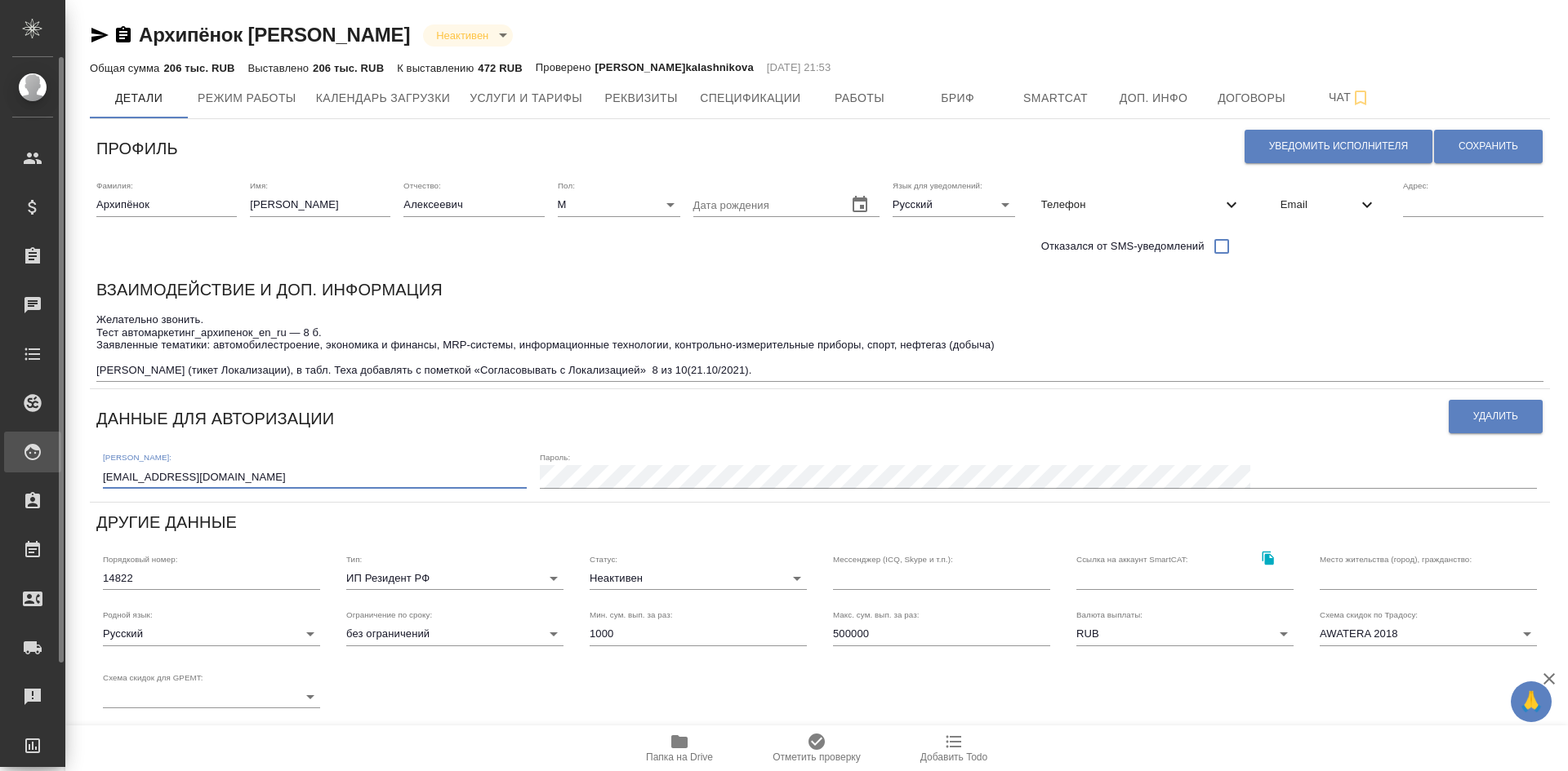
drag, startPoint x: 239, startPoint y: 473, endPoint x: 23, endPoint y: 470, distance: 216.0
click at [23, 469] on div ".cls-1 fill:#fff; AWATERA [PERSON_NAME] Спецификации Заказы Чаты Todo Проекты S…" at bounding box center [784, 385] width 1568 height 771
